Goal: Complete application form: Complete application form

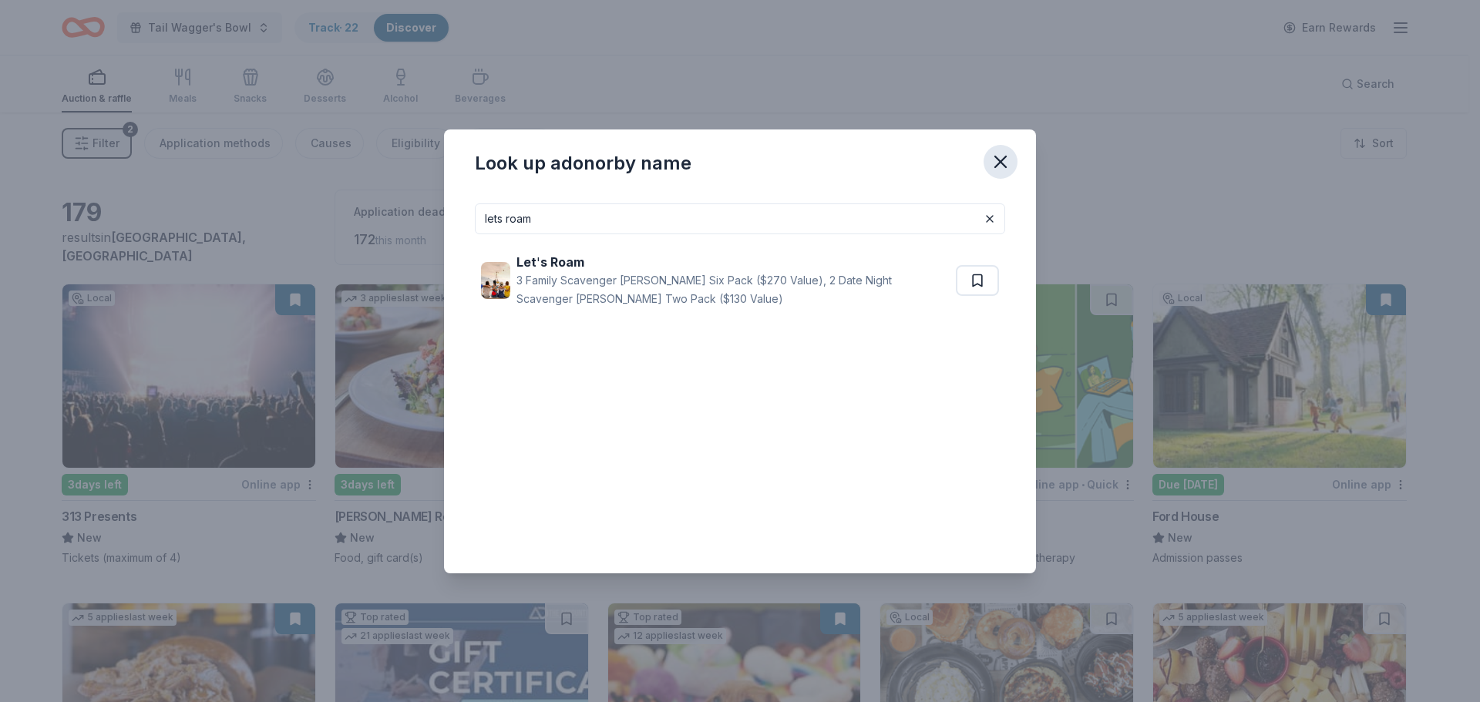
click at [1001, 160] on icon "button" at bounding box center [1000, 161] width 11 height 11
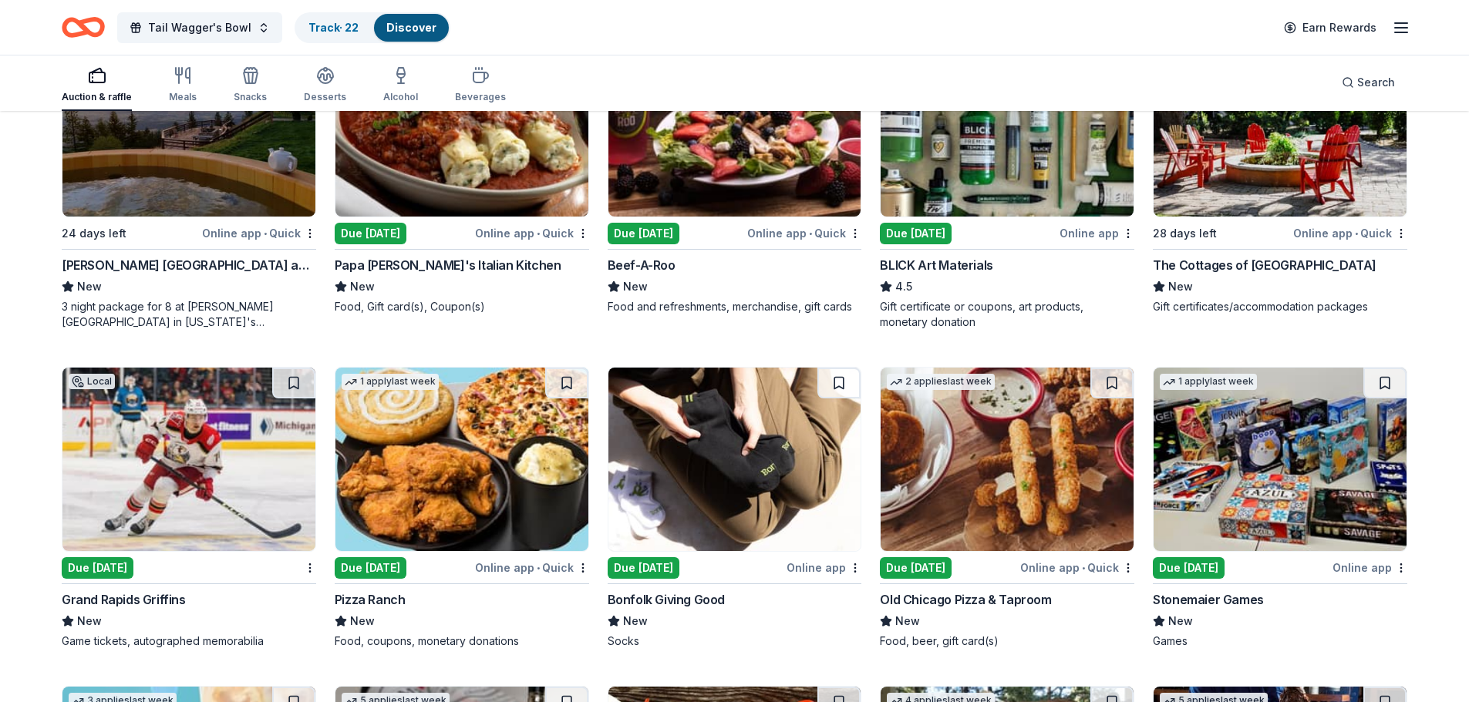
scroll to position [3932, 0]
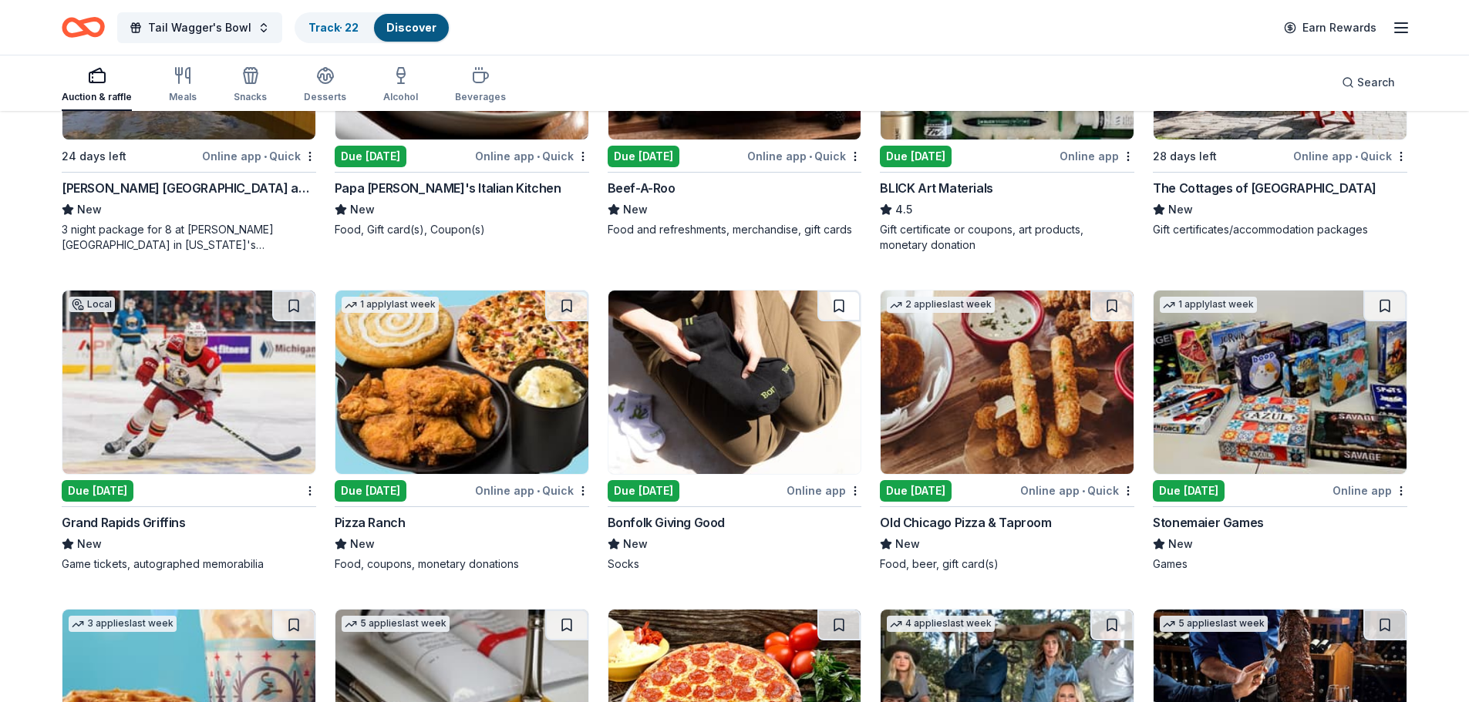
click at [140, 513] on div "Grand Rapids Griffins" at bounding box center [124, 522] width 124 height 19
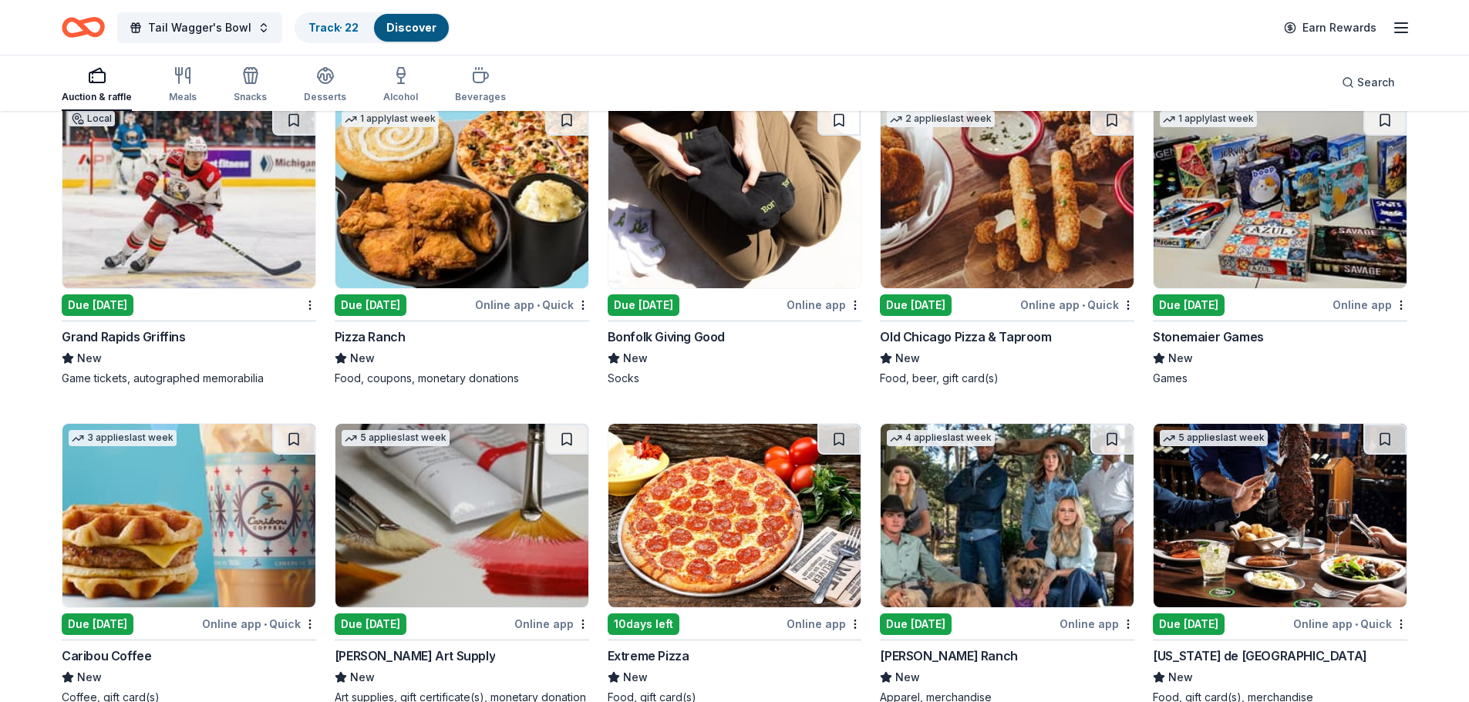
scroll to position [4163, 0]
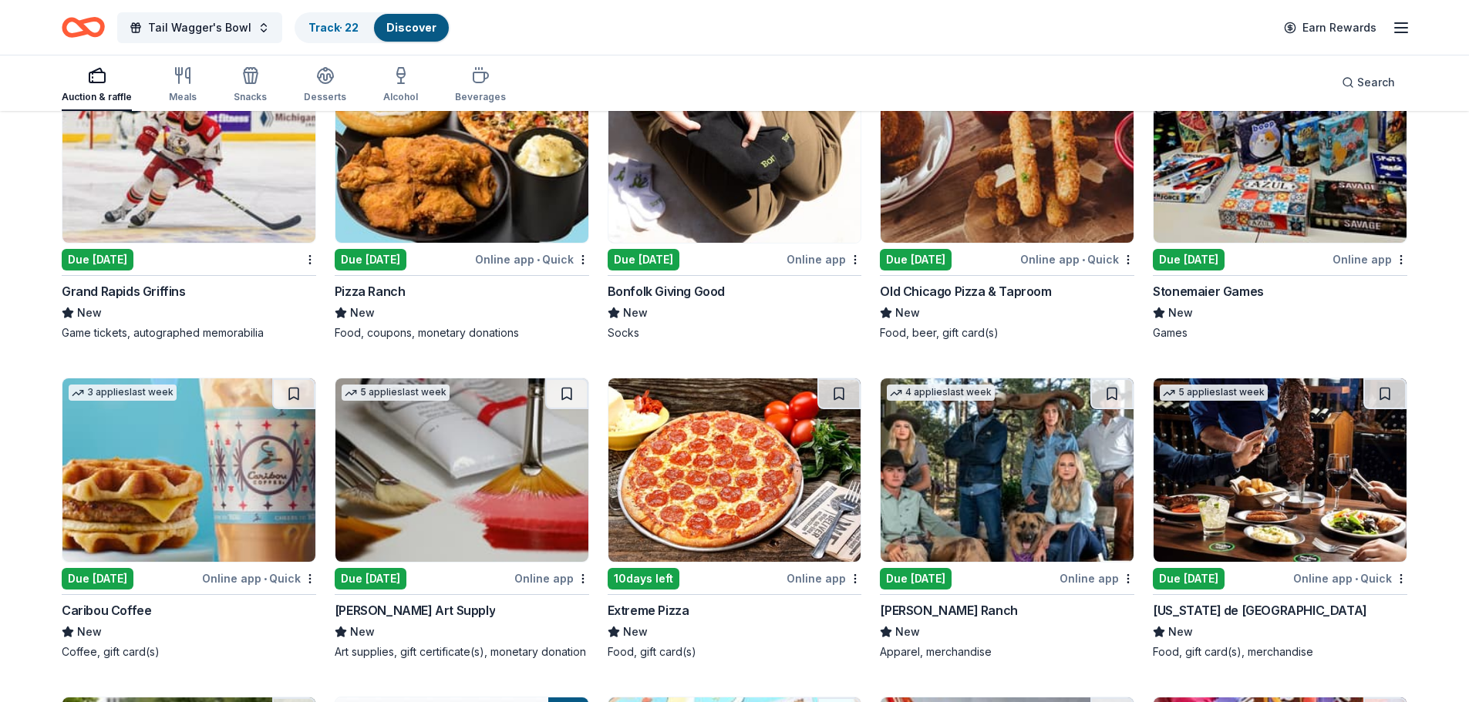
click at [1218, 601] on div "[US_STATE] de [GEOGRAPHIC_DATA]" at bounding box center [1260, 610] width 214 height 19
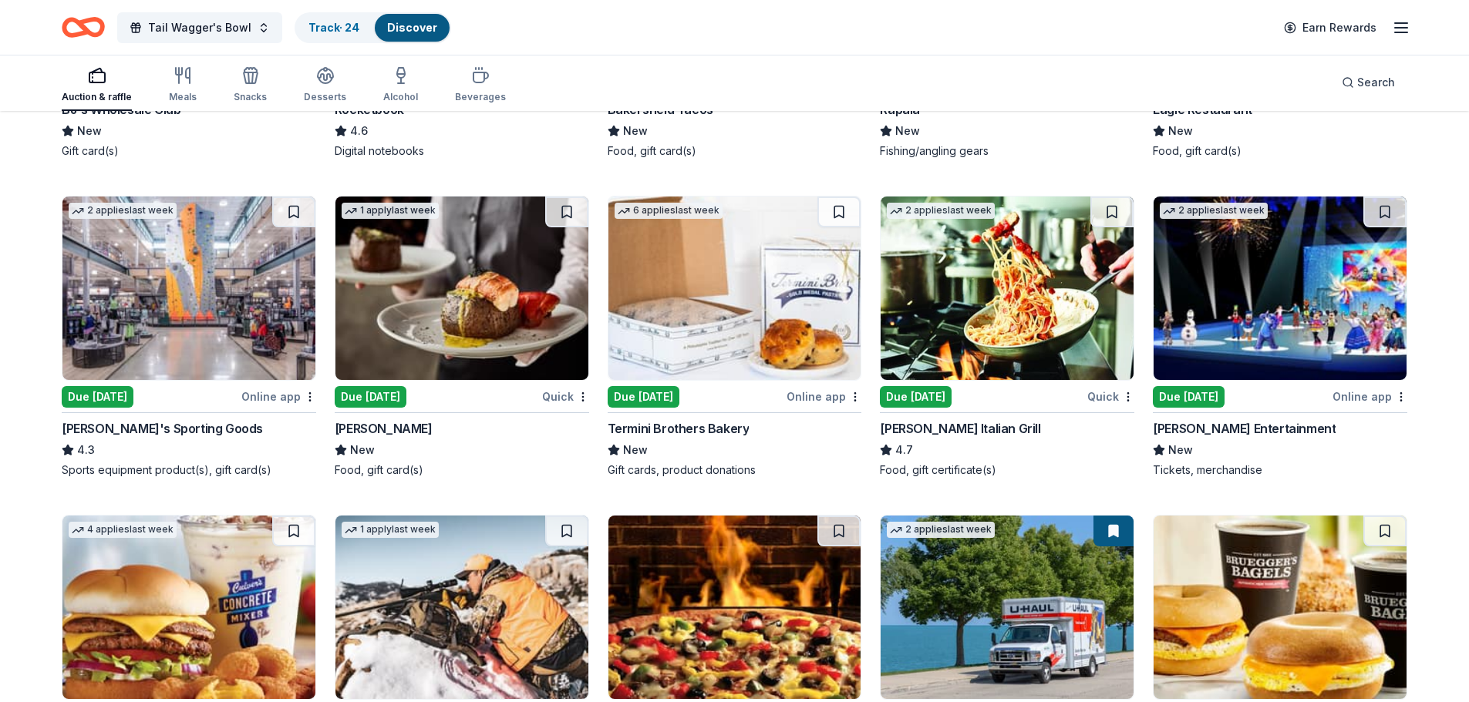
scroll to position [5345, 0]
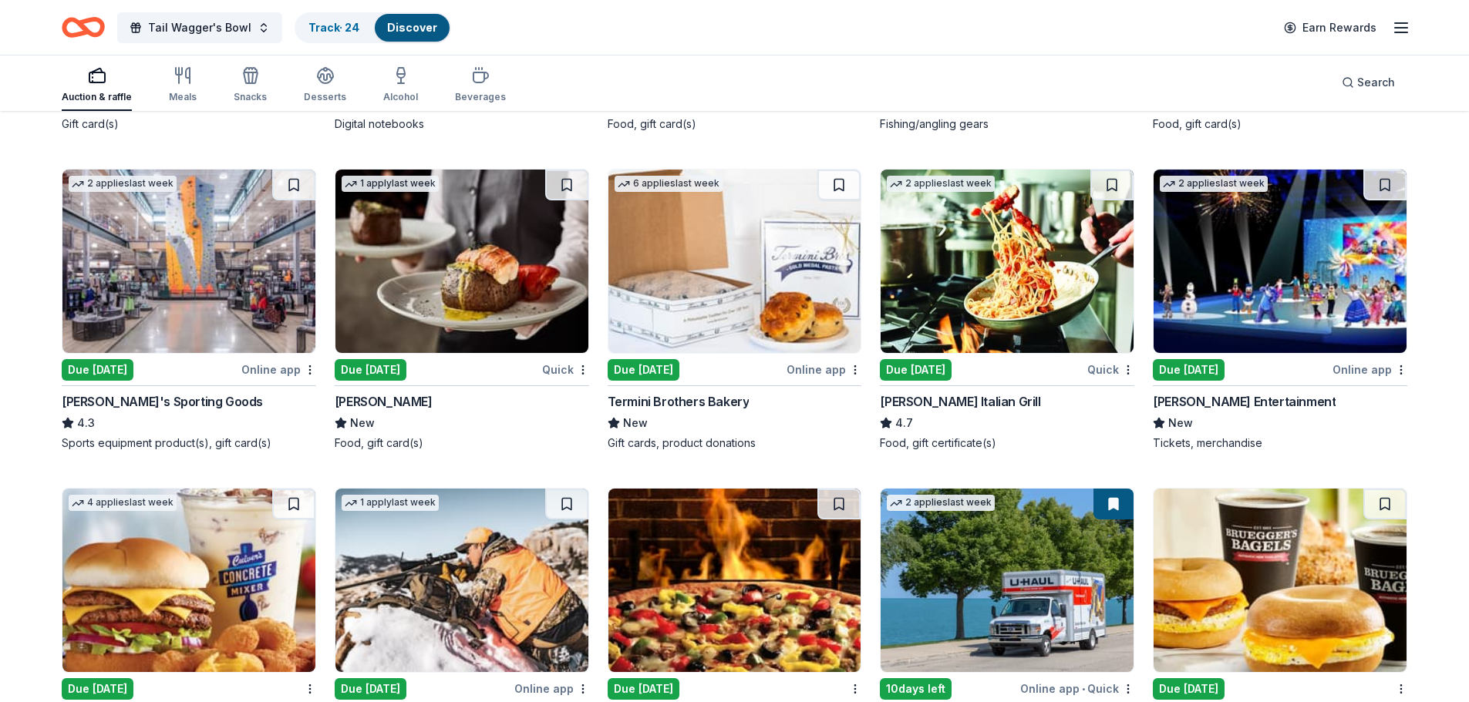
click at [394, 362] on div "Due [DATE]" at bounding box center [371, 370] width 72 height 22
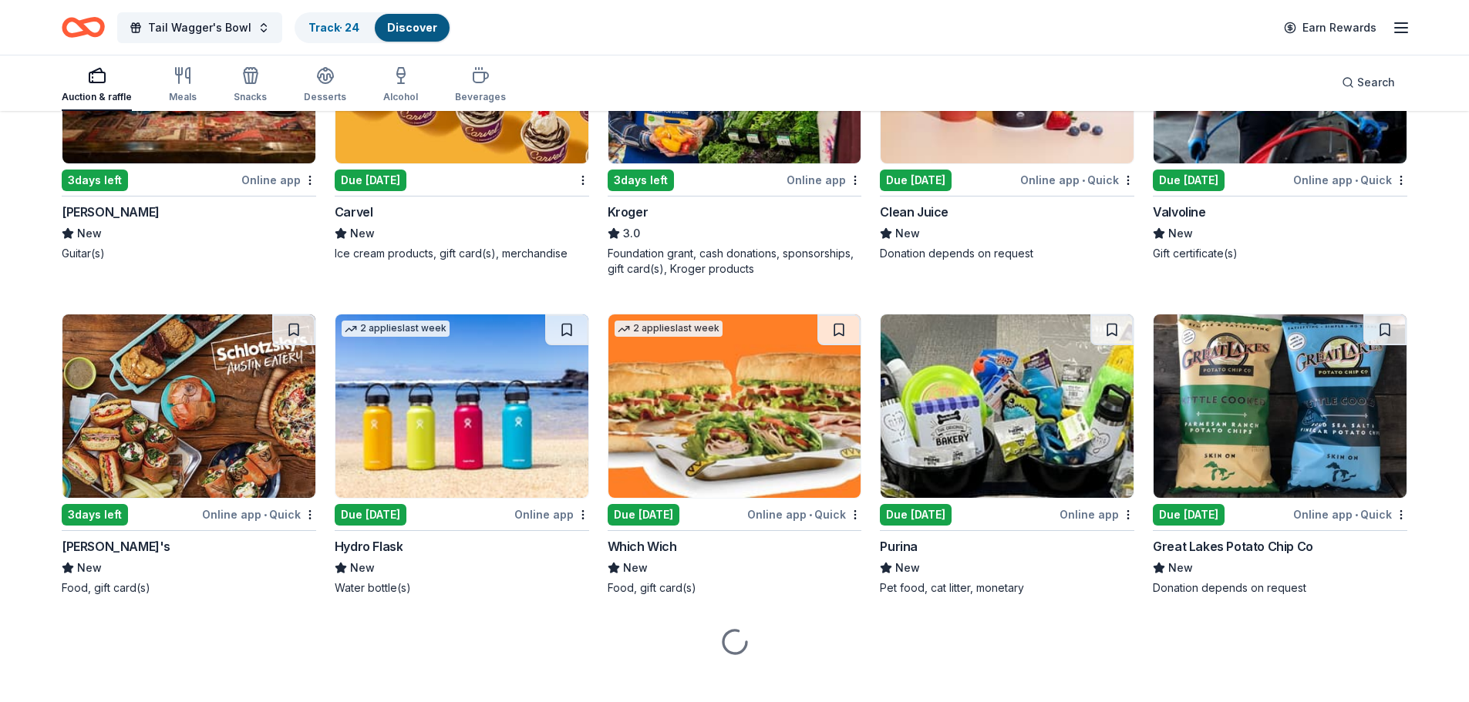
scroll to position [6828, 0]
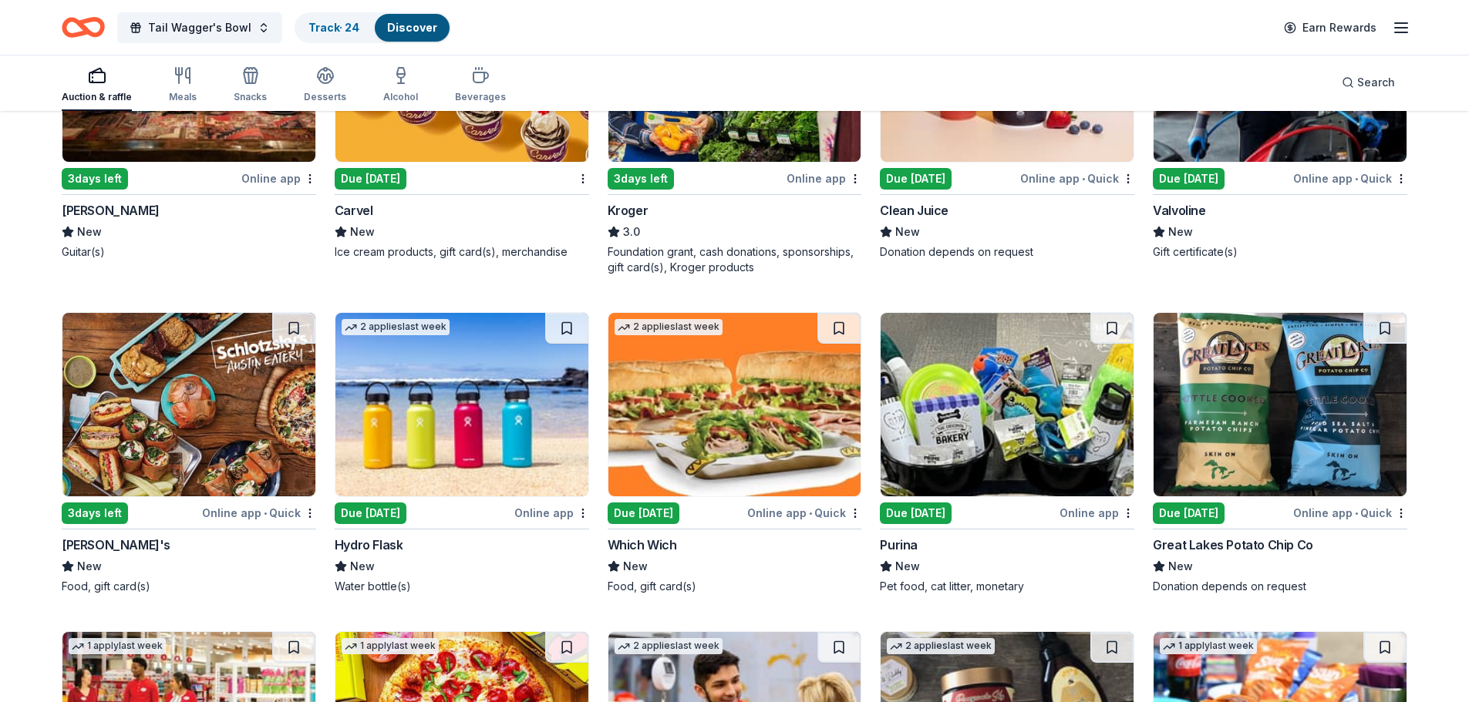
click at [1203, 505] on div "Due [DATE]" at bounding box center [1189, 514] width 72 height 22
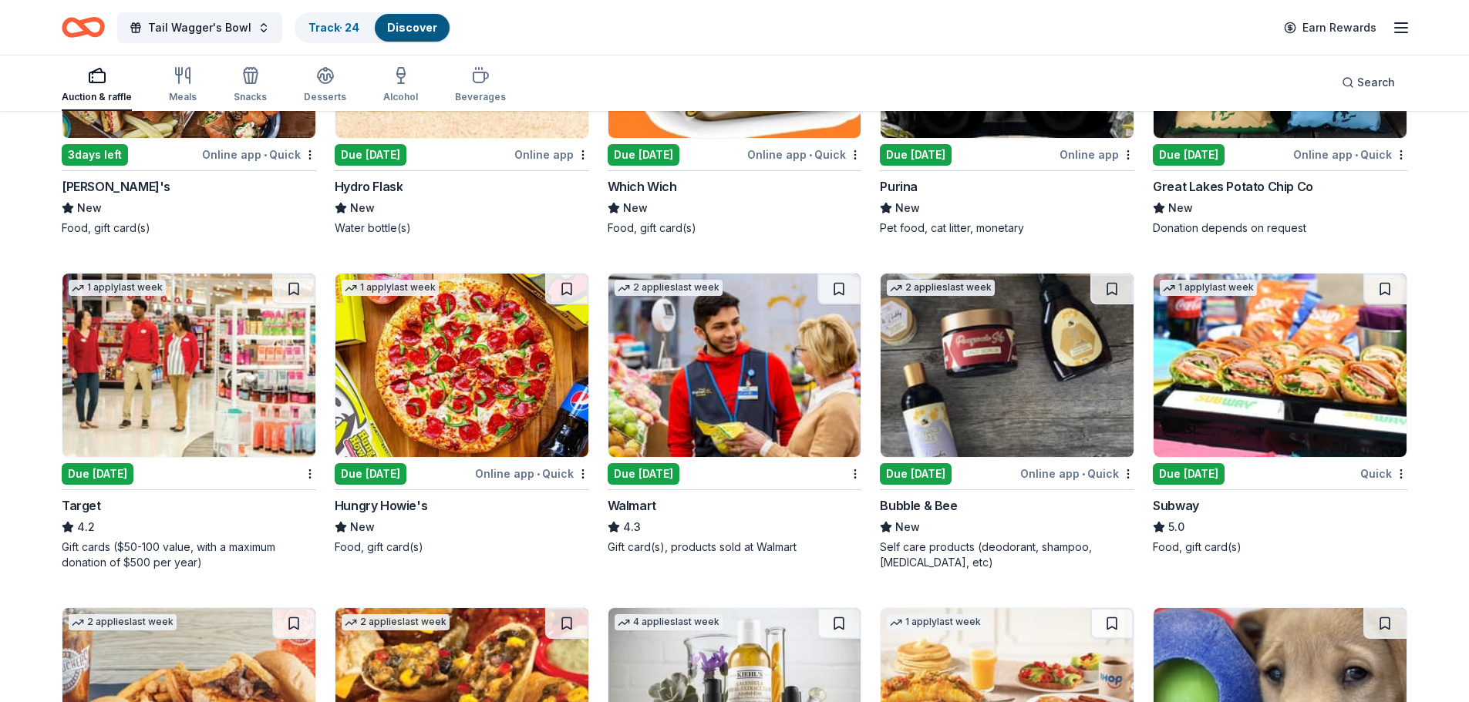
scroll to position [7214, 0]
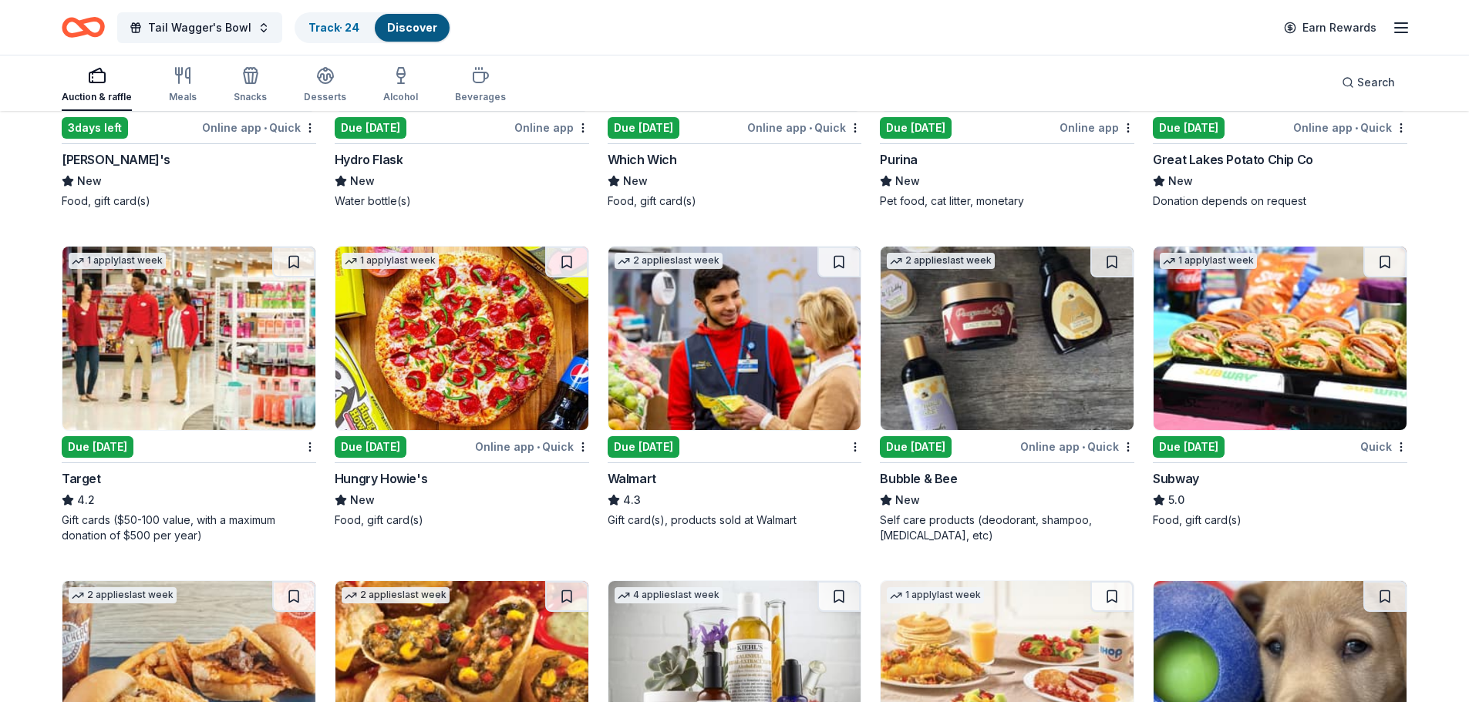
click at [1220, 332] on img at bounding box center [1279, 338] width 253 height 183
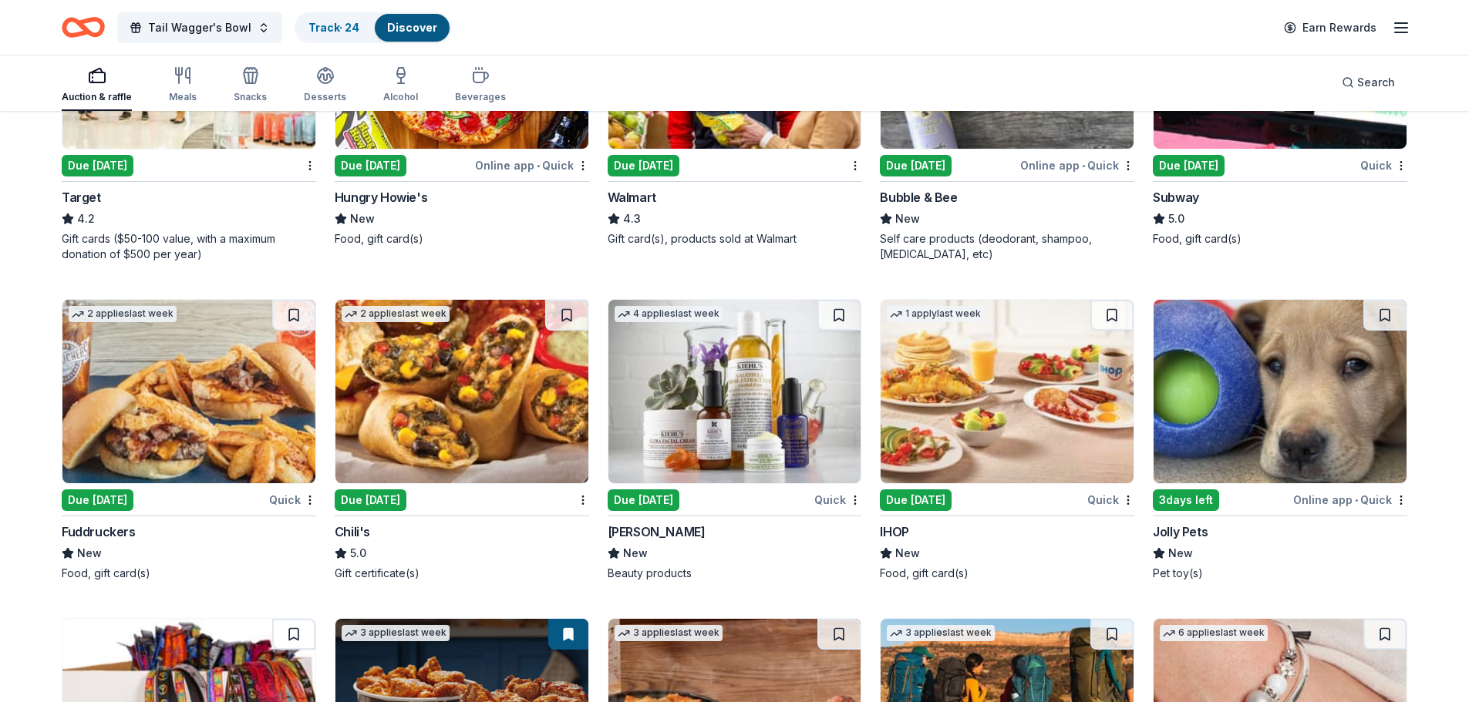
scroll to position [7522, 0]
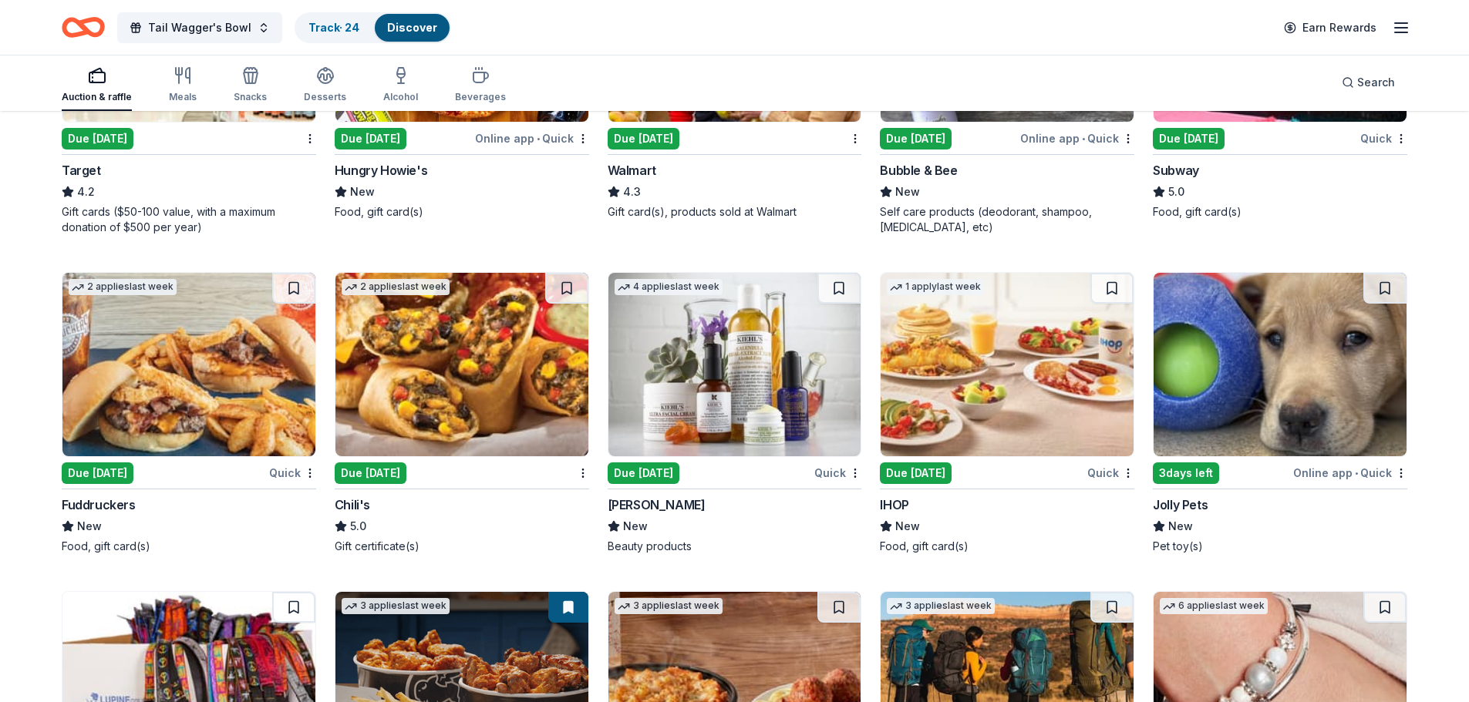
click at [926, 463] on div "Due [DATE]" at bounding box center [916, 474] width 72 height 22
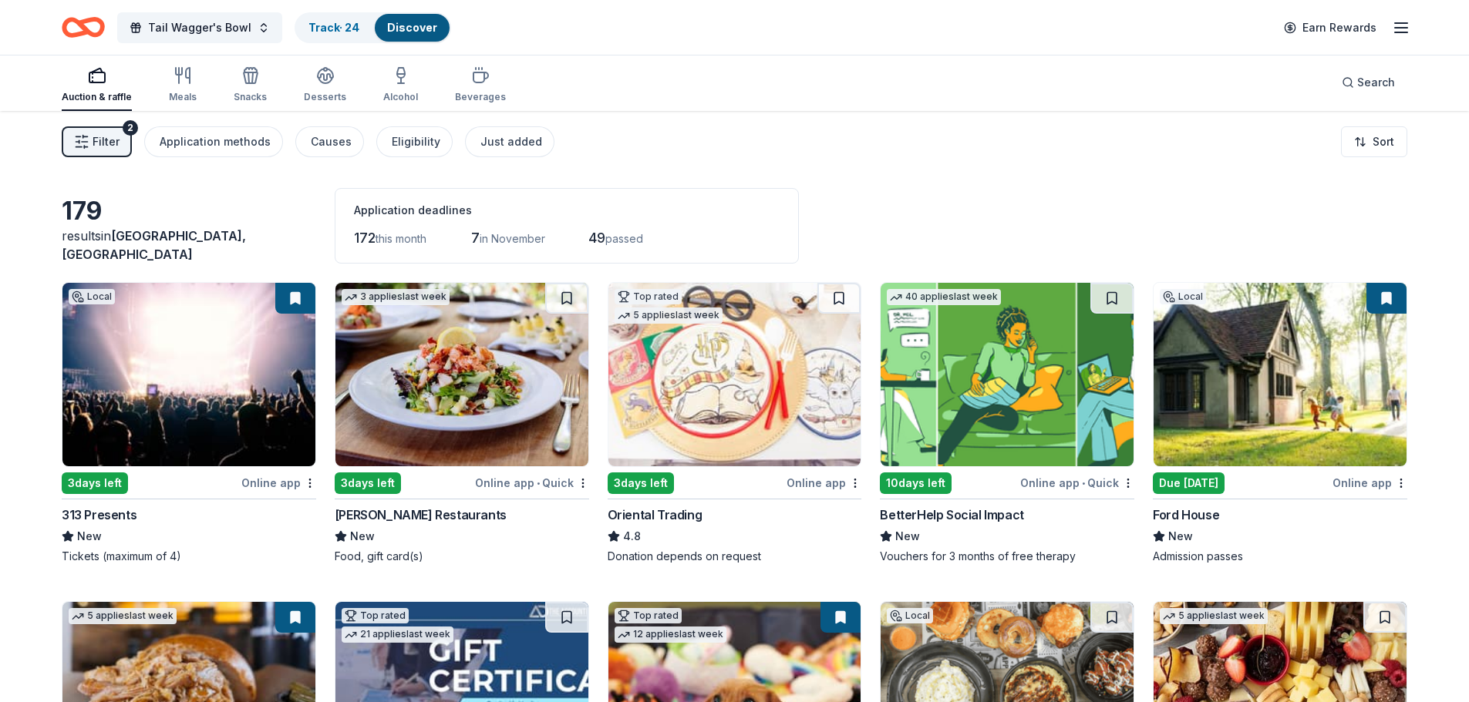
scroll to position [0, 0]
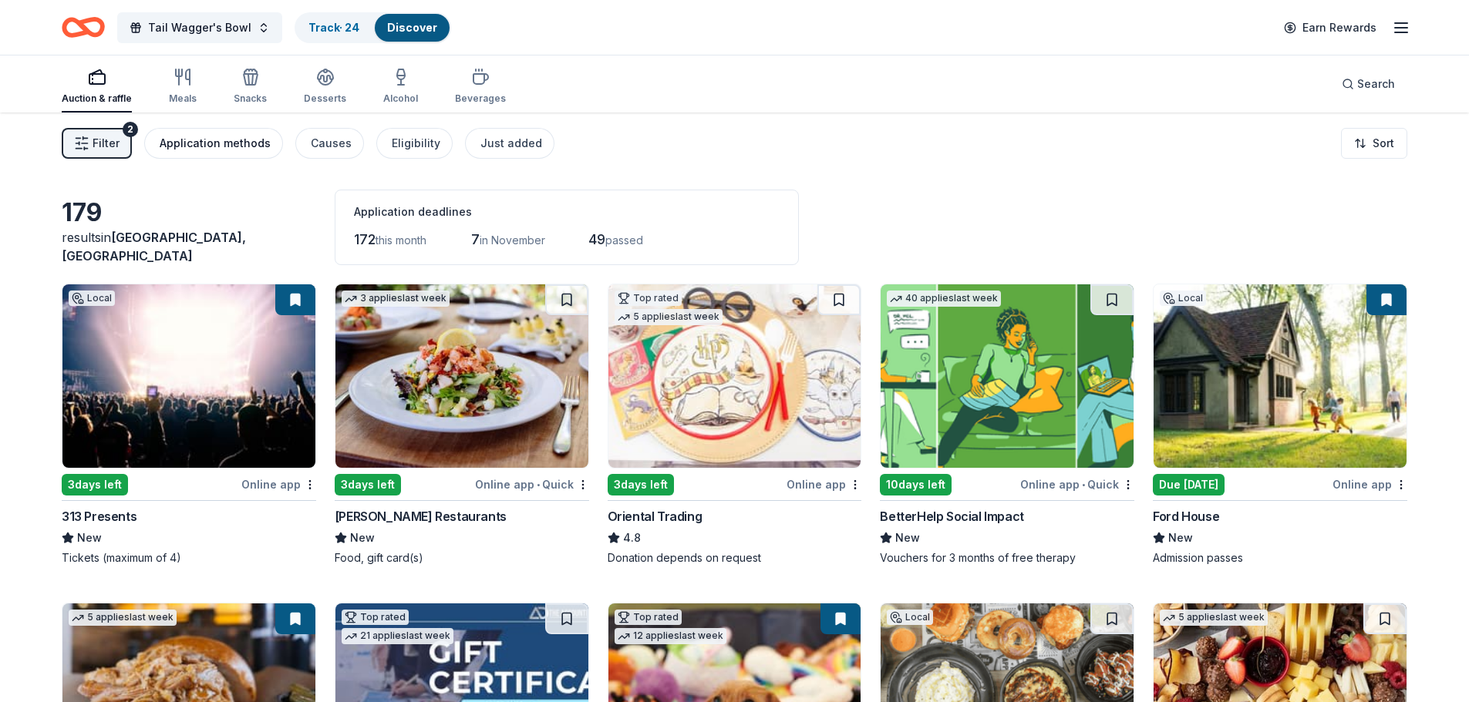
click at [221, 141] on div "Application methods" at bounding box center [215, 143] width 111 height 19
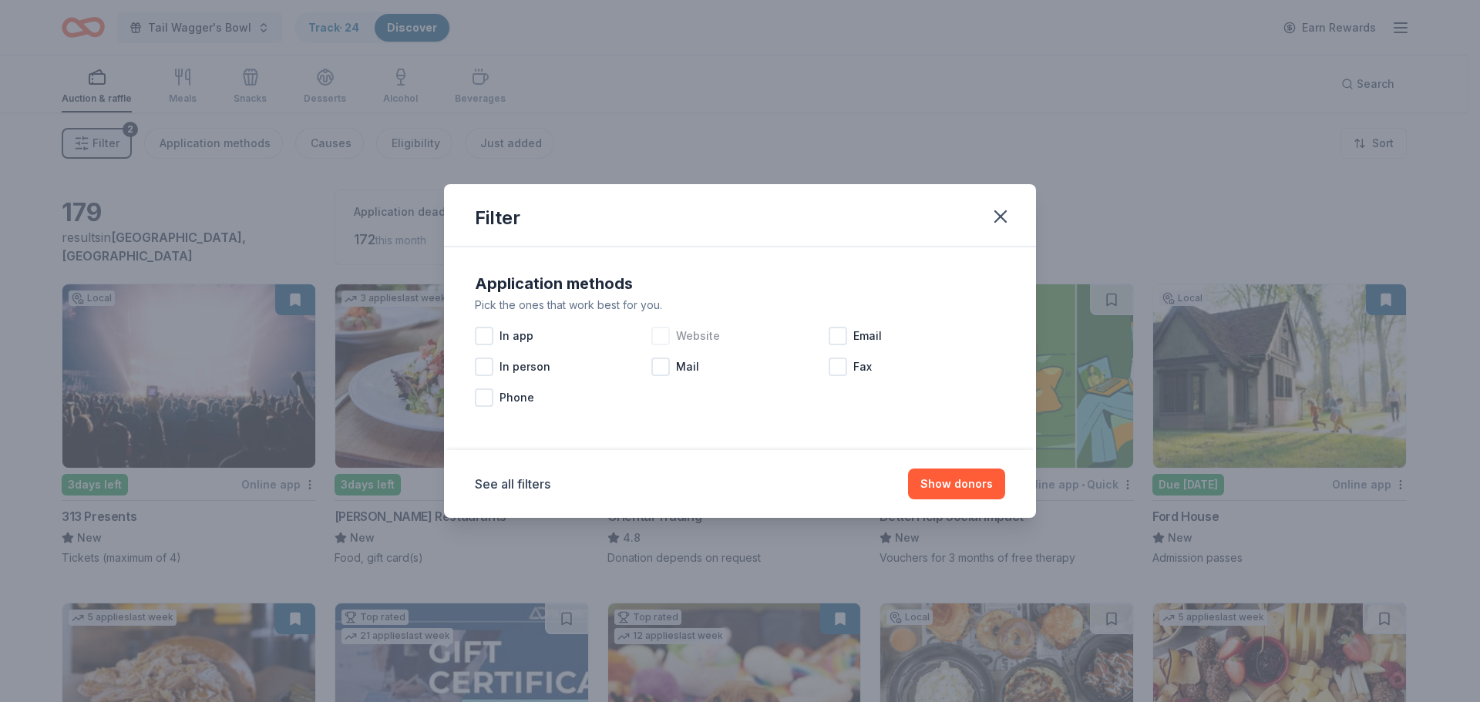
click at [711, 338] on span "Website" at bounding box center [698, 336] width 44 height 19
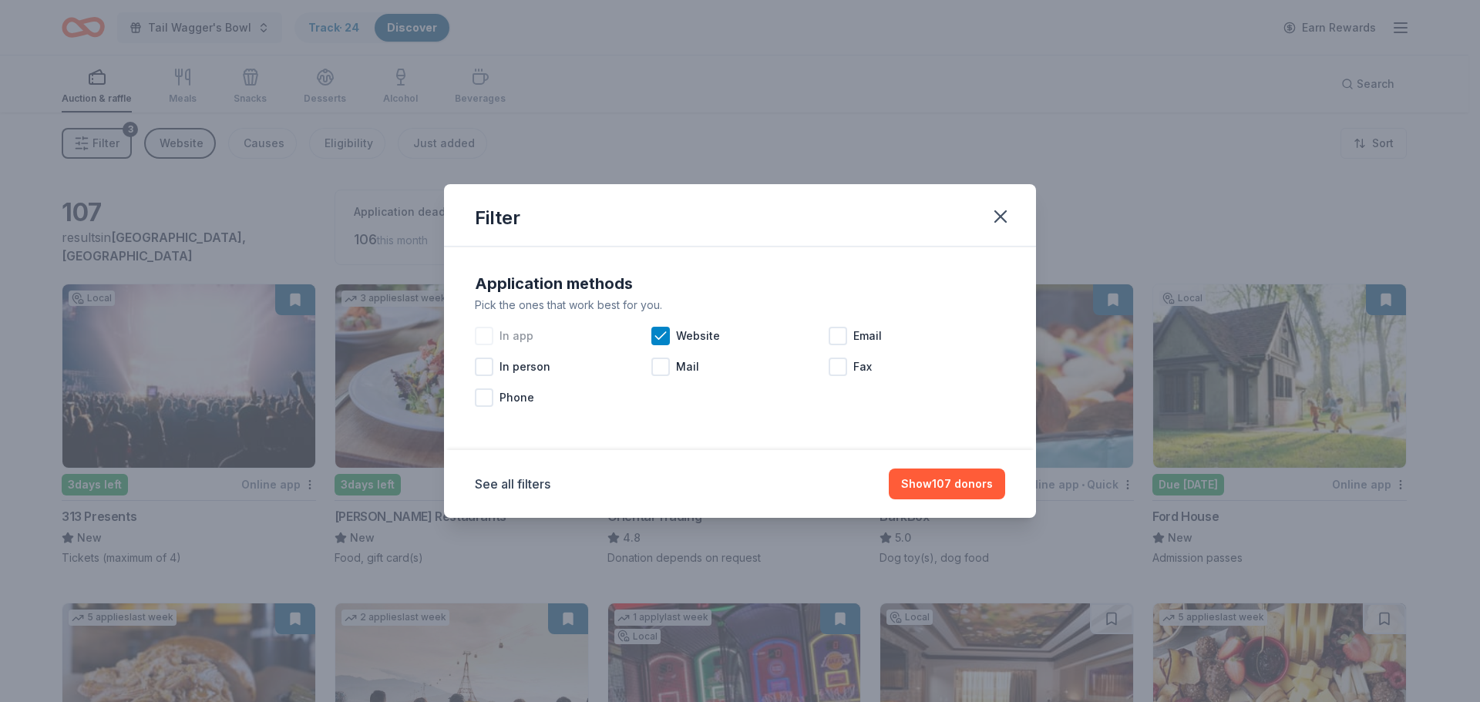
click at [483, 337] on div at bounding box center [484, 336] width 19 height 19
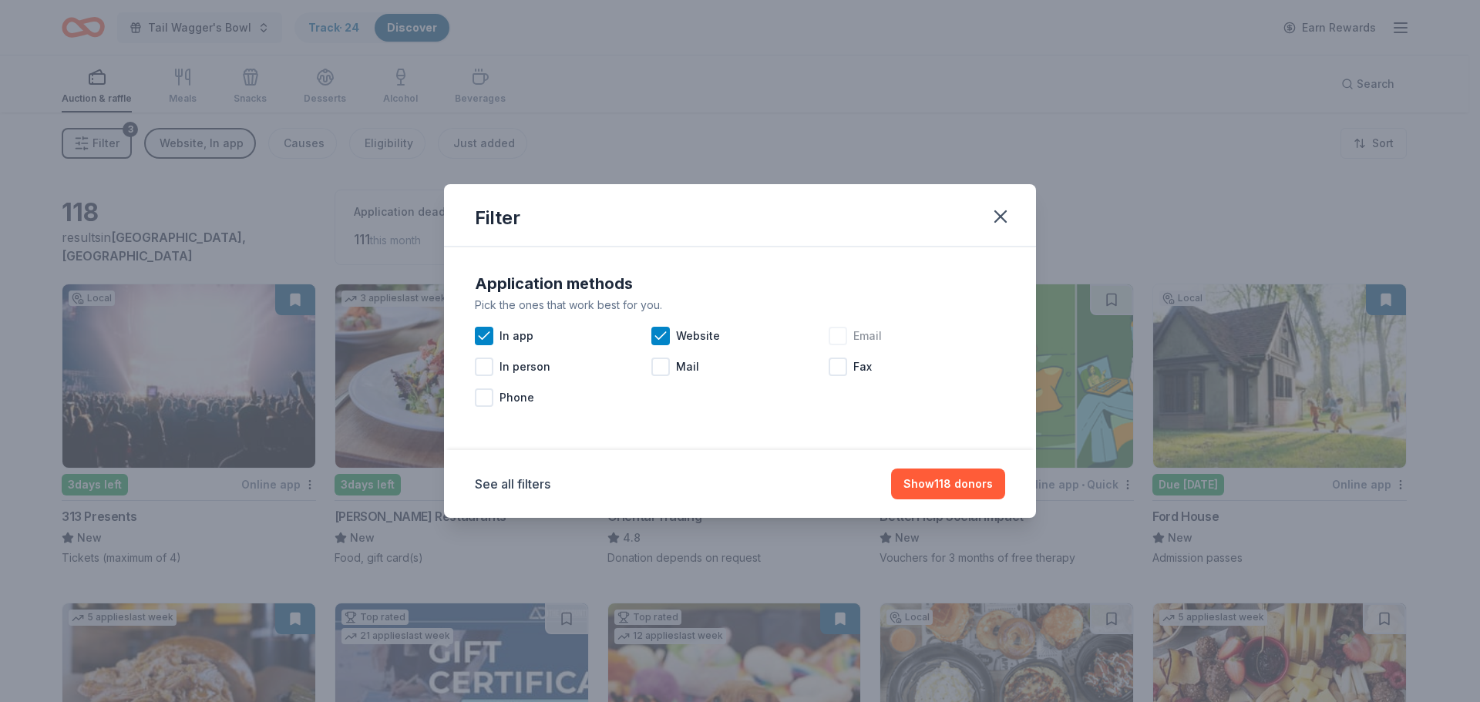
click at [846, 334] on div at bounding box center [838, 336] width 19 height 19
click at [941, 480] on button "Show 146 donors" at bounding box center [946, 484] width 117 height 31
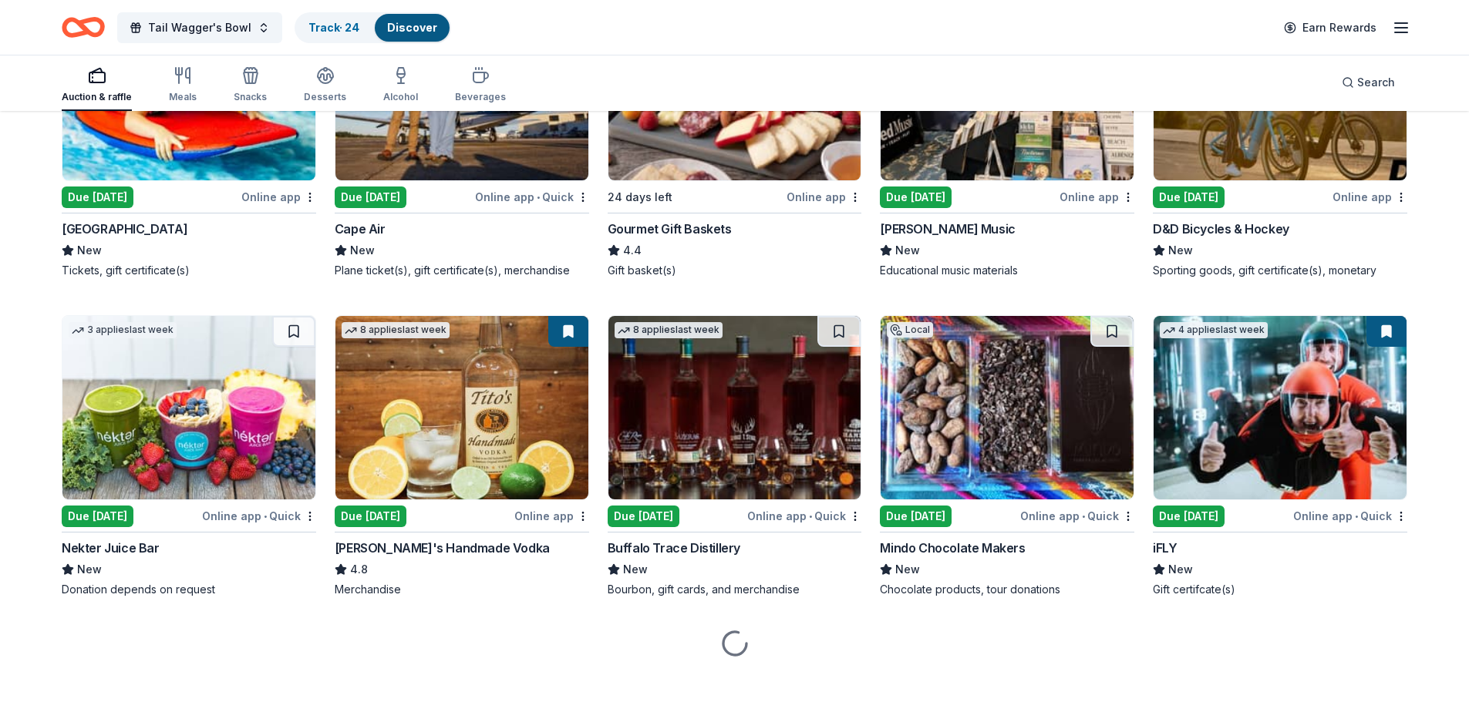
scroll to position [2936, 0]
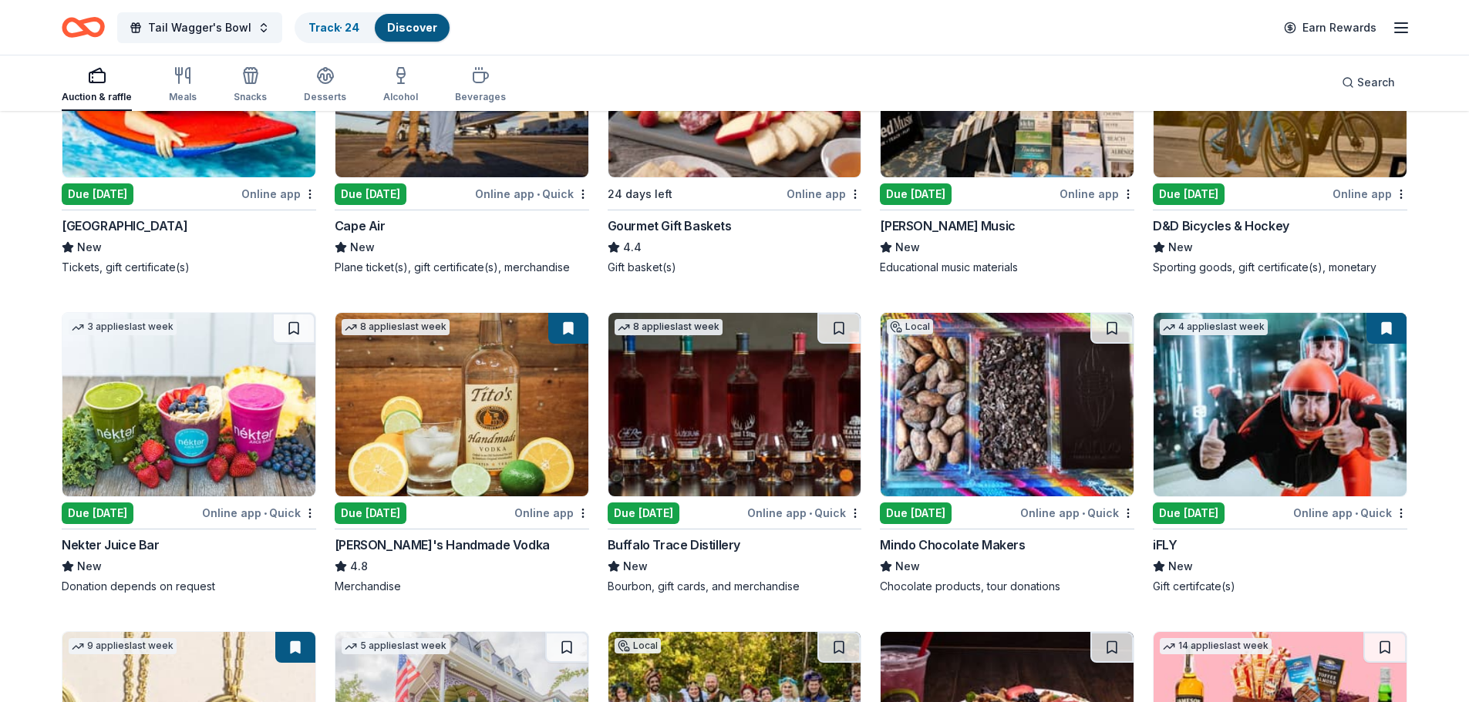
click at [671, 536] on div "Buffalo Trace Distillery" at bounding box center [673, 545] width 133 height 19
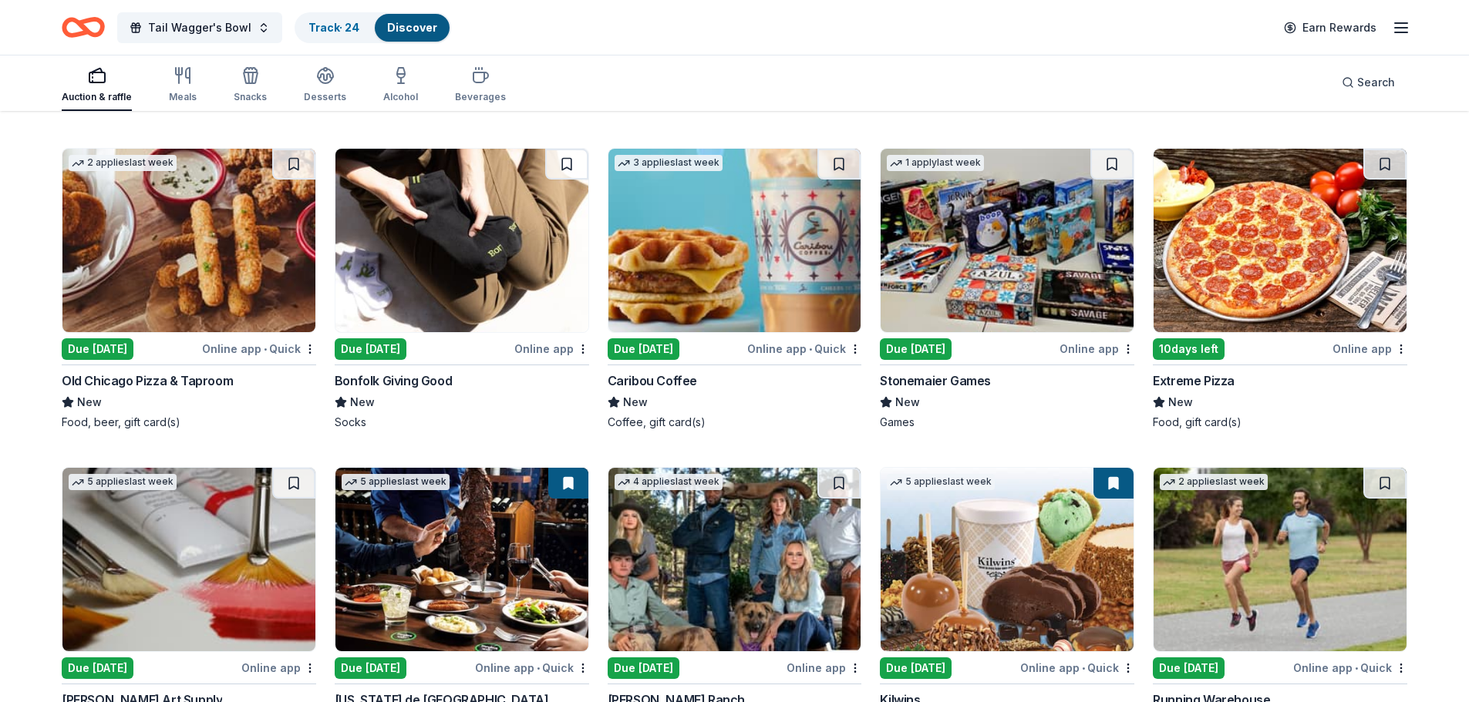
scroll to position [4053, 0]
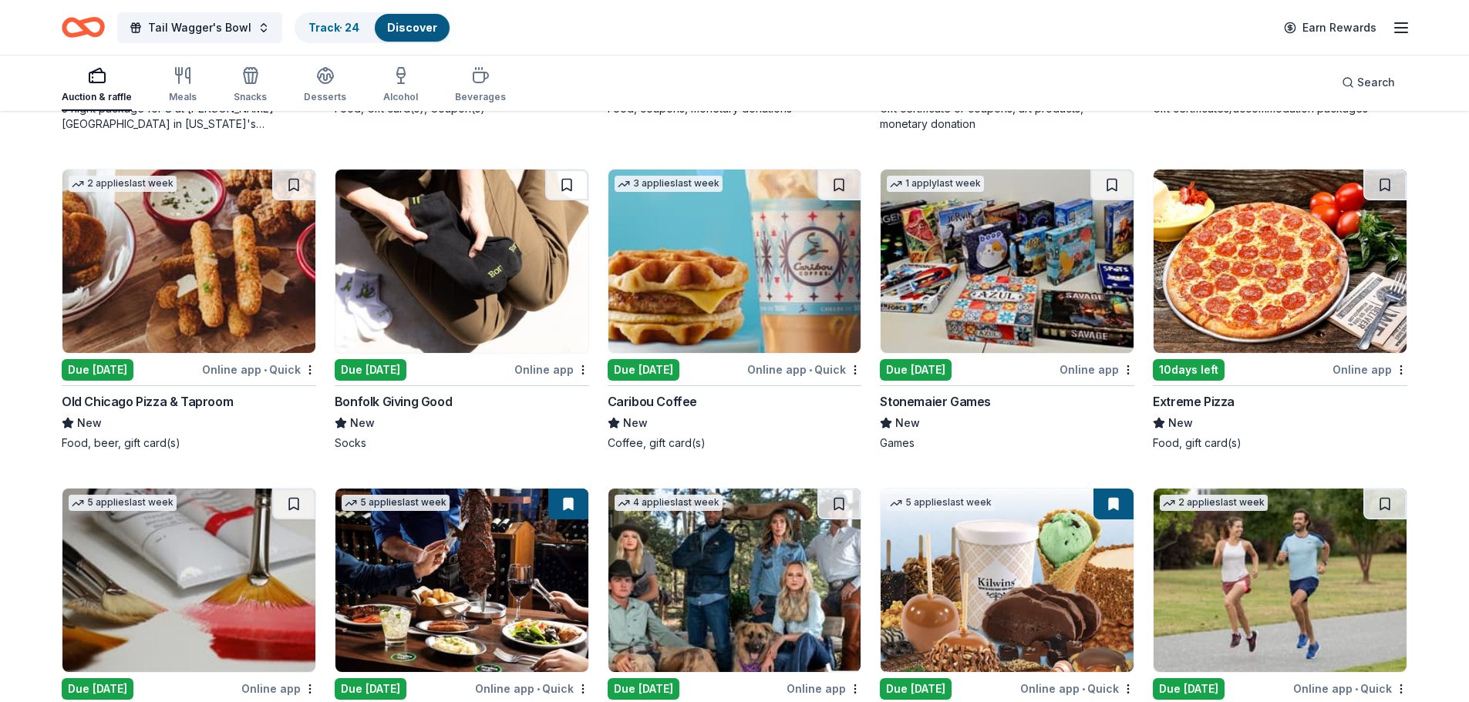
click at [668, 359] on div "Due [DATE]" at bounding box center [643, 370] width 72 height 22
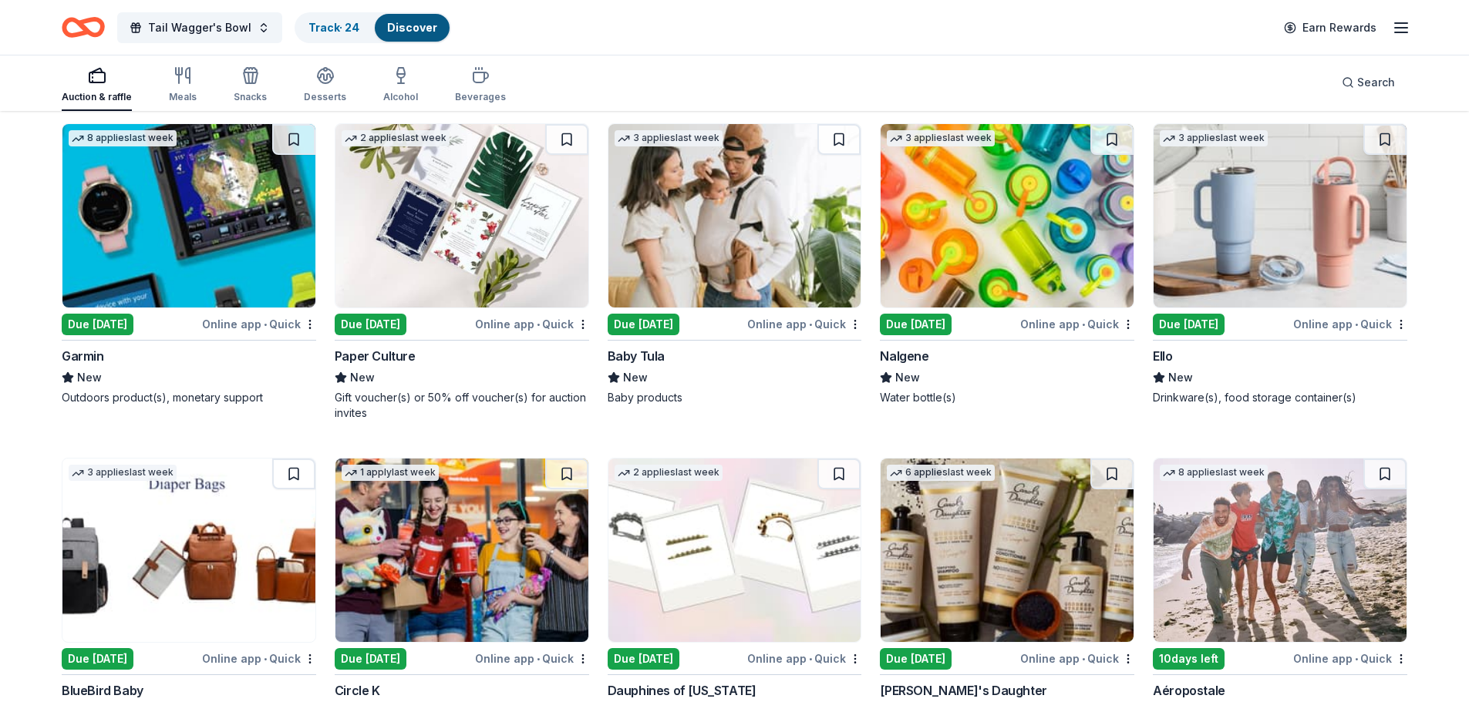
scroll to position [8318, 0]
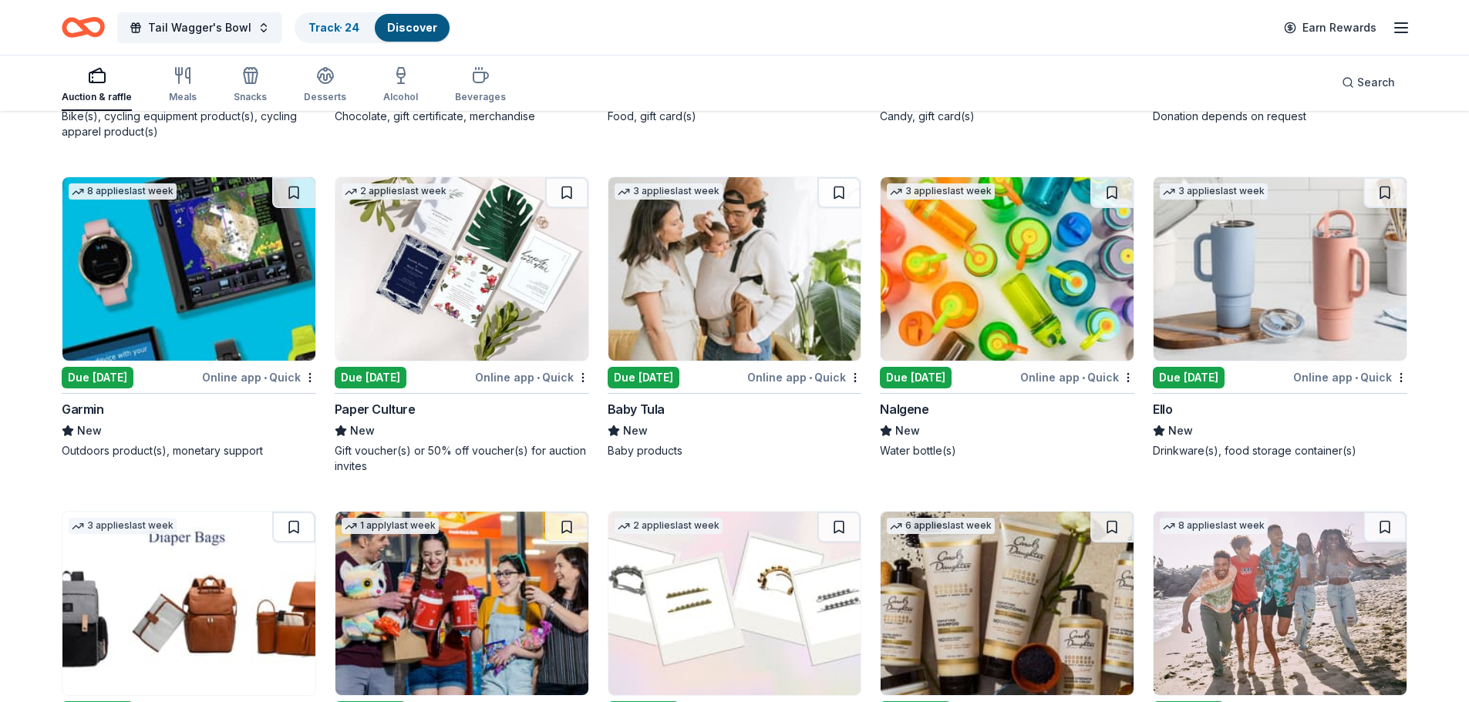
click at [257, 294] on img at bounding box center [188, 268] width 253 height 183
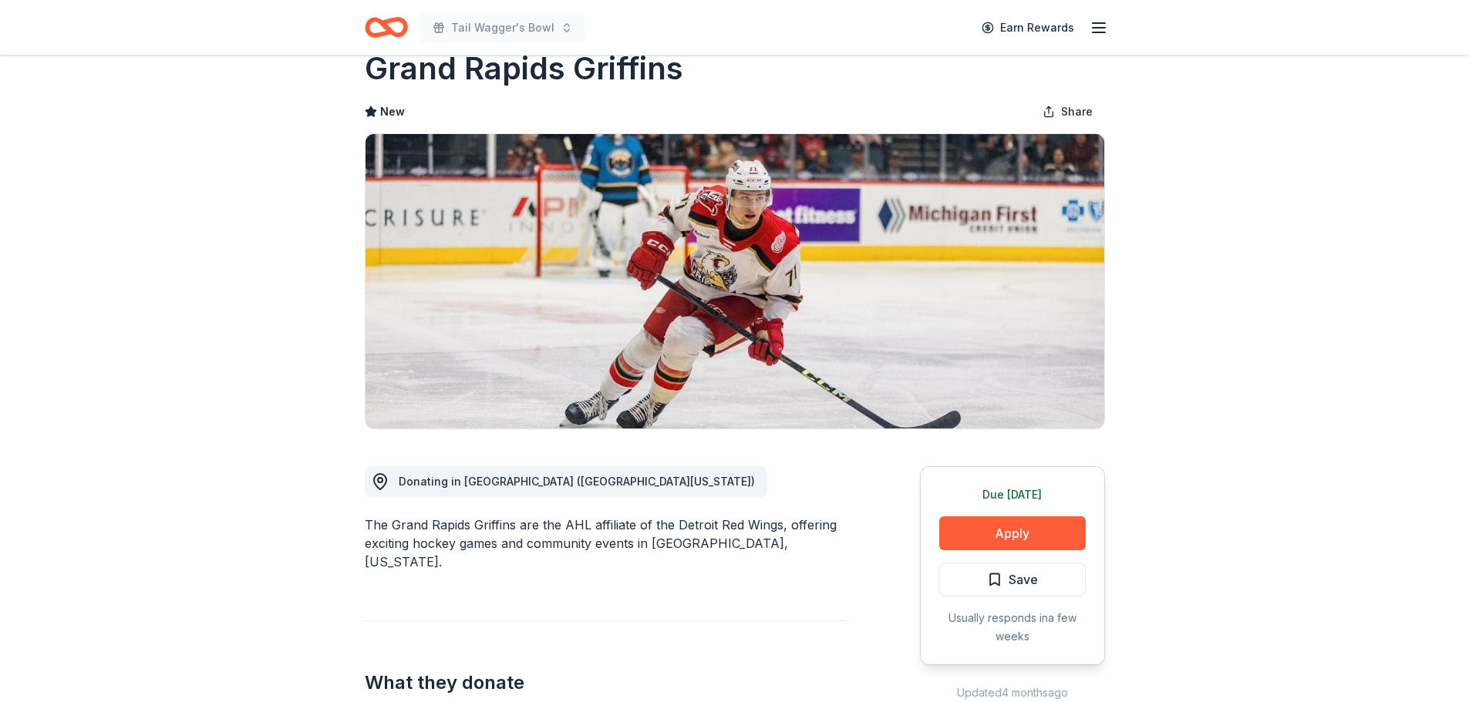
scroll to position [77, 0]
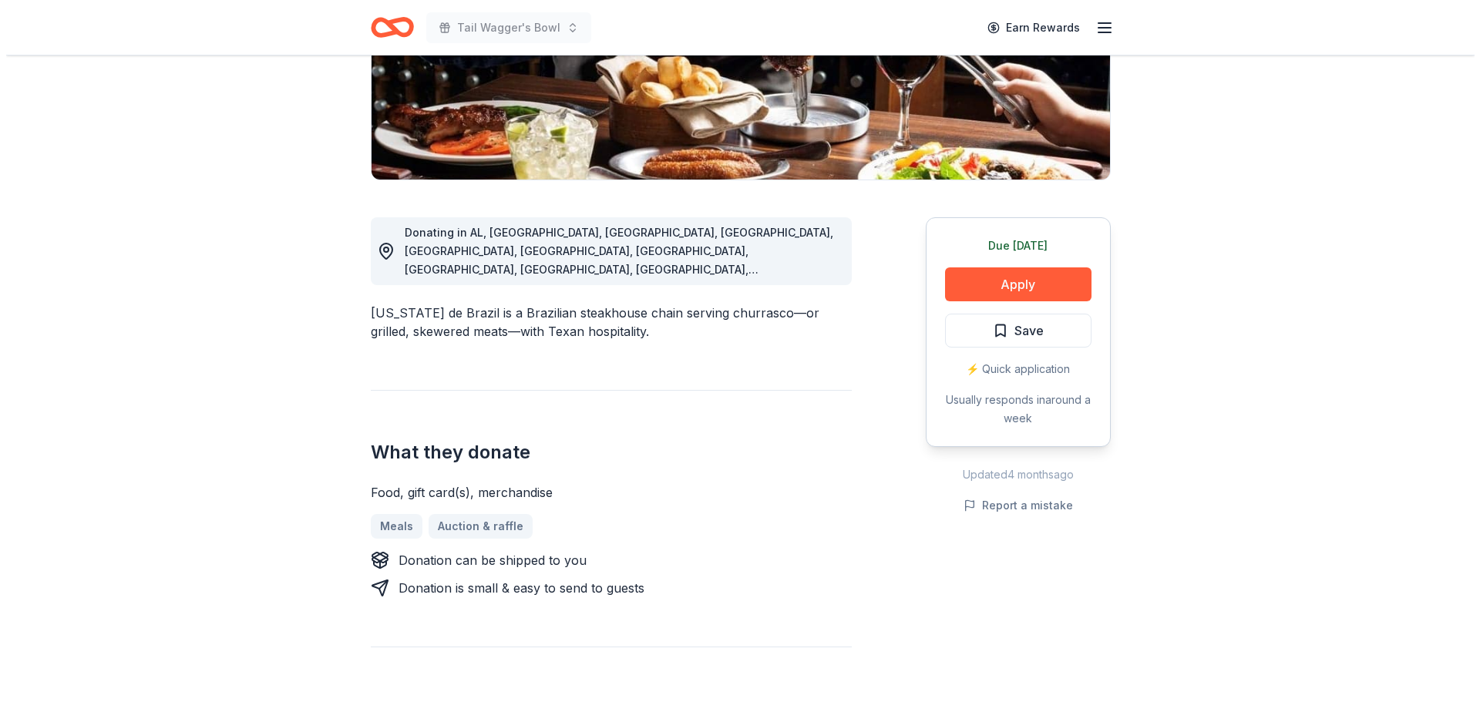
scroll to position [231, 0]
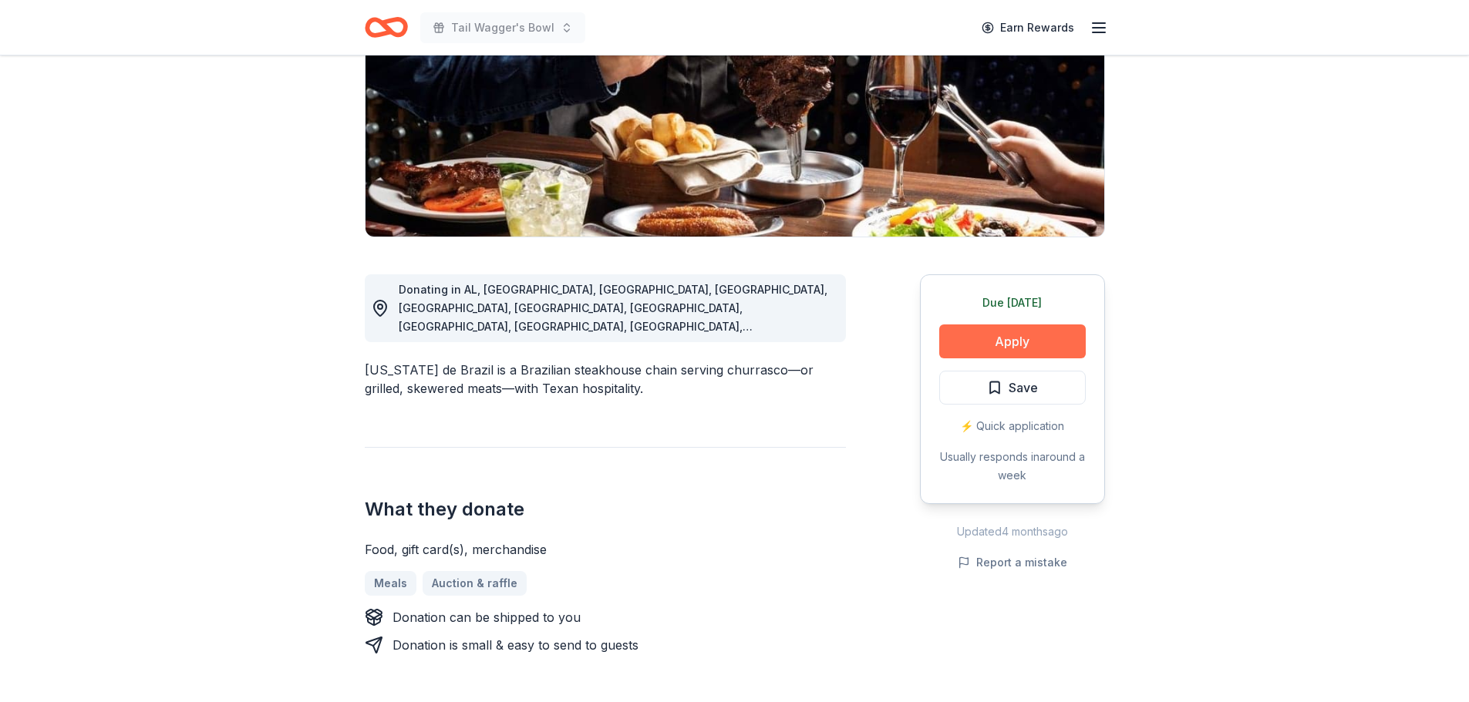
click at [997, 341] on button "Apply" at bounding box center [1012, 342] width 146 height 34
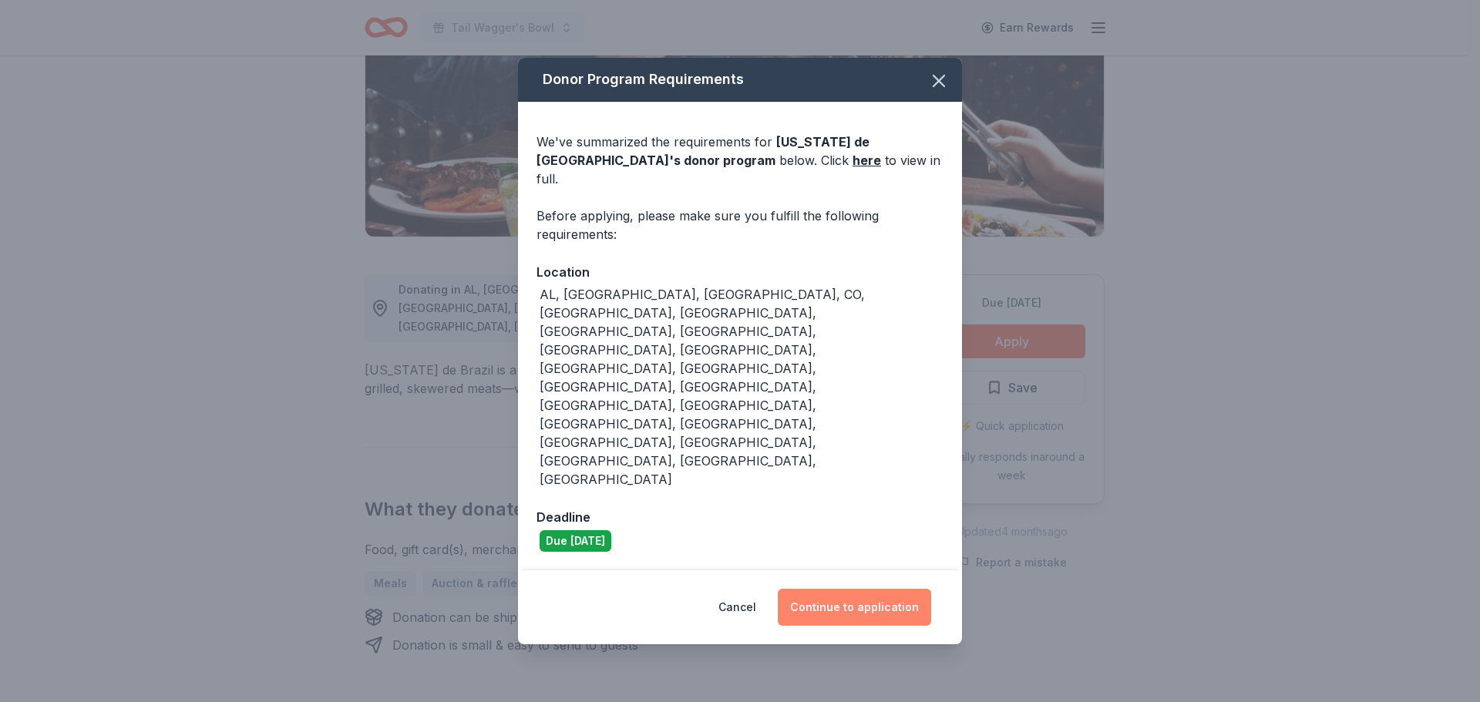
click at [897, 589] on button "Continue to application" at bounding box center [854, 607] width 153 height 37
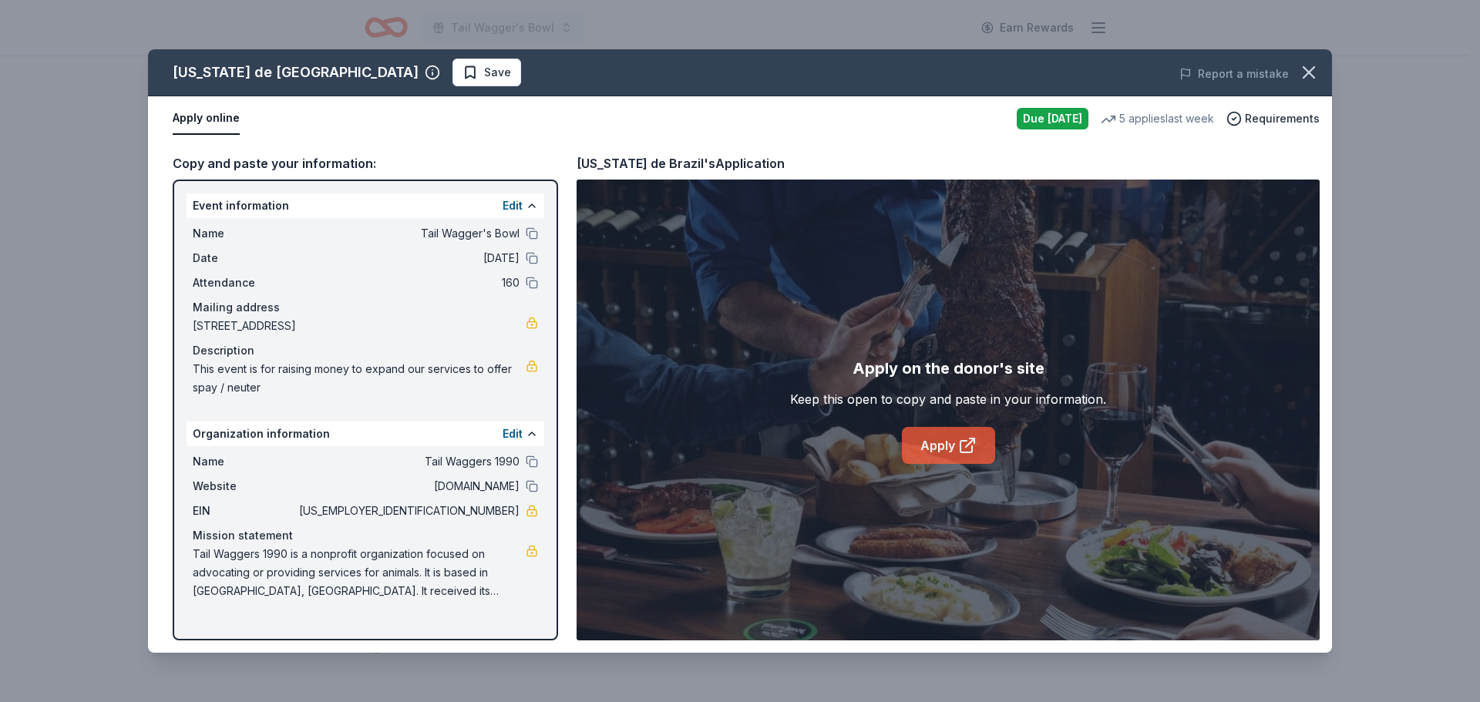
click at [937, 436] on link "Apply" at bounding box center [948, 445] width 93 height 37
click at [484, 68] on span "Save" at bounding box center [497, 72] width 27 height 19
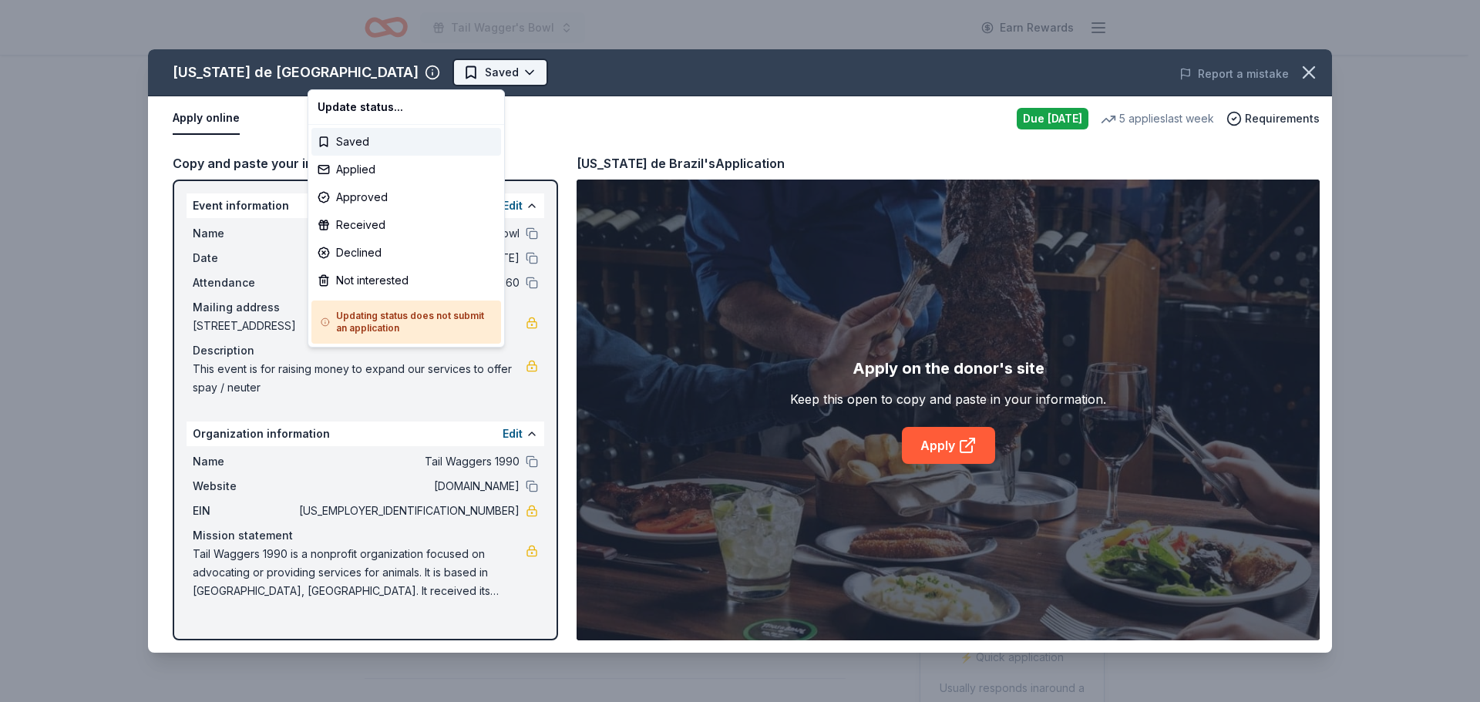
click at [347, 71] on html "Tail Wagger's Bowl Earn Rewards Due tomorrow Share Texas de Brazil New • 1 revi…" at bounding box center [740, 351] width 1480 height 702
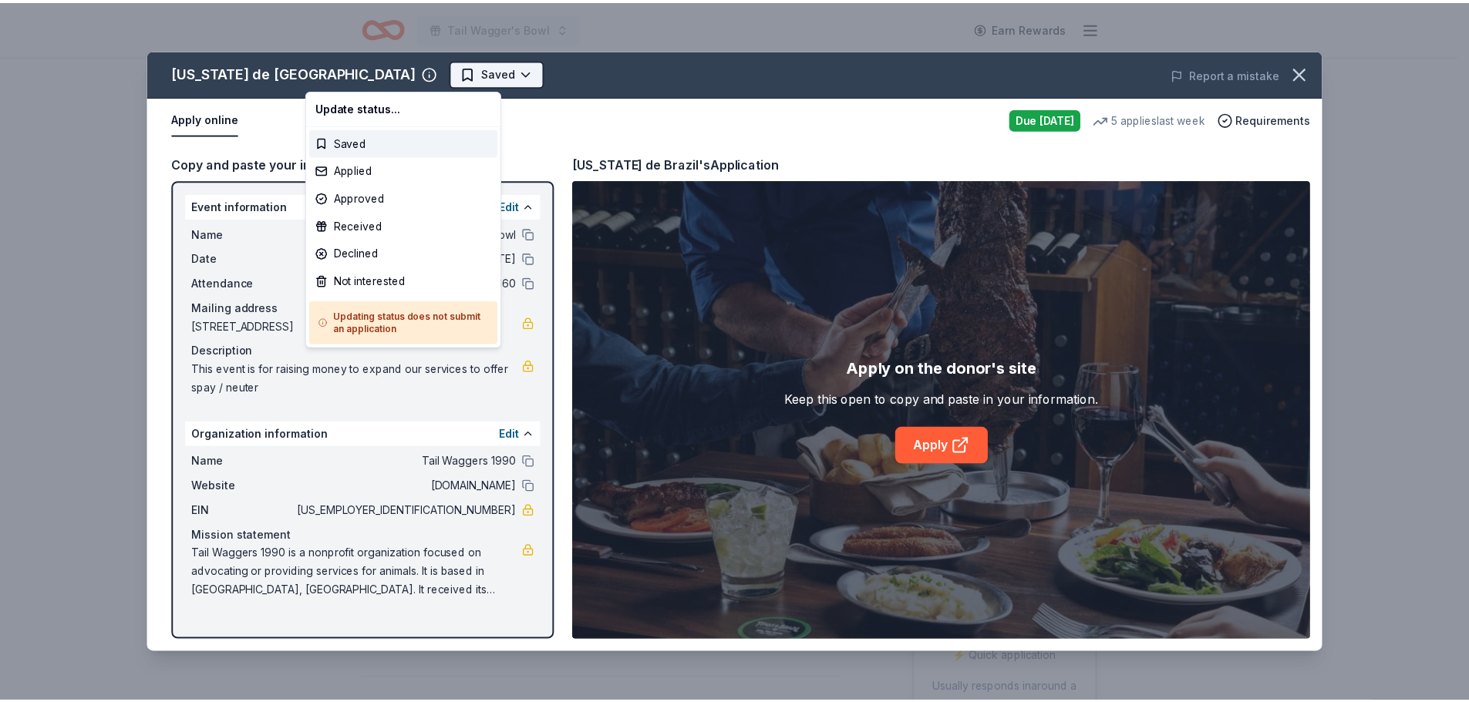
scroll to position [0, 0]
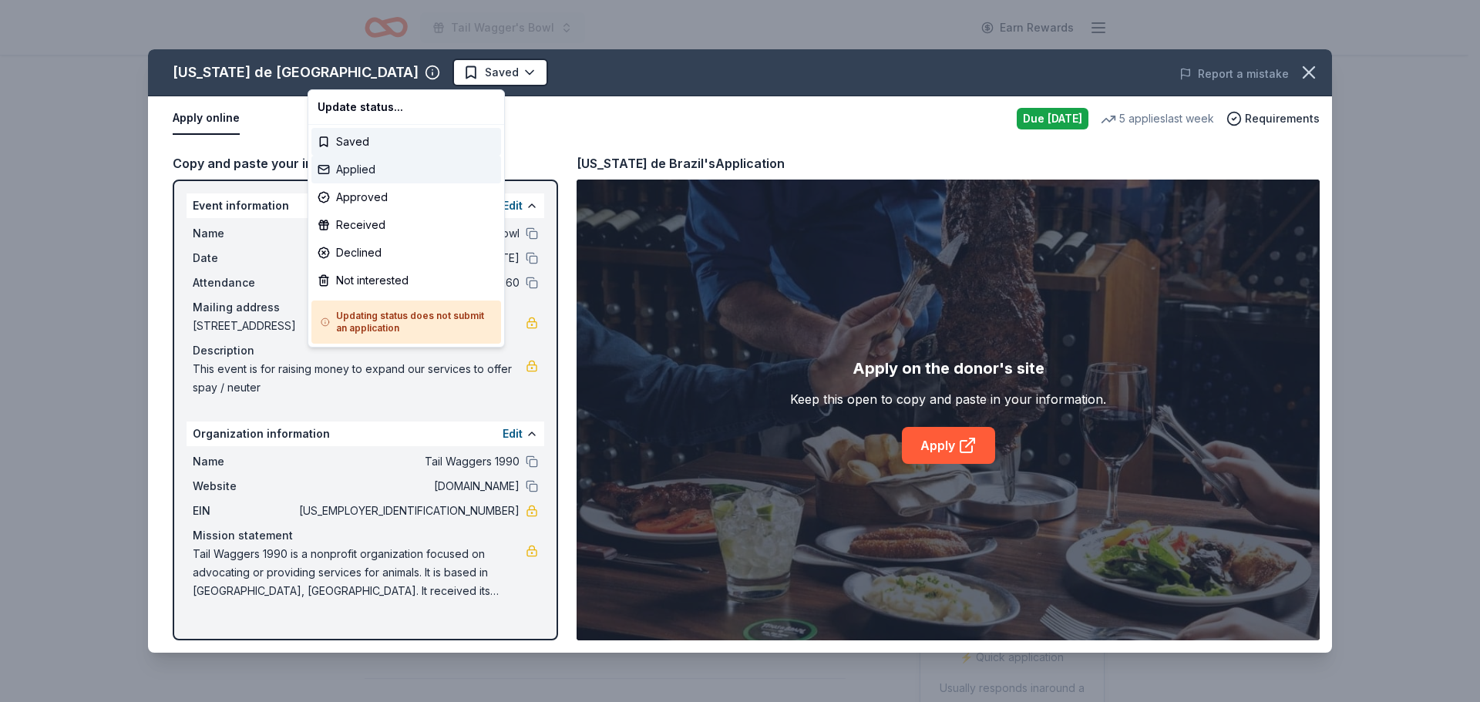
click at [348, 174] on div "Applied" at bounding box center [406, 170] width 190 height 28
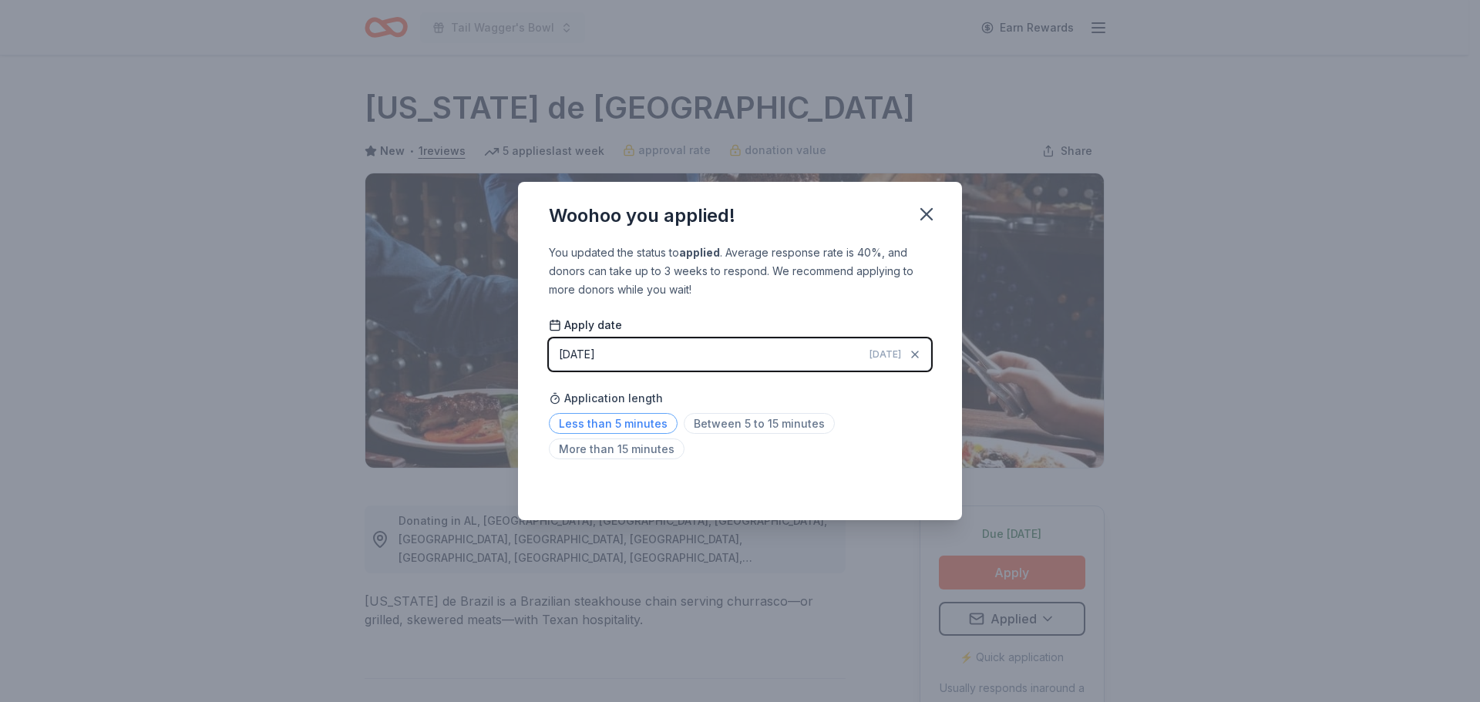
click at [611, 426] on span "Less than 5 minutes" at bounding box center [613, 423] width 129 height 21
click at [932, 215] on icon "button" at bounding box center [927, 215] width 22 height 22
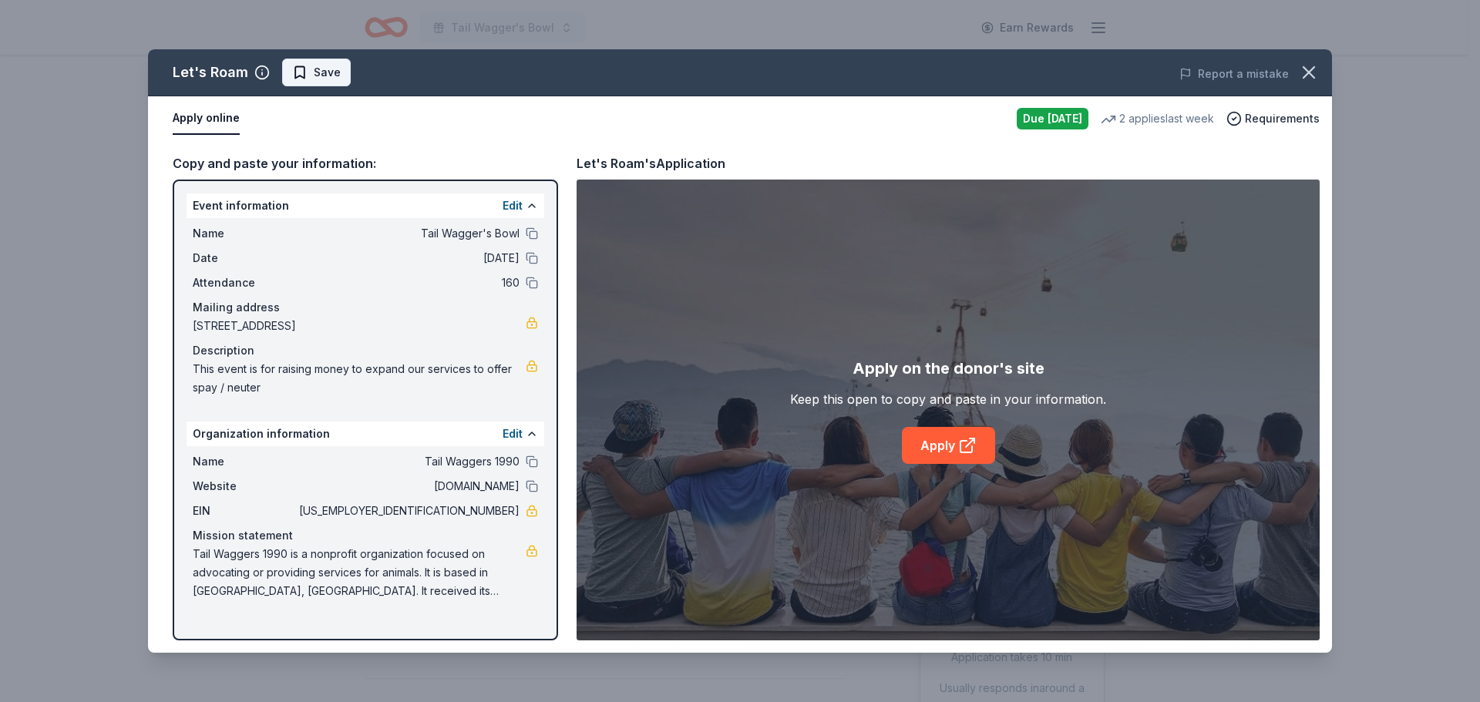
click at [337, 72] on span "Save" at bounding box center [327, 72] width 27 height 19
click at [1312, 74] on icon "button" at bounding box center [1309, 73] width 22 height 22
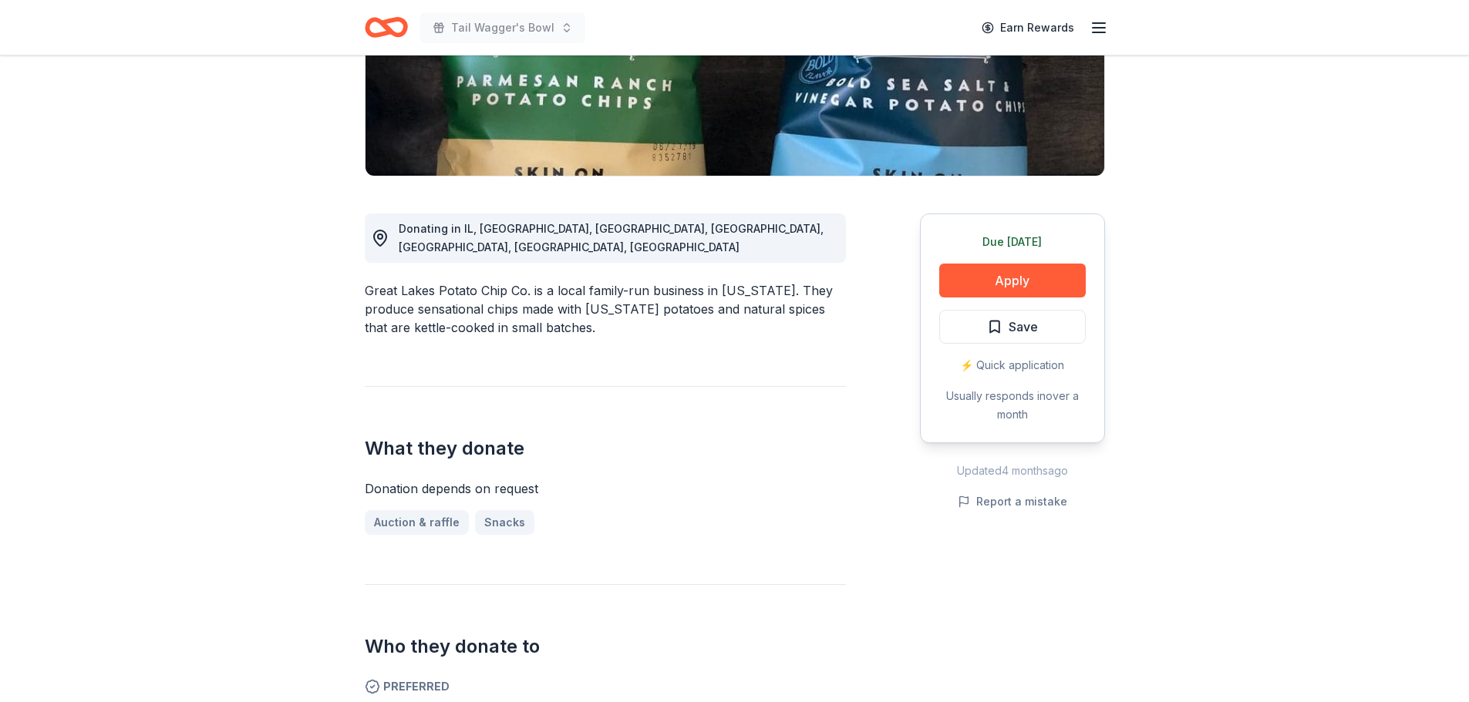
scroll to position [154, 0]
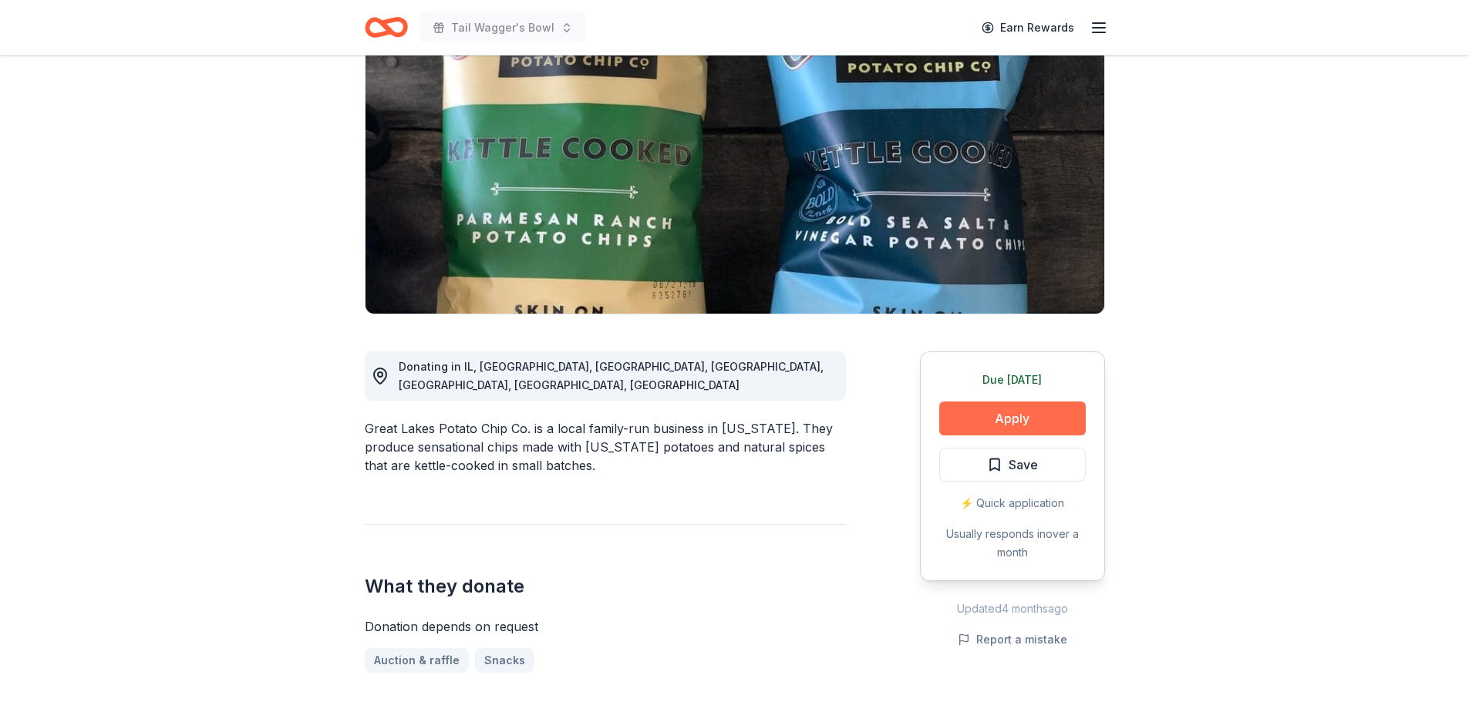
click at [983, 422] on button "Apply" at bounding box center [1012, 419] width 146 height 34
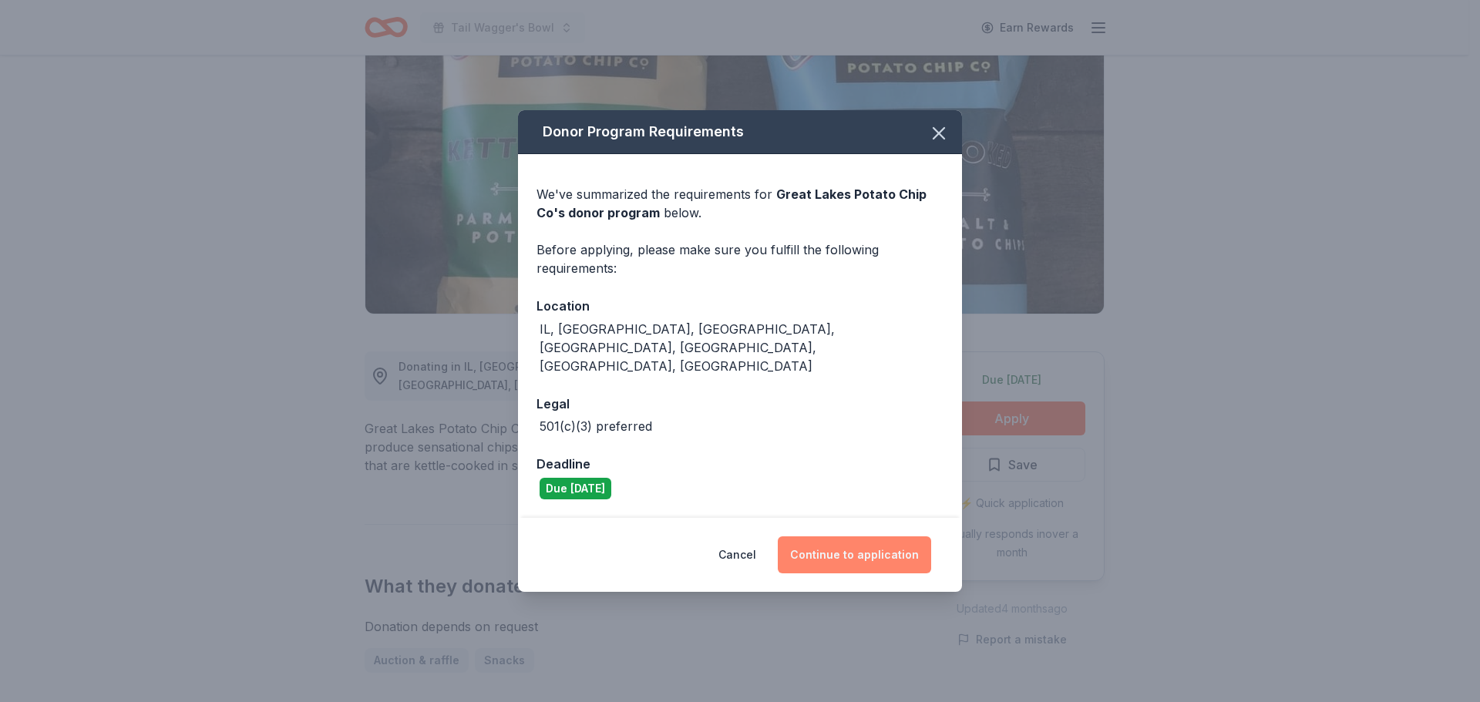
click at [849, 537] on button "Continue to application" at bounding box center [854, 555] width 153 height 37
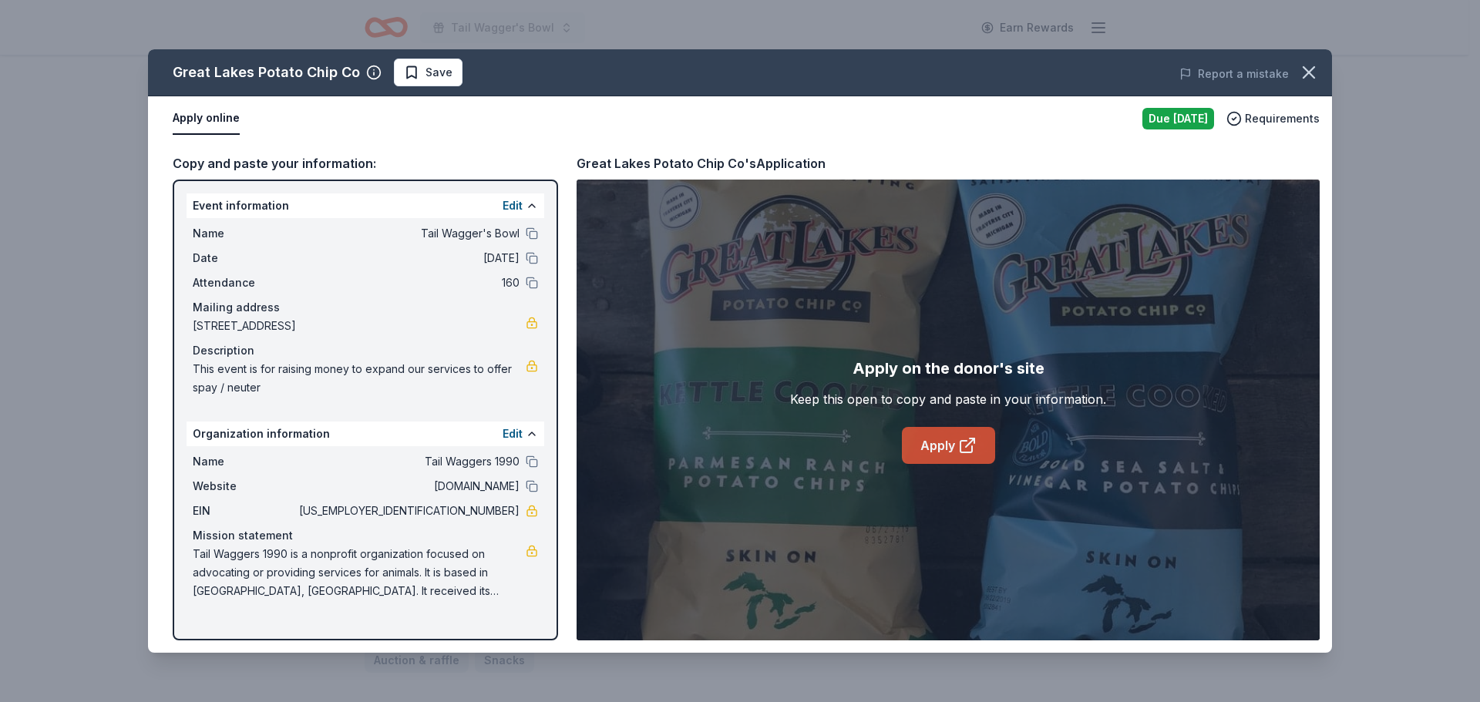
click at [967, 449] on icon at bounding box center [967, 445] width 19 height 19
click at [1301, 72] on icon "button" at bounding box center [1309, 73] width 22 height 22
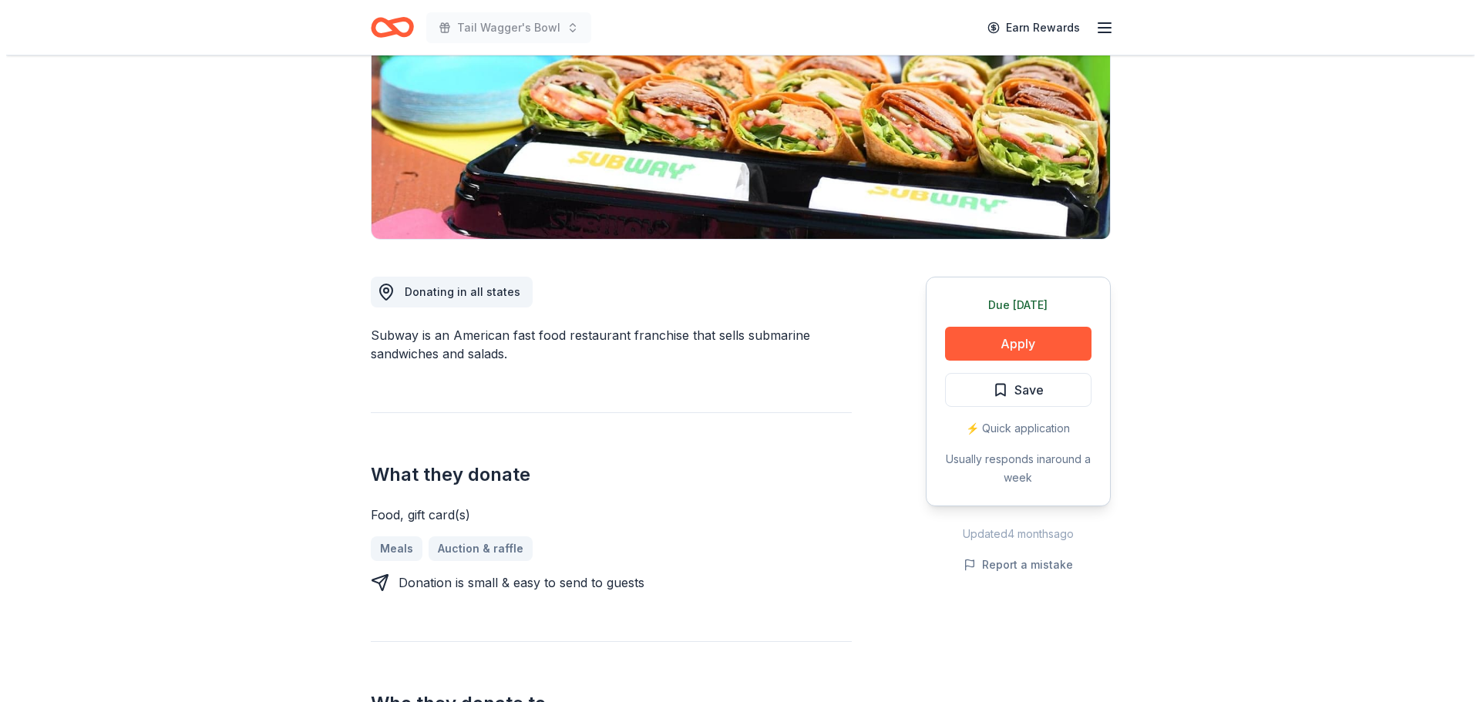
scroll to position [231, 0]
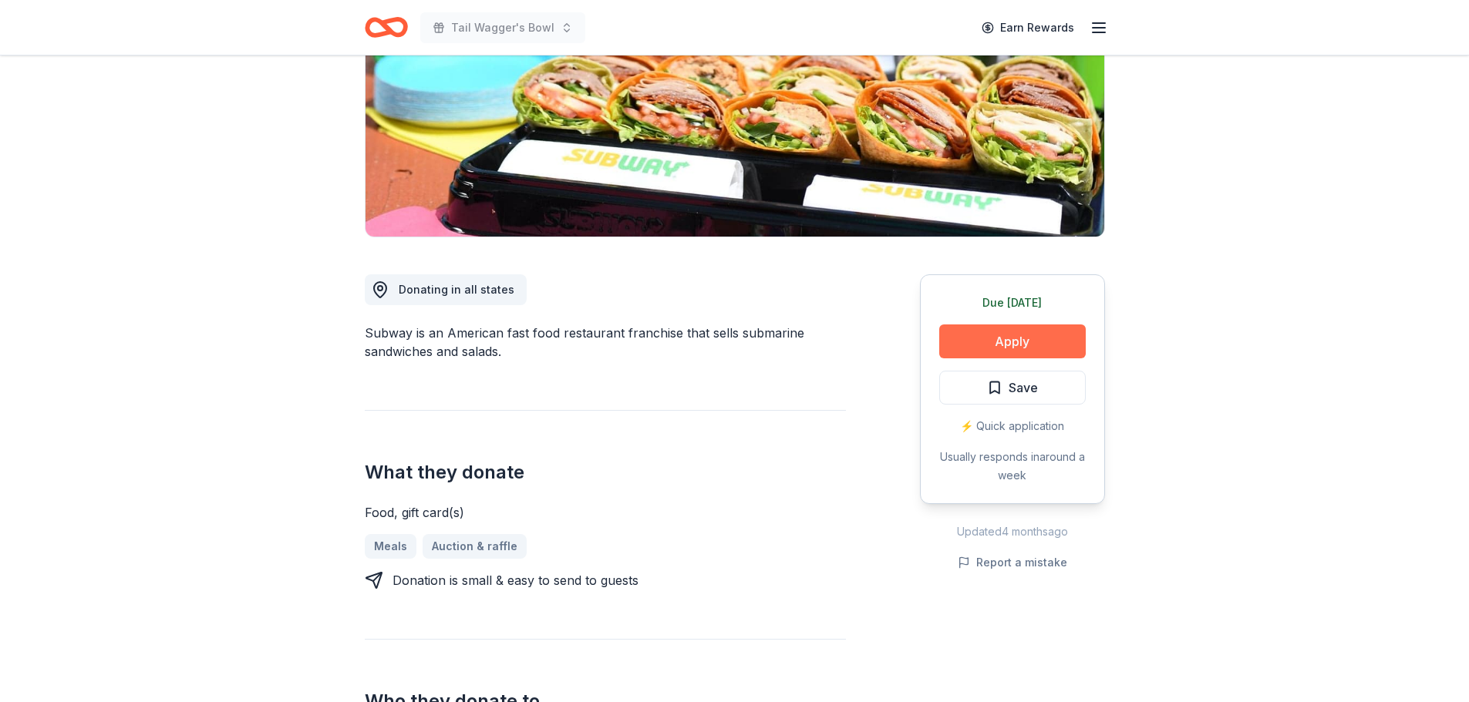
click at [1009, 335] on button "Apply" at bounding box center [1012, 342] width 146 height 34
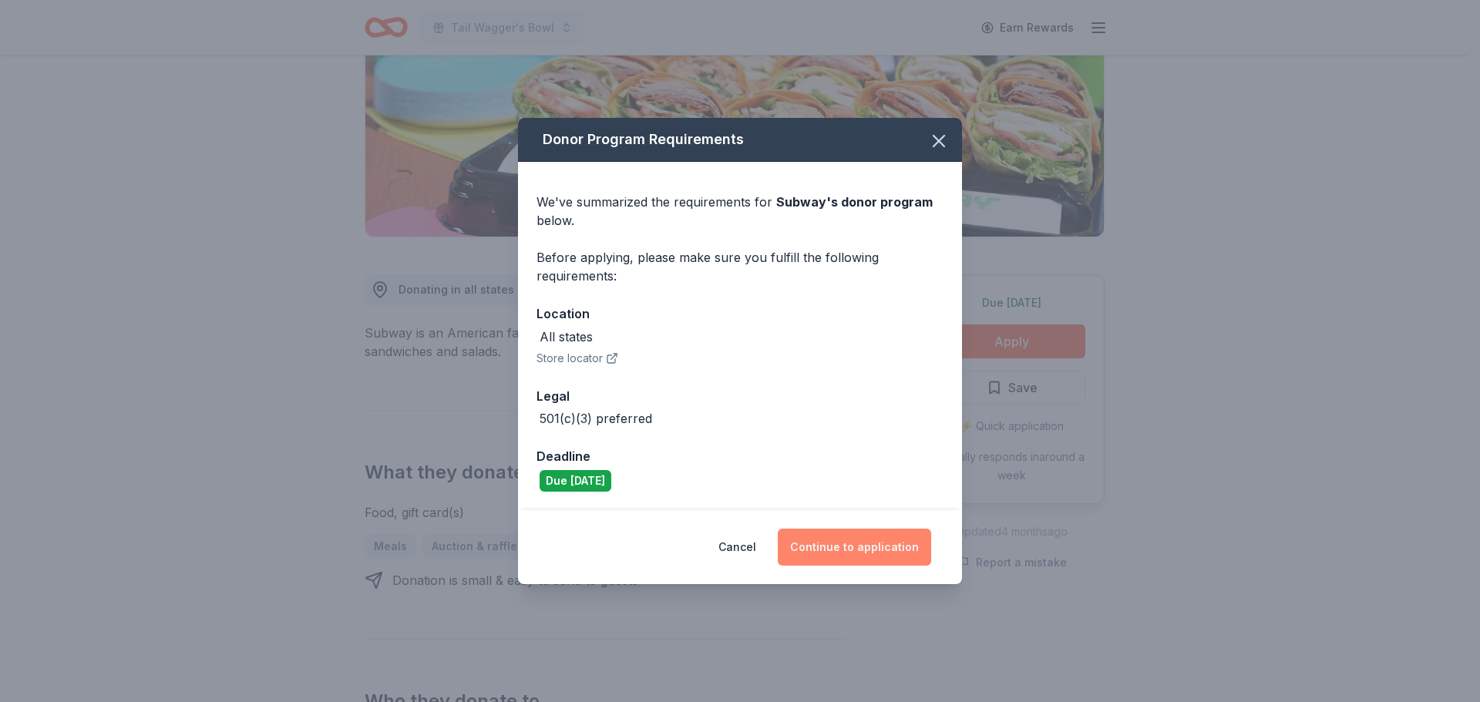
click at [833, 544] on button "Continue to application" at bounding box center [854, 547] width 153 height 37
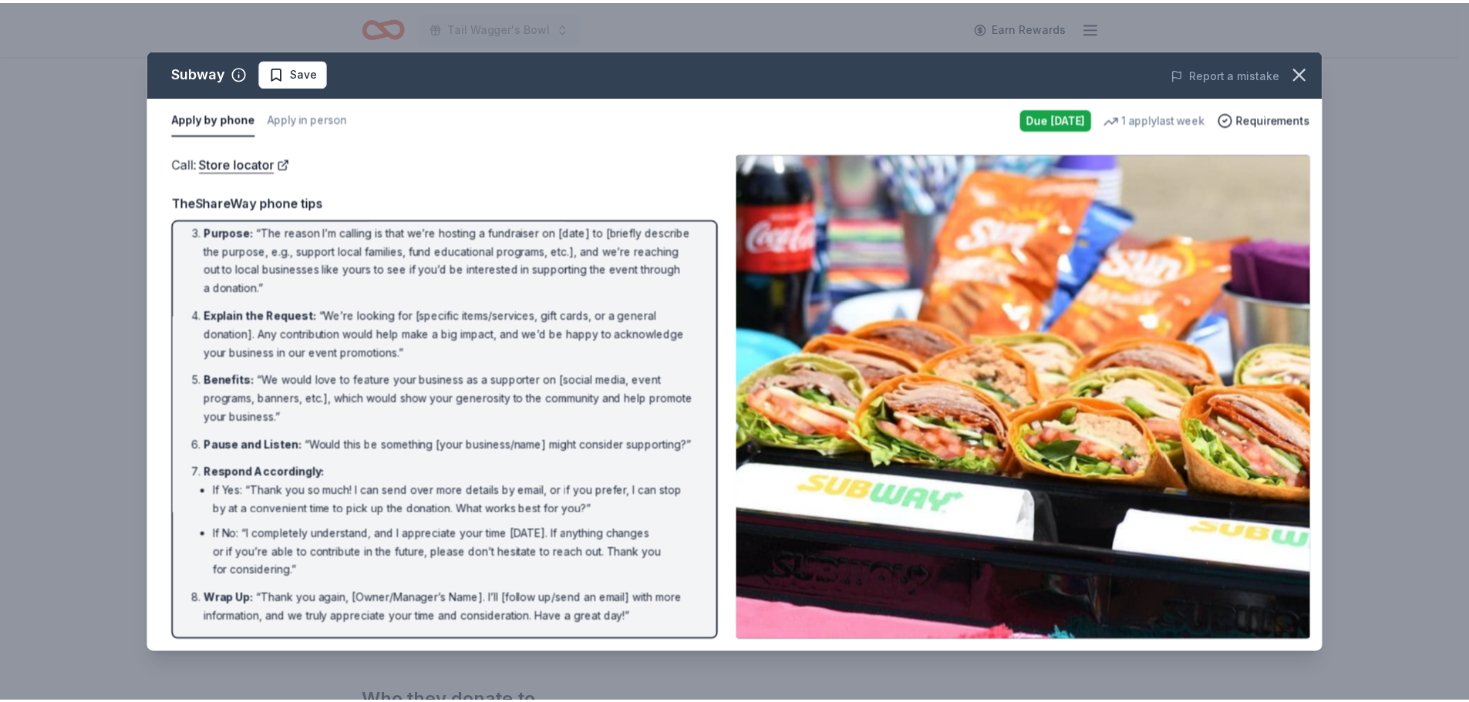
scroll to position [121, 0]
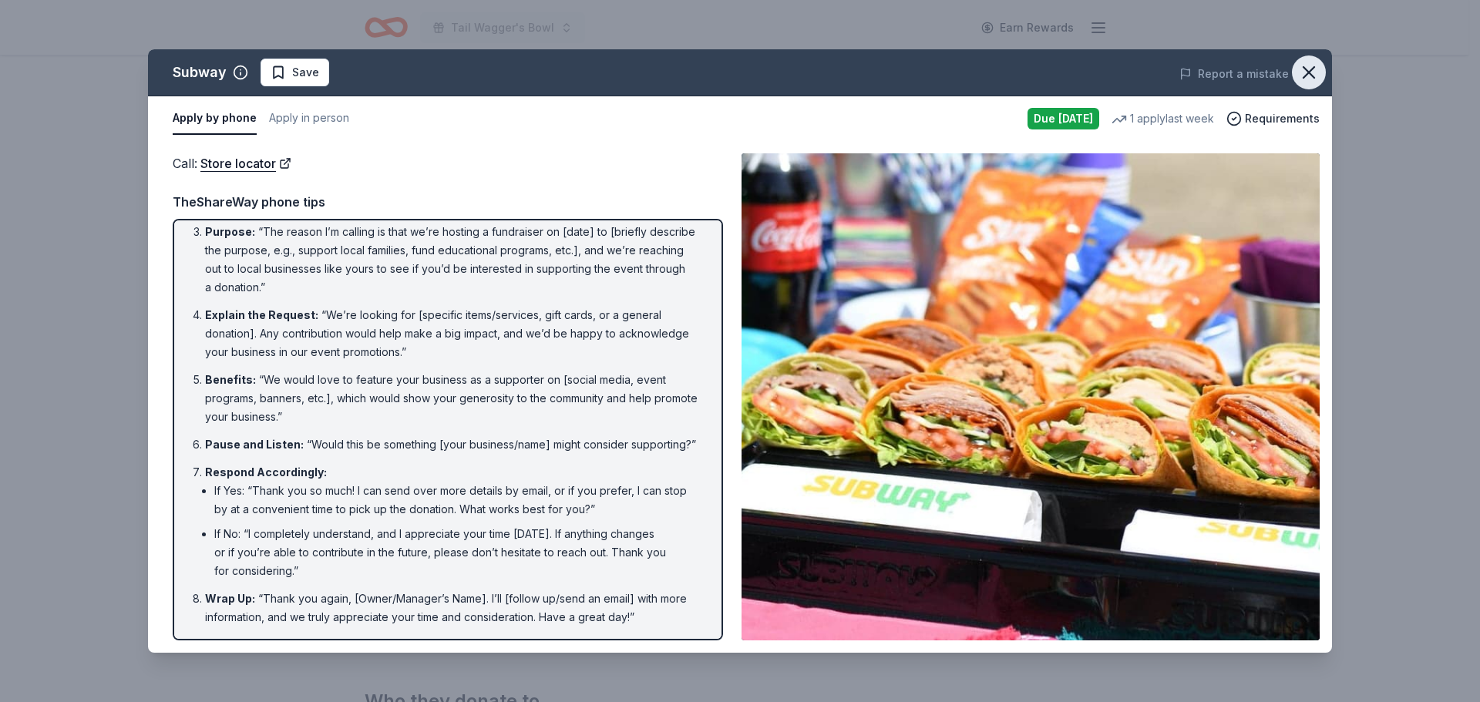
click at [1318, 62] on icon "button" at bounding box center [1309, 73] width 22 height 22
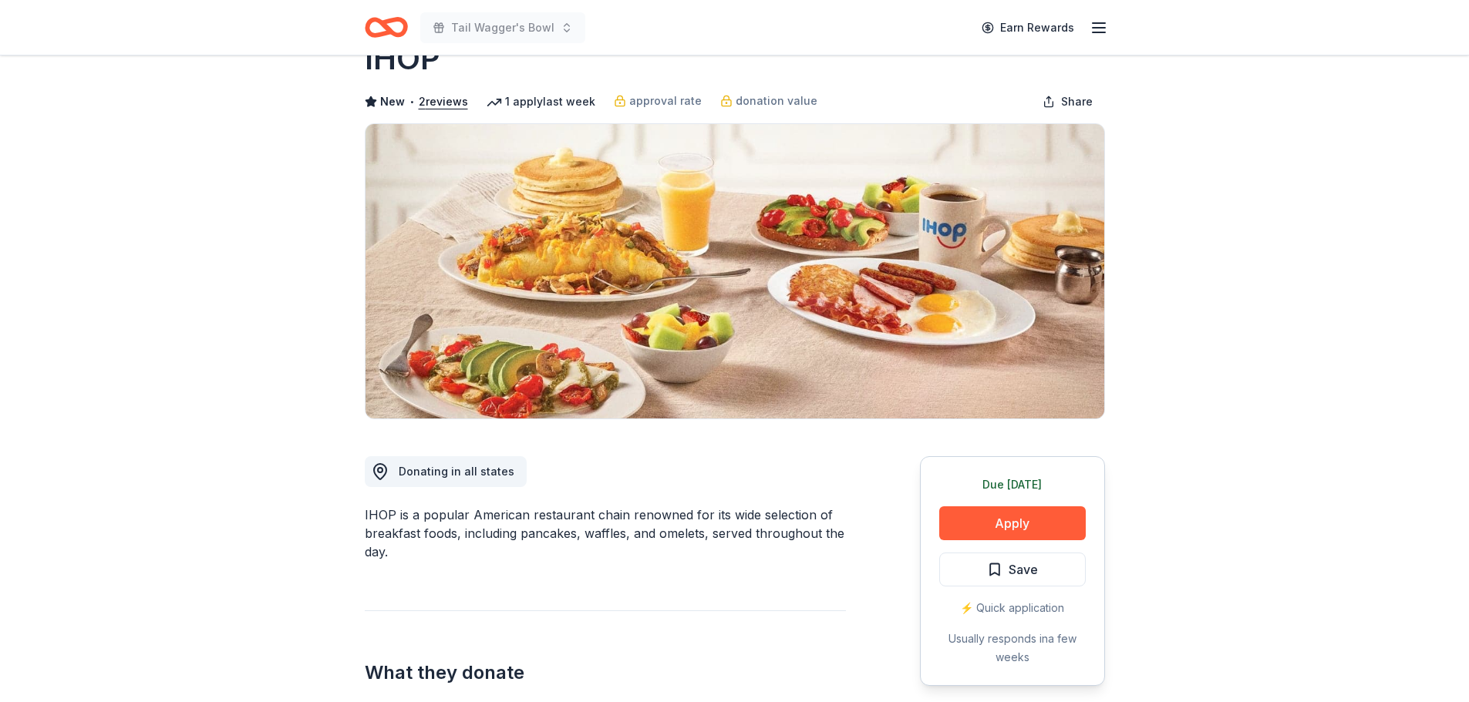
scroll to position [154, 0]
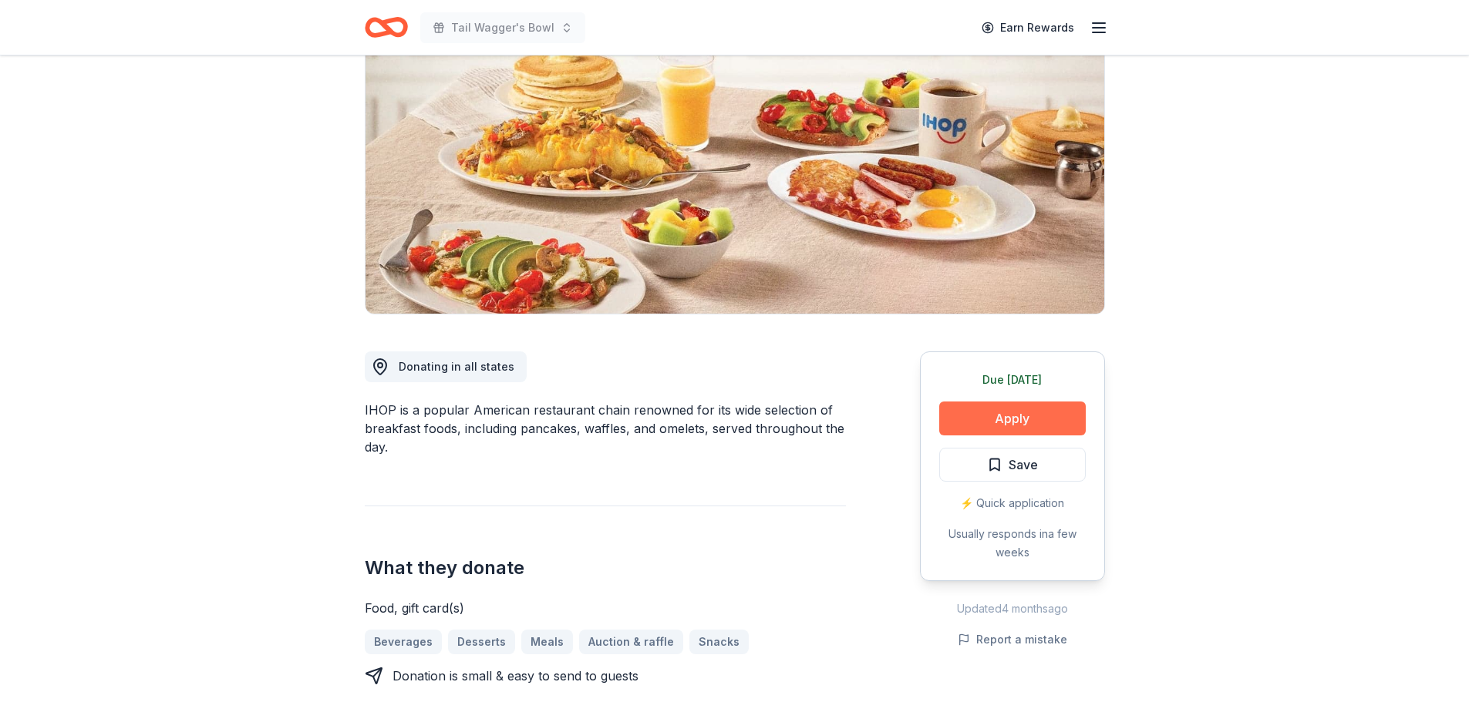
click at [1031, 407] on button "Apply" at bounding box center [1012, 419] width 146 height 34
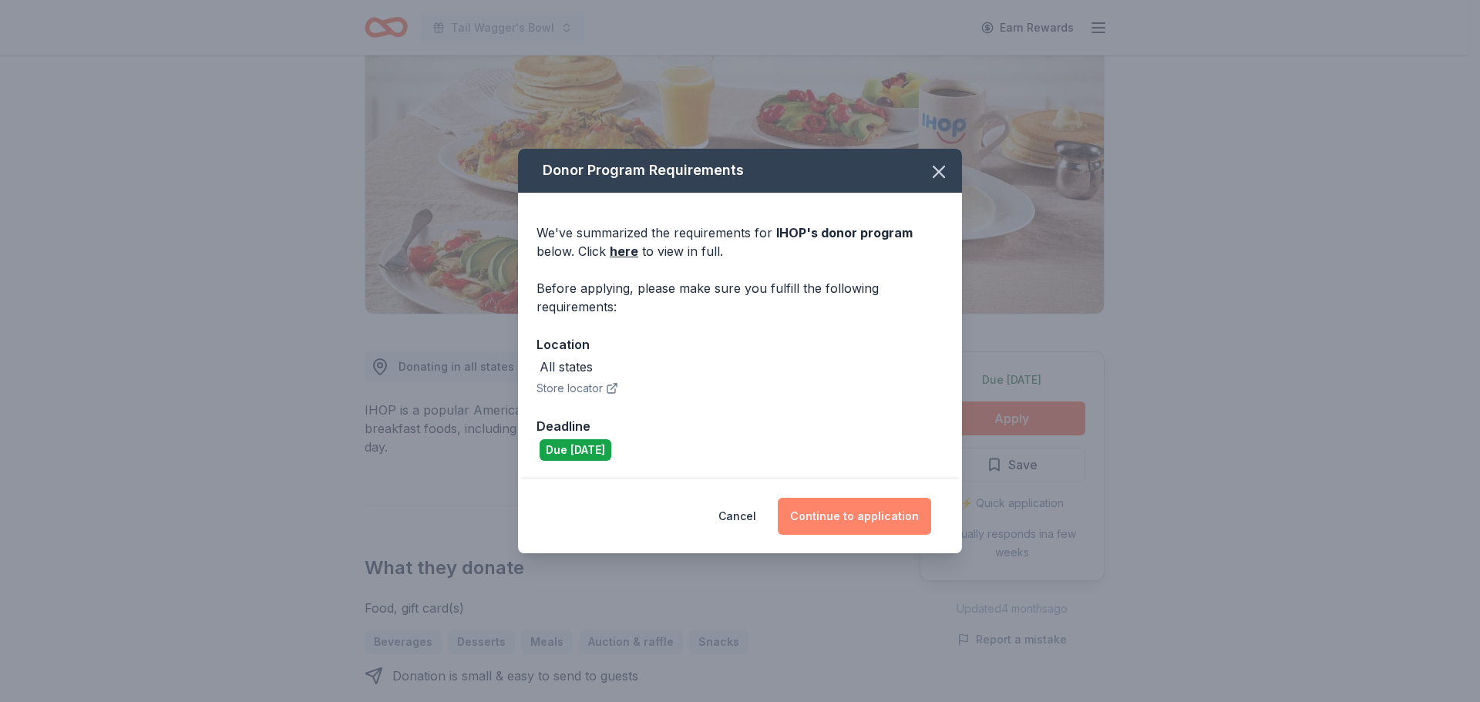
click at [861, 523] on button "Continue to application" at bounding box center [854, 516] width 153 height 37
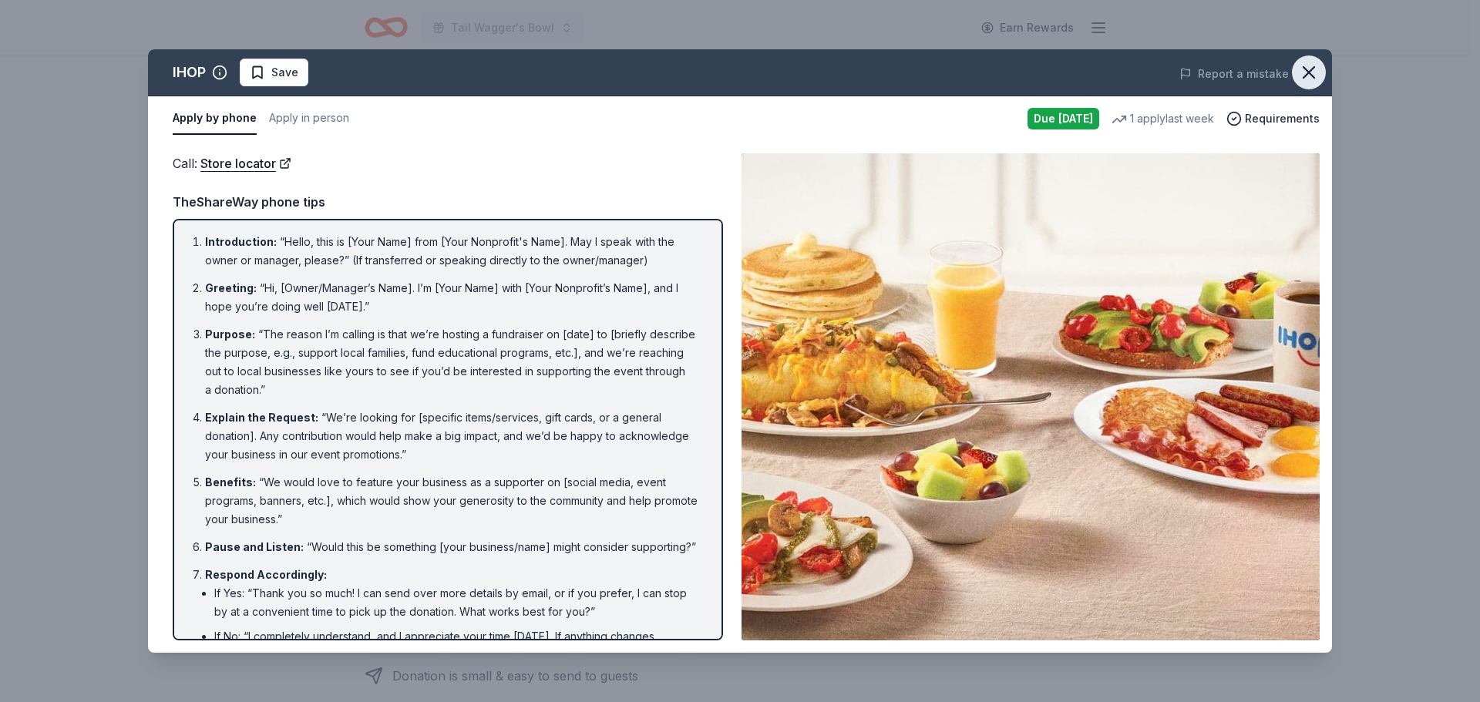
click at [1319, 67] on icon "button" at bounding box center [1309, 73] width 22 height 22
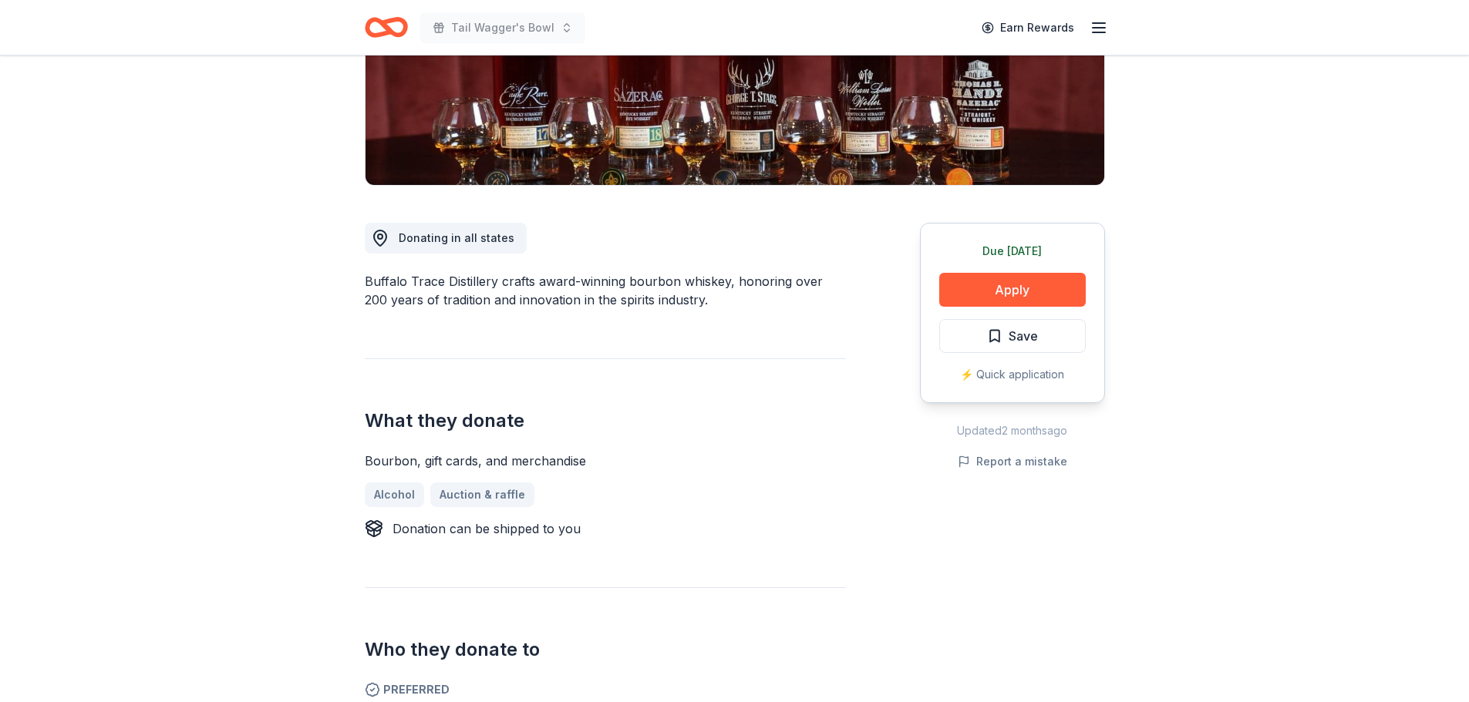
scroll to position [308, 0]
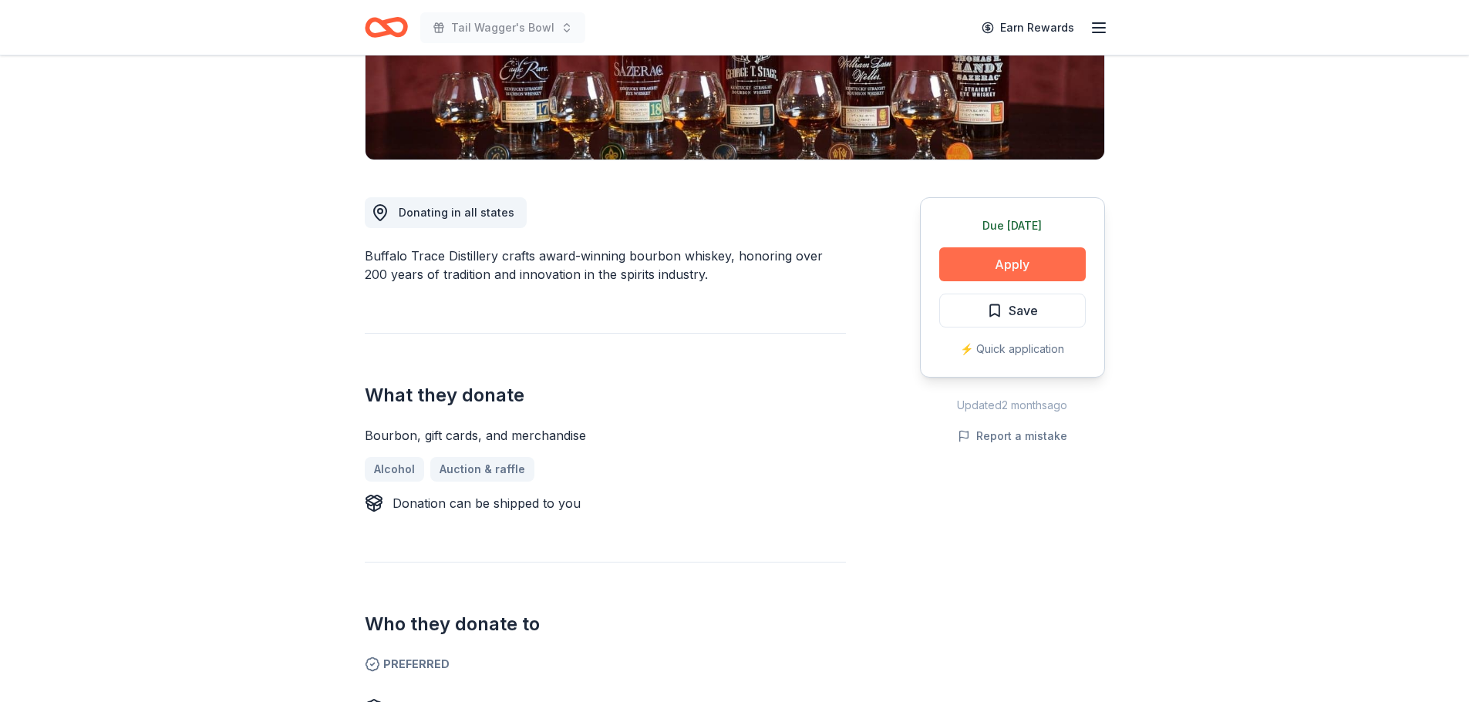
click at [1041, 254] on button "Apply" at bounding box center [1012, 264] width 146 height 34
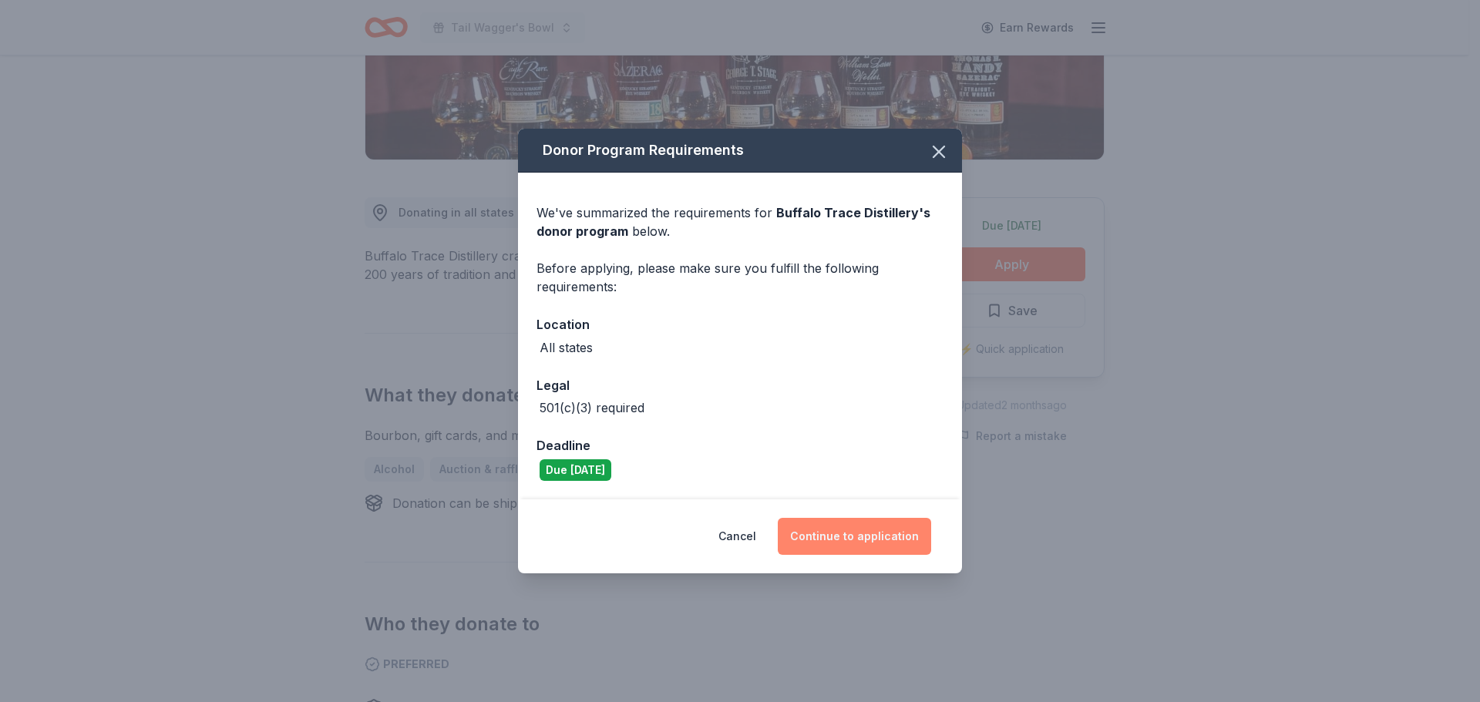
click at [881, 541] on button "Continue to application" at bounding box center [854, 536] width 153 height 37
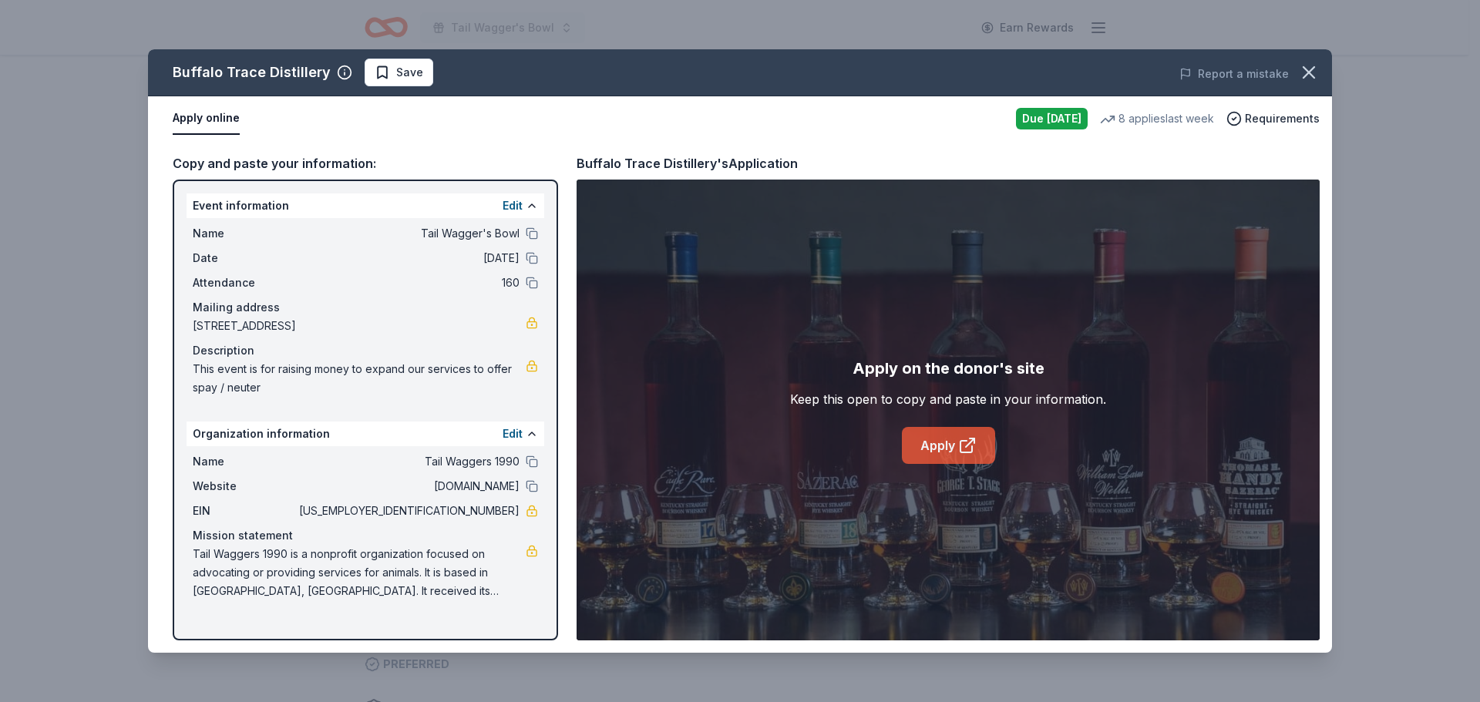
click at [934, 429] on link "Apply" at bounding box center [948, 445] width 93 height 37
click at [1310, 76] on icon "button" at bounding box center [1309, 73] width 22 height 22
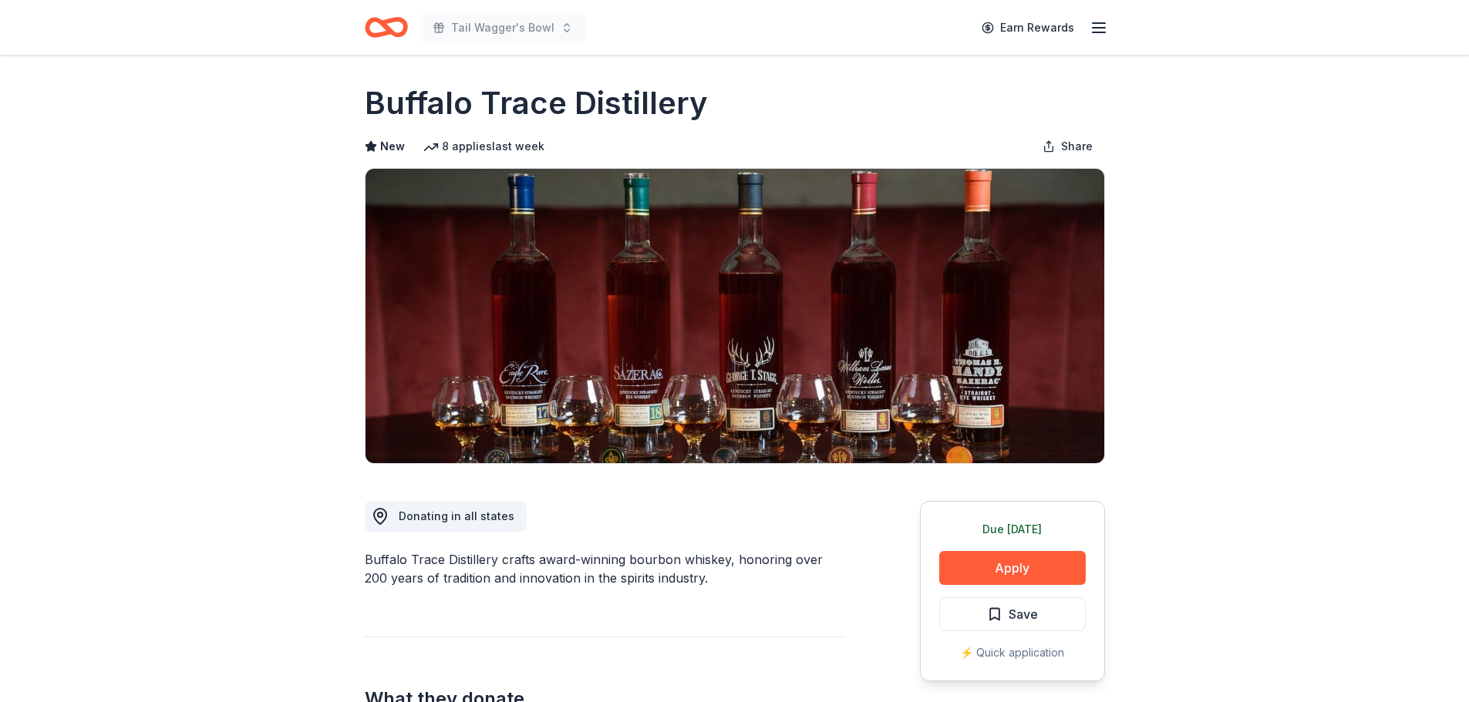
scroll to position [0, 0]
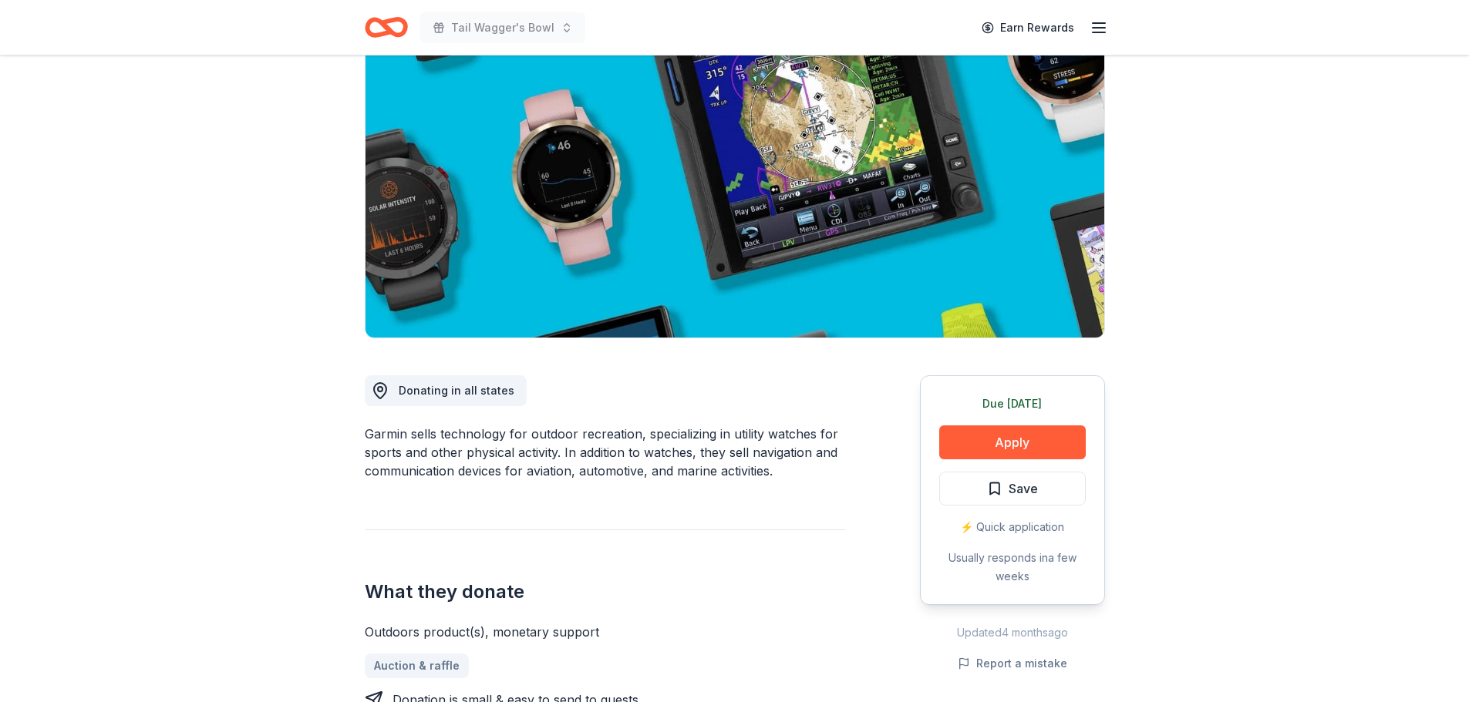
scroll to position [154, 0]
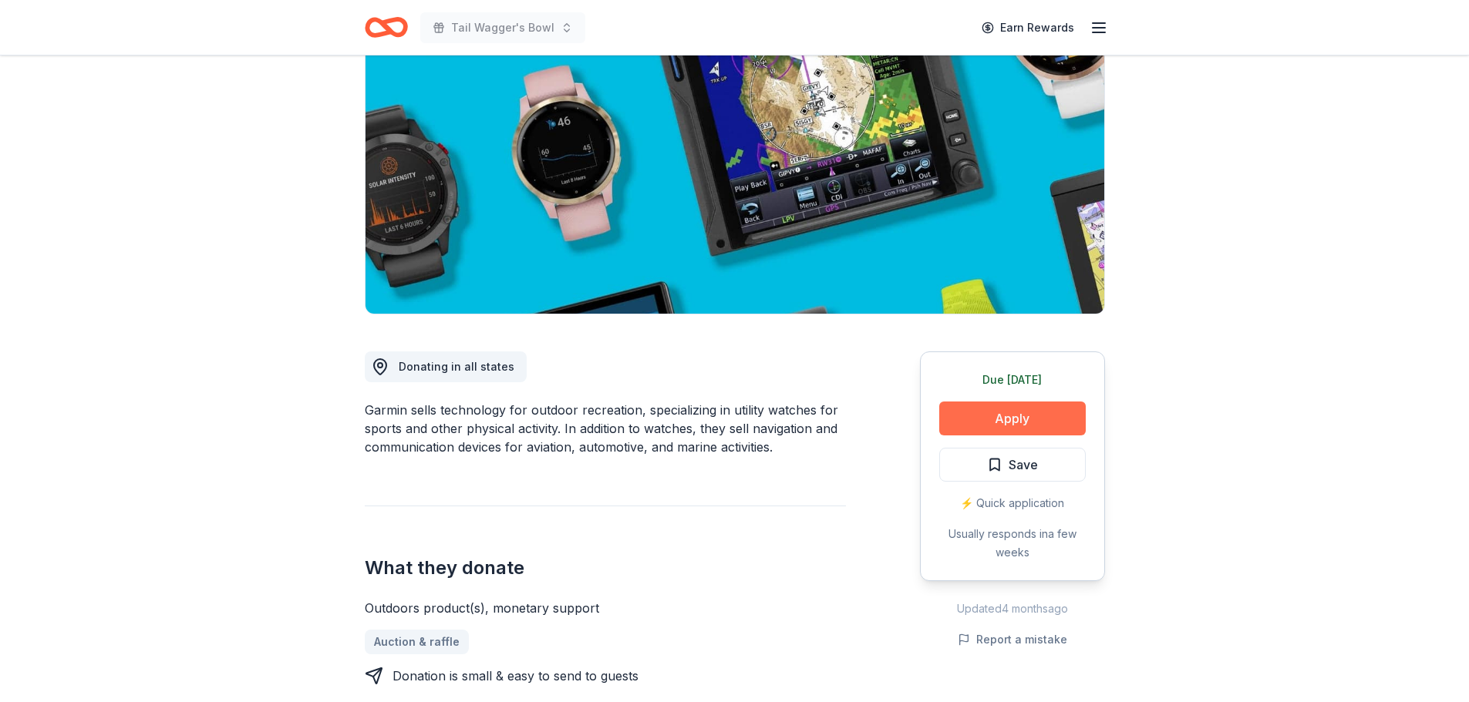
click at [1004, 419] on button "Apply" at bounding box center [1012, 419] width 146 height 34
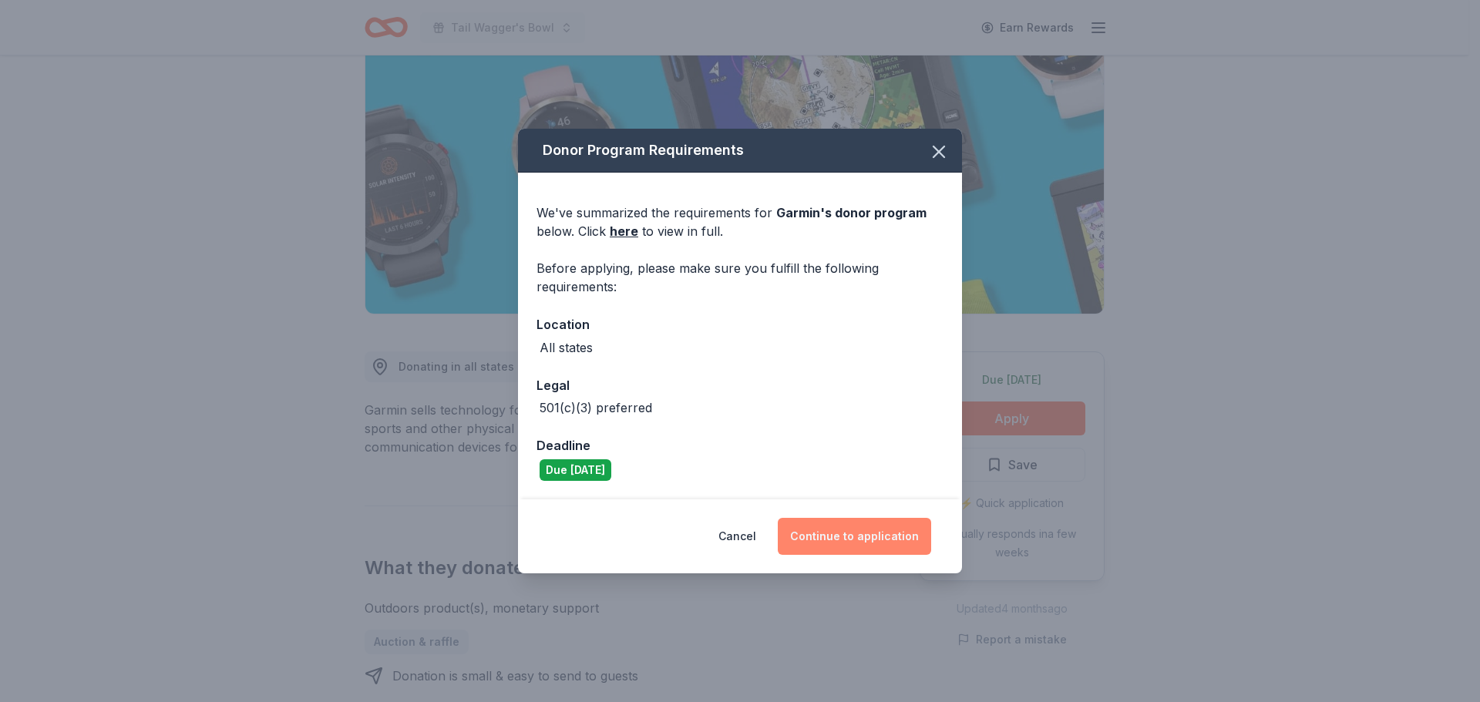
click at [870, 529] on button "Continue to application" at bounding box center [854, 536] width 153 height 37
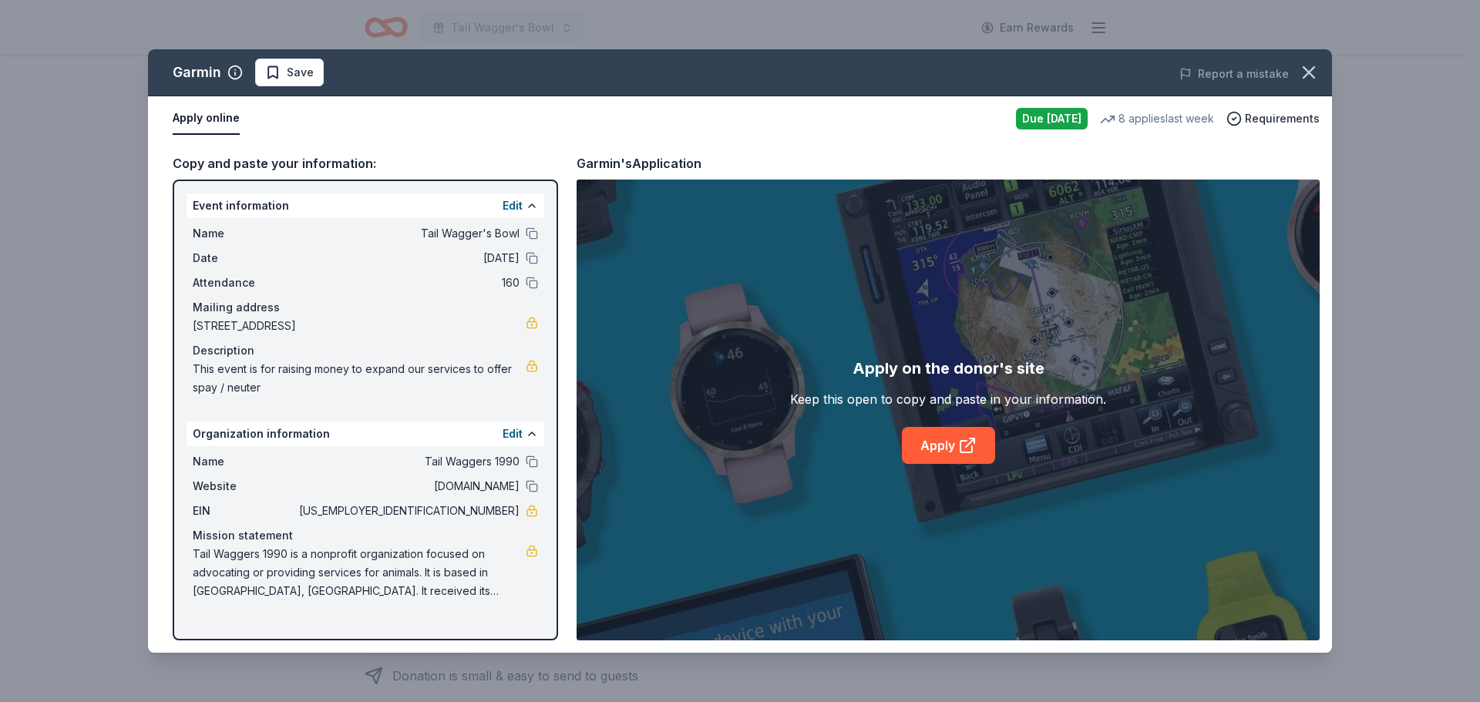
click at [942, 426] on div "Apply on the donor's site Keep this open to copy and paste in your information.…" at bounding box center [948, 410] width 316 height 108
click at [943, 436] on link "Apply" at bounding box center [948, 445] width 93 height 37
click at [1304, 69] on icon "button" at bounding box center [1309, 73] width 22 height 22
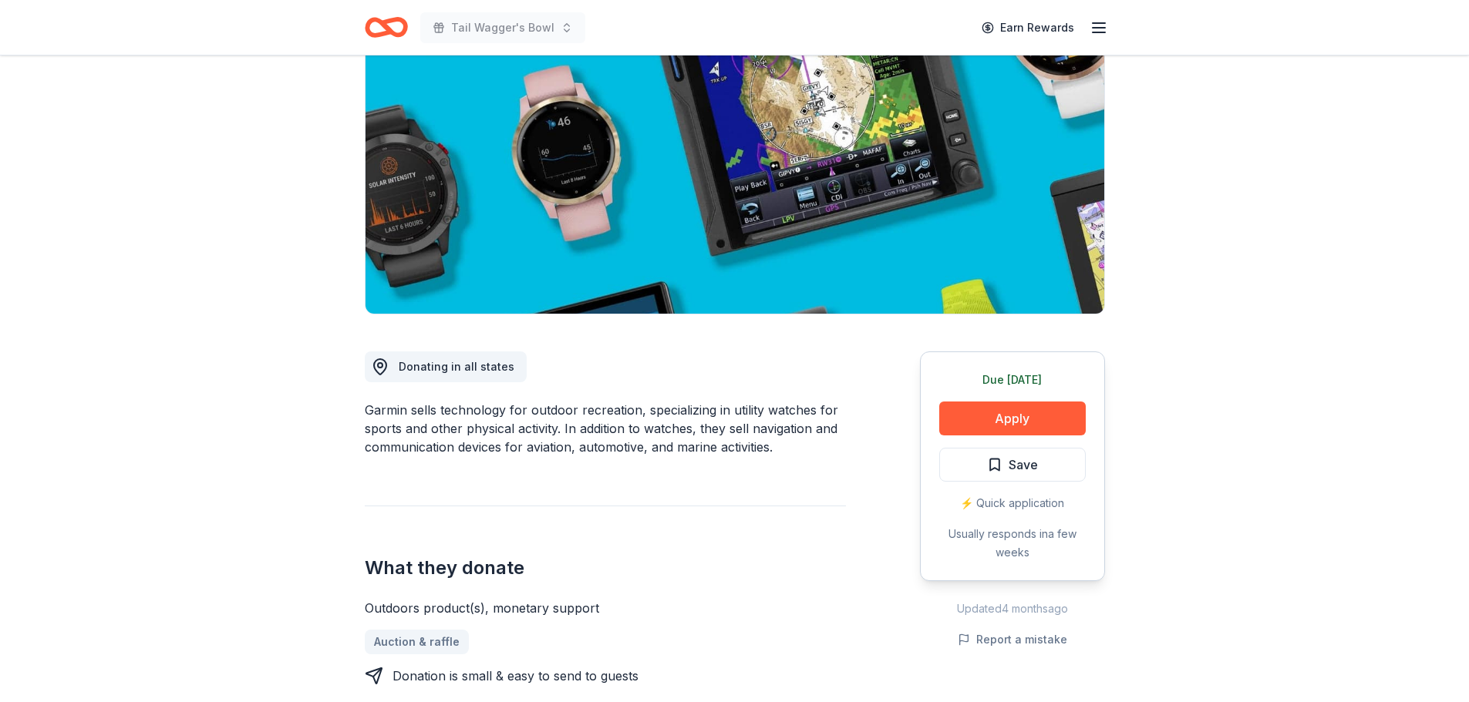
click at [401, 32] on icon "Home" at bounding box center [393, 26] width 24 height 15
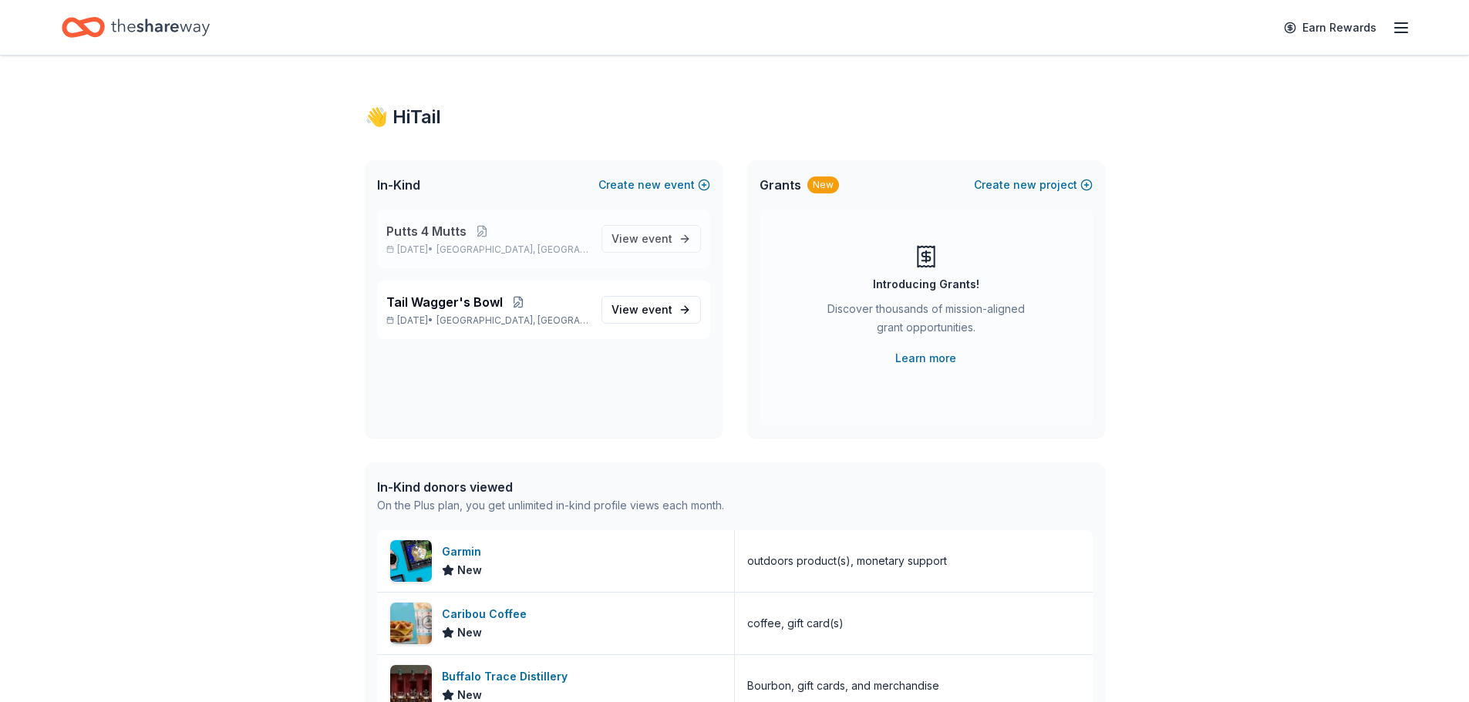
click at [545, 230] on p "Putts 4 Mutts" at bounding box center [487, 231] width 203 height 19
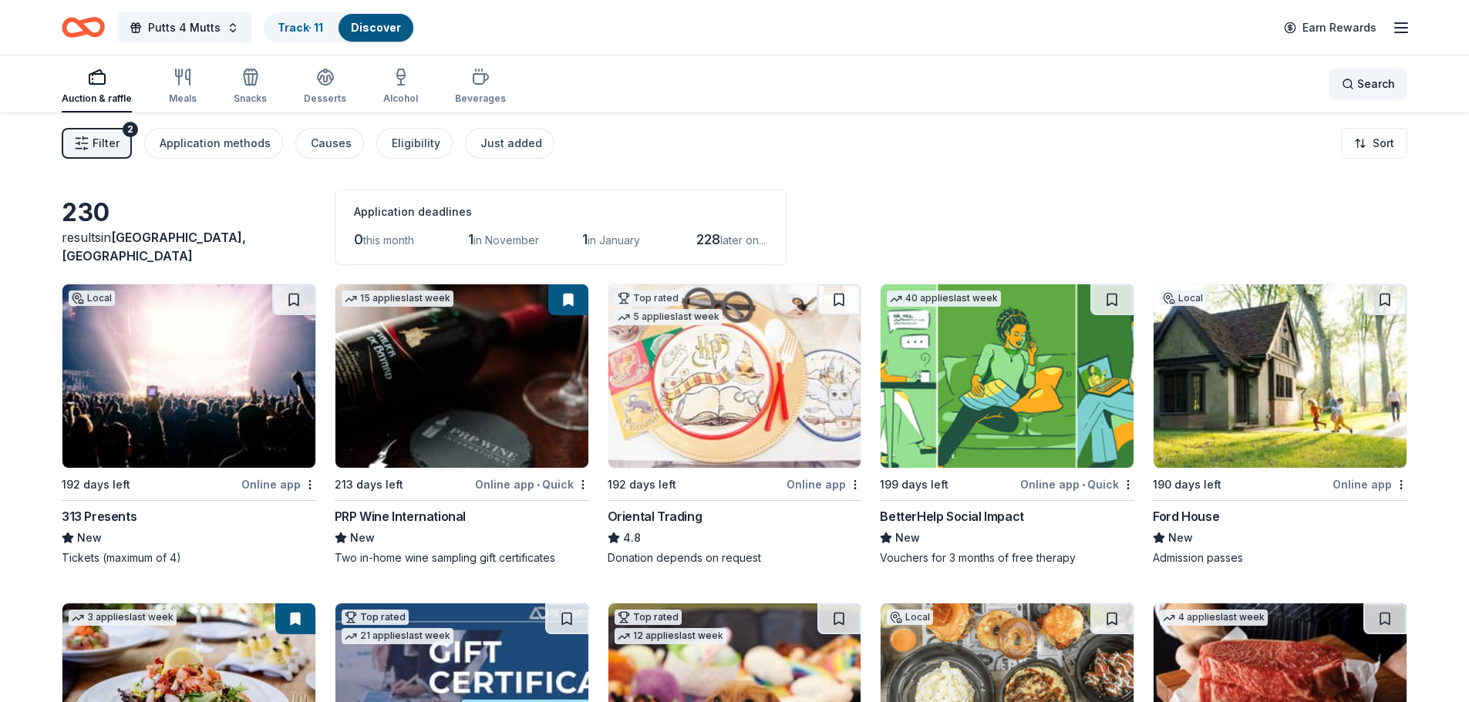
click at [1370, 83] on span "Search" at bounding box center [1376, 84] width 38 height 19
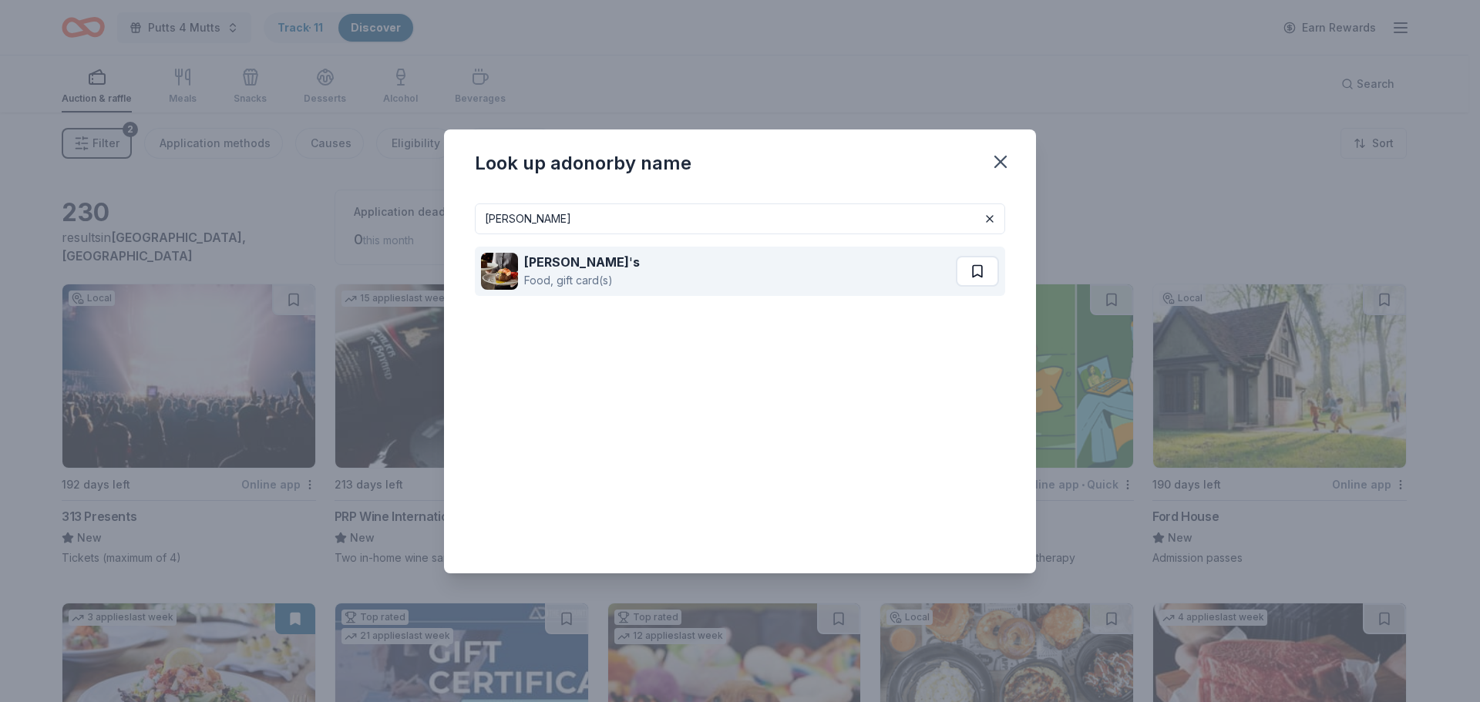
click at [981, 275] on button at bounding box center [977, 271] width 43 height 31
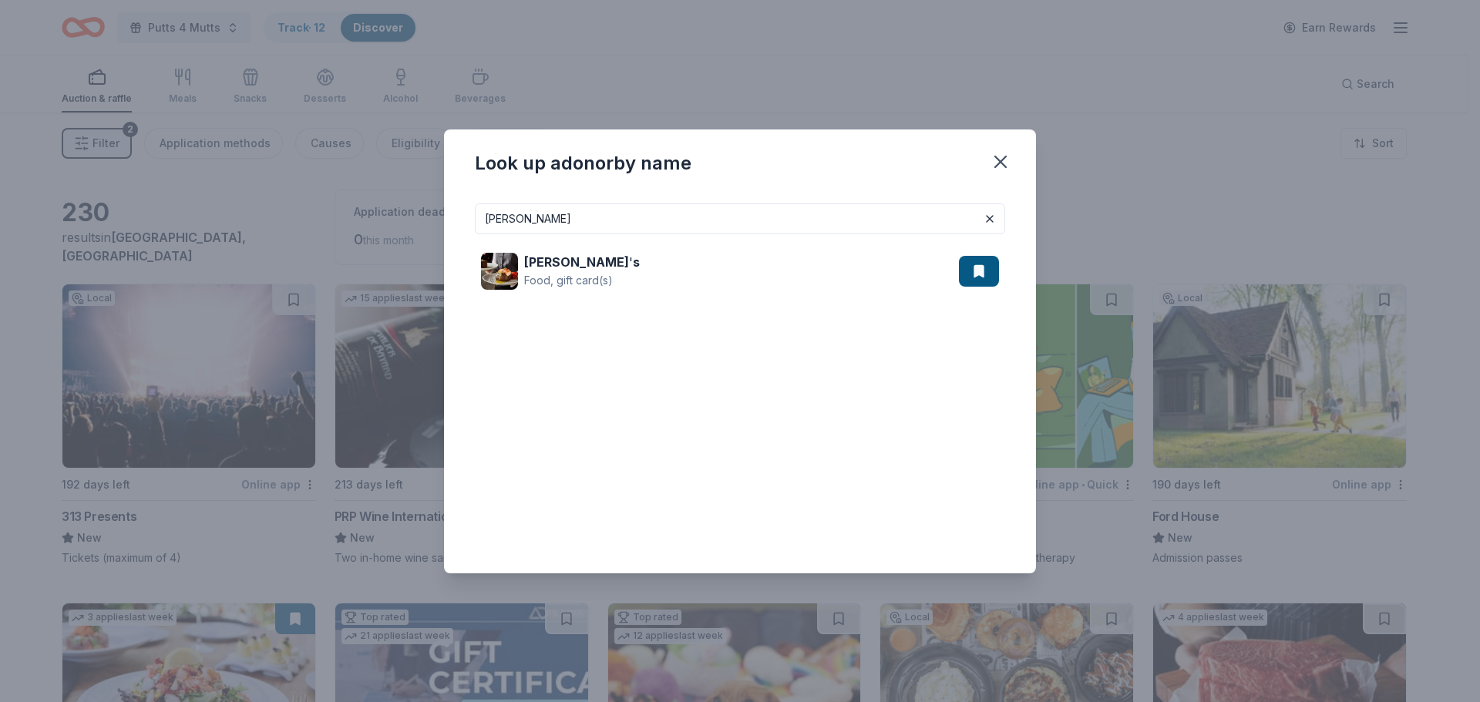
click at [615, 223] on input "[PERSON_NAME]" at bounding box center [740, 219] width 530 height 31
click at [601, 221] on input "[PERSON_NAME]" at bounding box center [740, 219] width 530 height 31
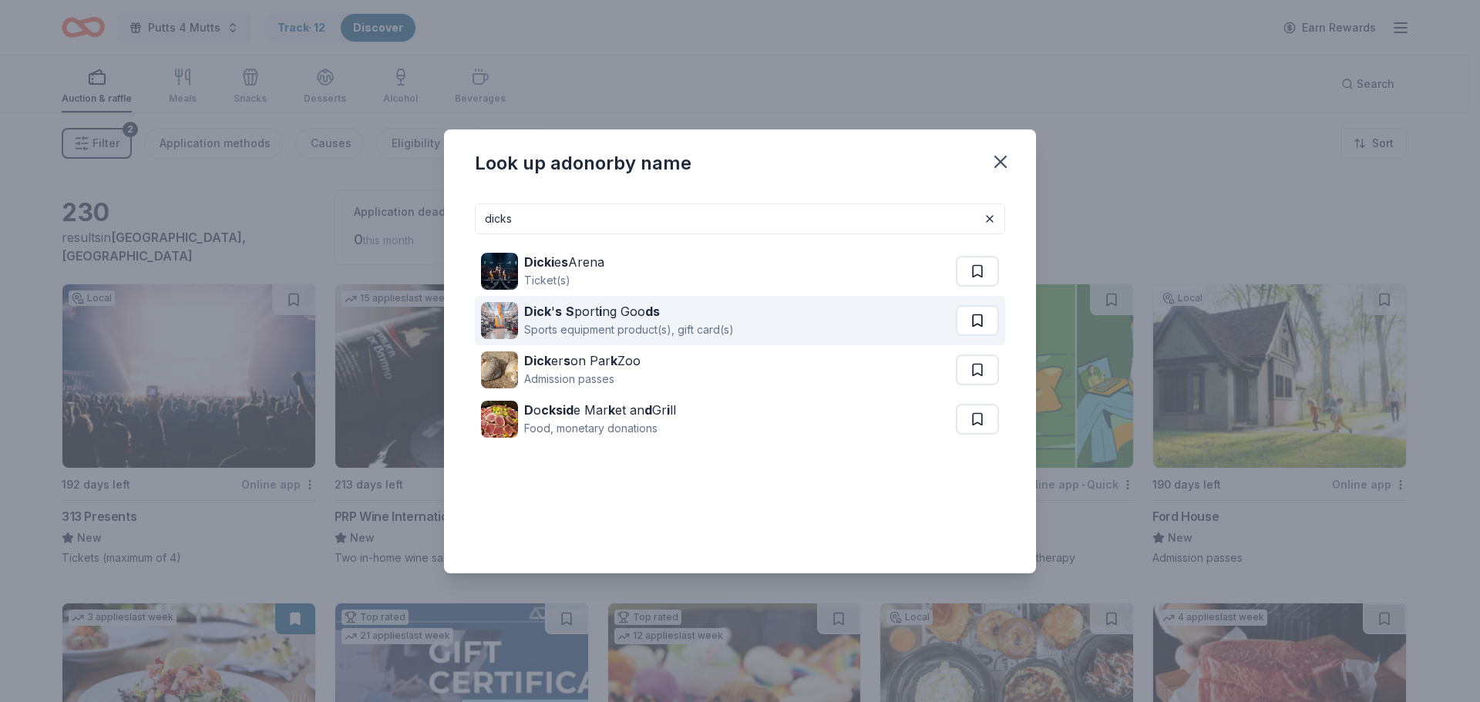
click at [974, 320] on button at bounding box center [977, 320] width 43 height 31
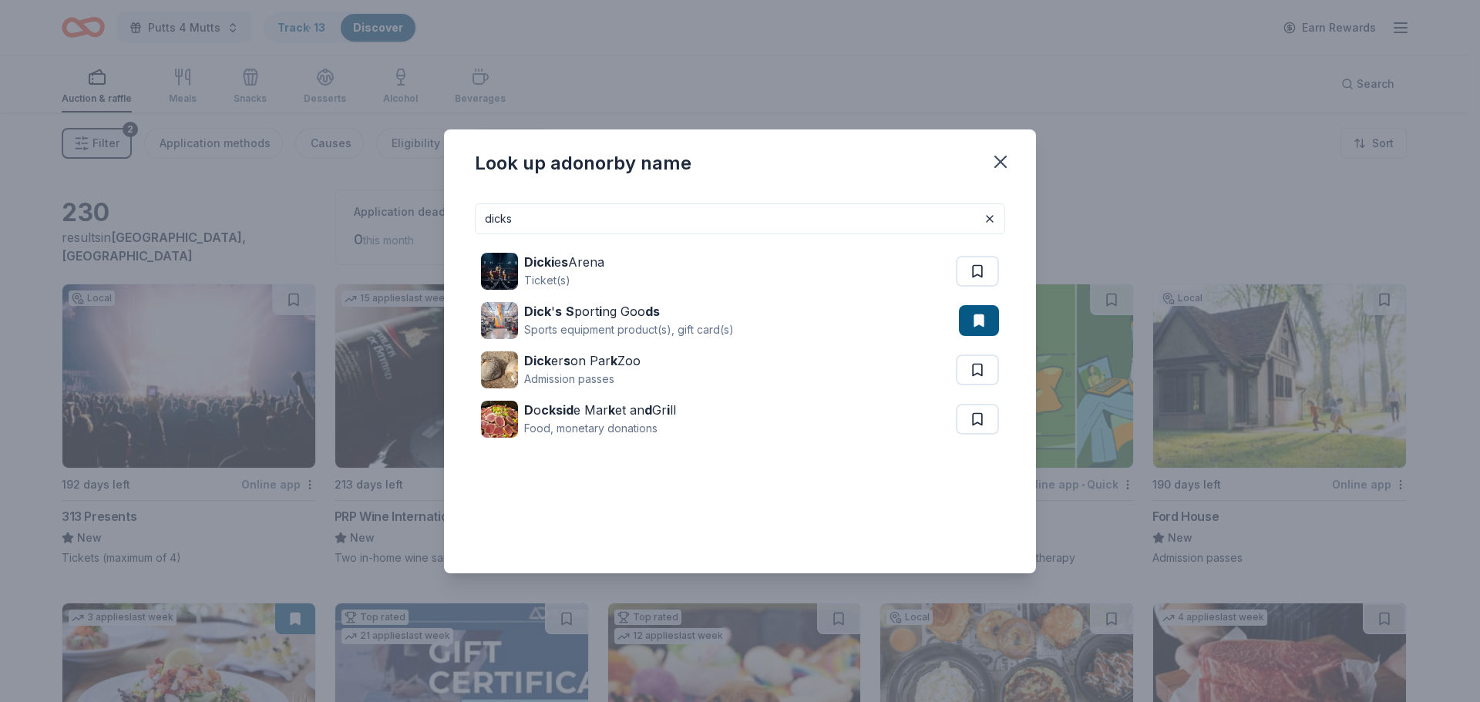
click at [527, 222] on input "dicks" at bounding box center [740, 219] width 530 height 31
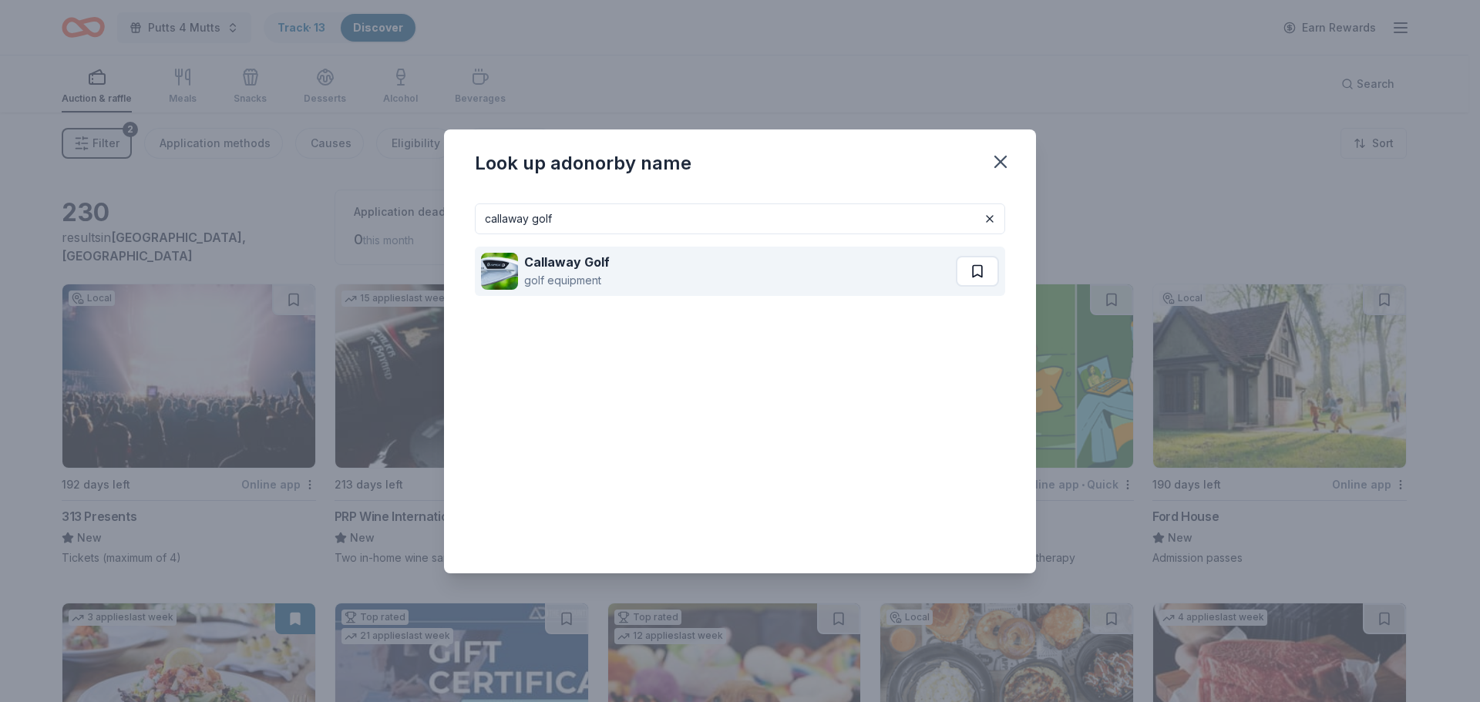
click at [971, 270] on button at bounding box center [977, 271] width 43 height 31
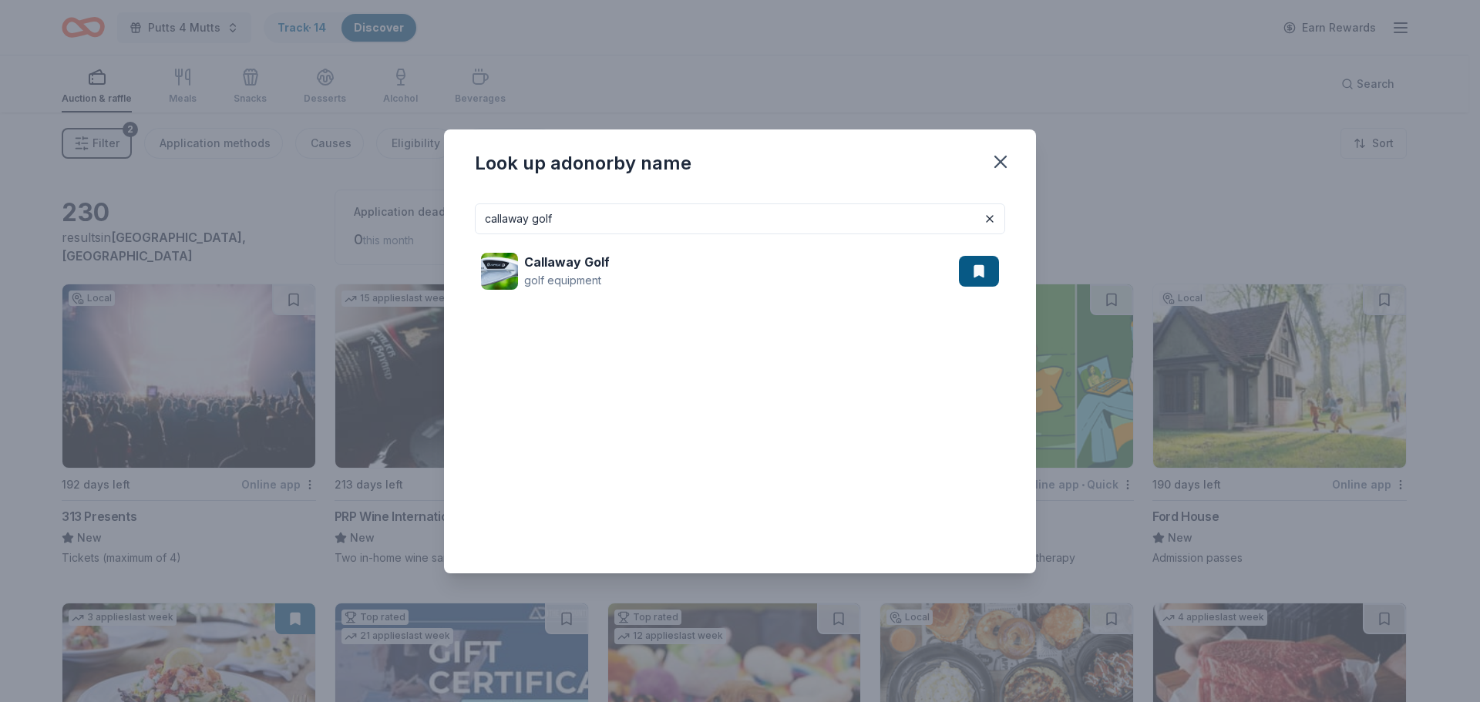
click at [567, 215] on input "callaway golf" at bounding box center [740, 219] width 530 height 31
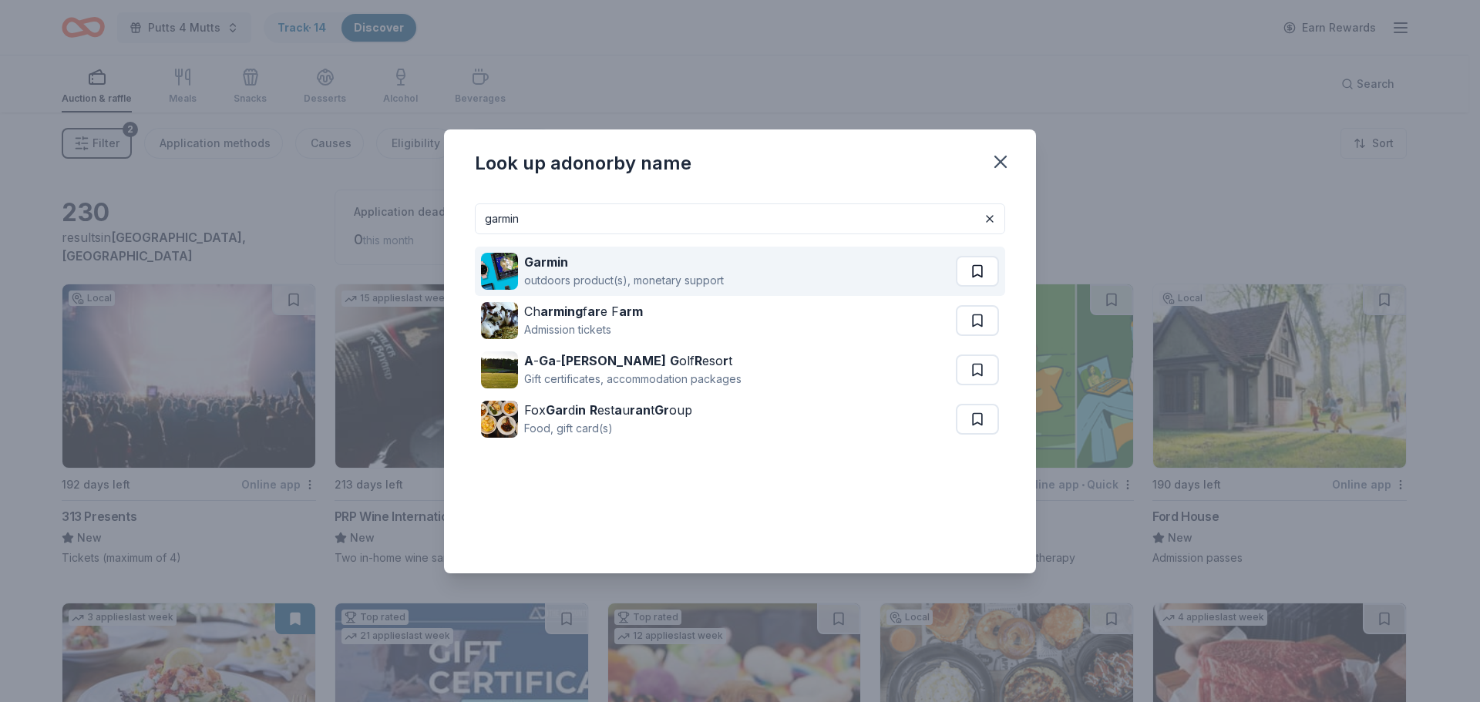
type input "garmin"
click at [968, 276] on button at bounding box center [977, 271] width 43 height 31
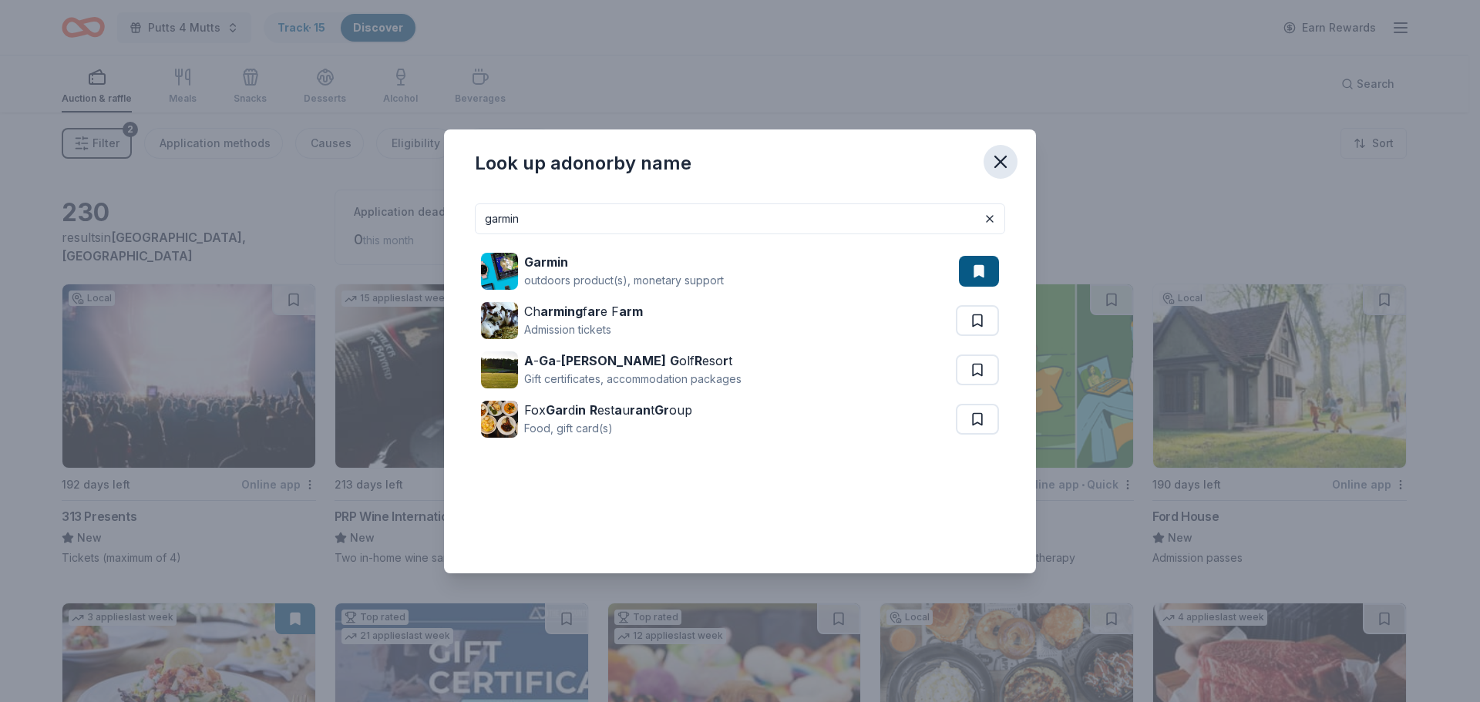
click at [998, 159] on icon "button" at bounding box center [1000, 161] width 11 height 11
